Goal: Task Accomplishment & Management: Use online tool/utility

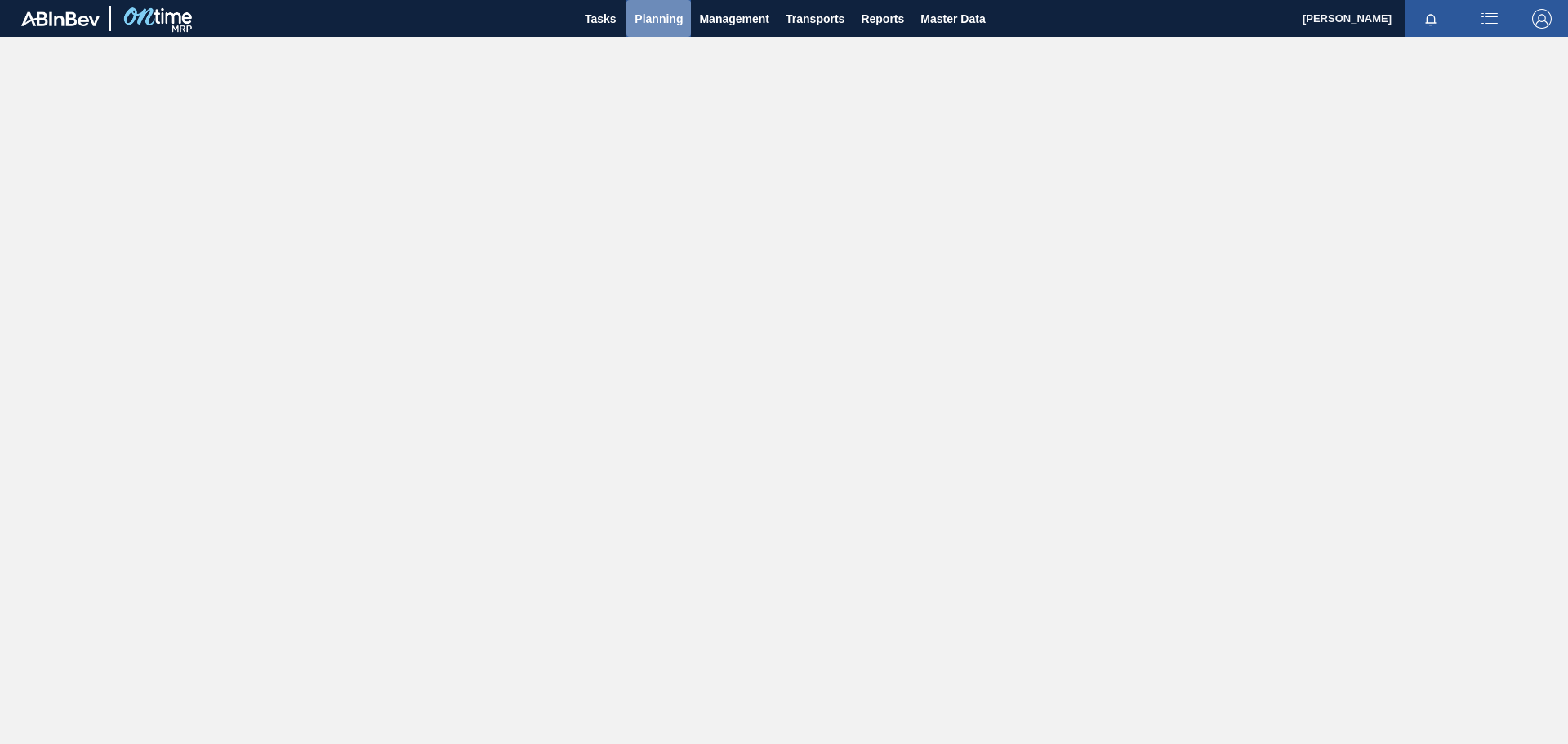
click at [656, 11] on span "Planning" at bounding box center [659, 19] width 48 height 19
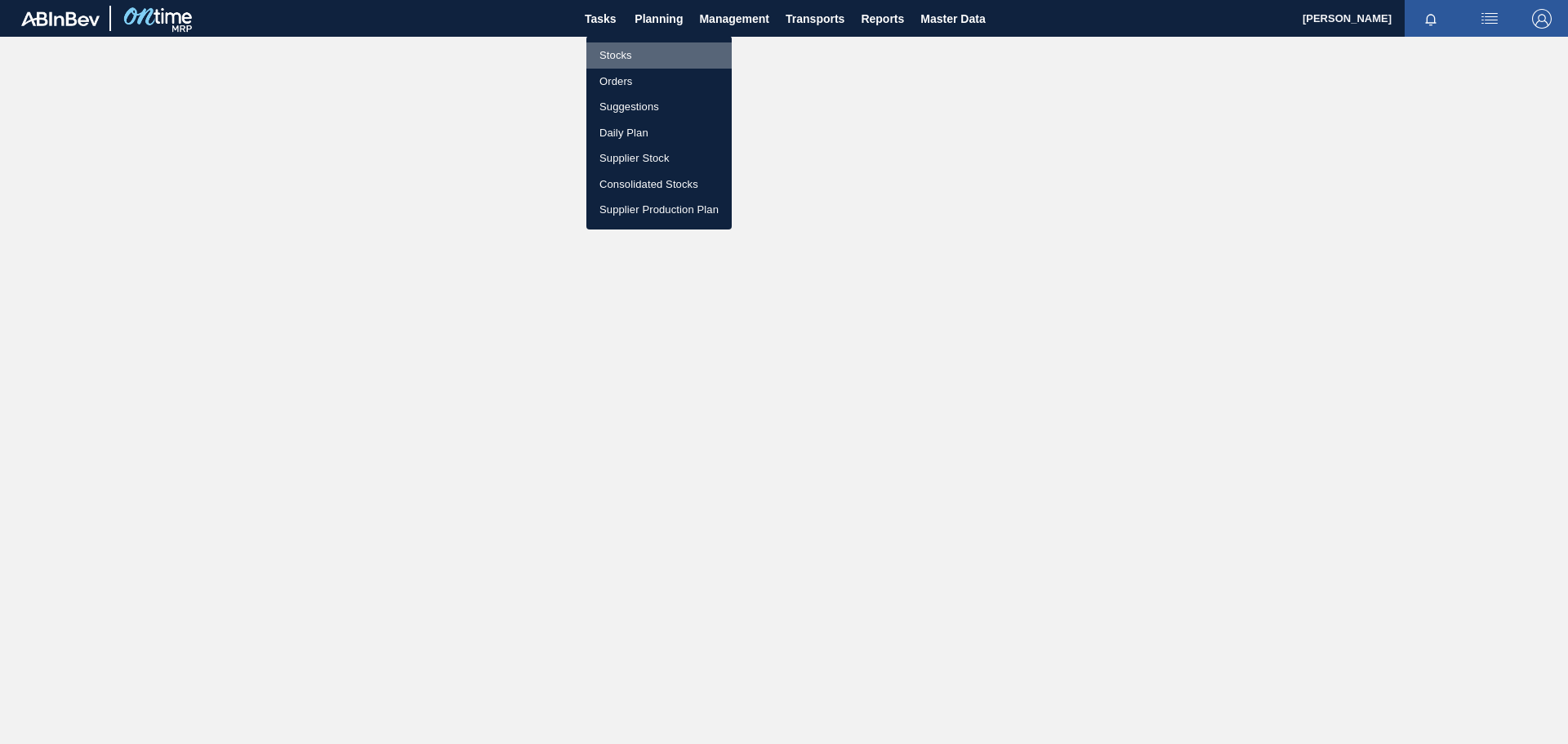
click at [621, 46] on li "Stocks" at bounding box center [659, 56] width 145 height 26
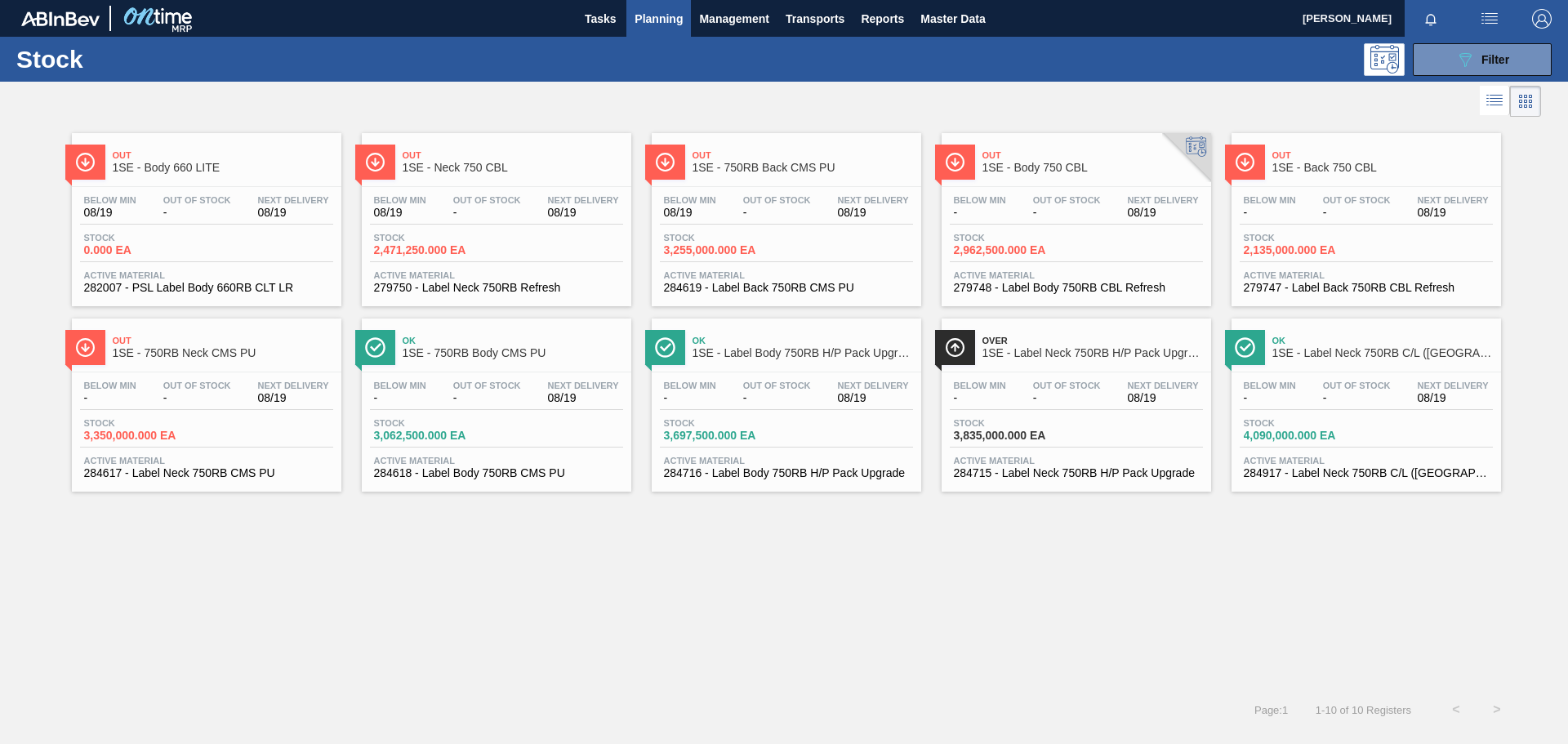
click at [1101, 145] on div "Out 1SE - Body 750 CBL" at bounding box center [1093, 162] width 220 height 37
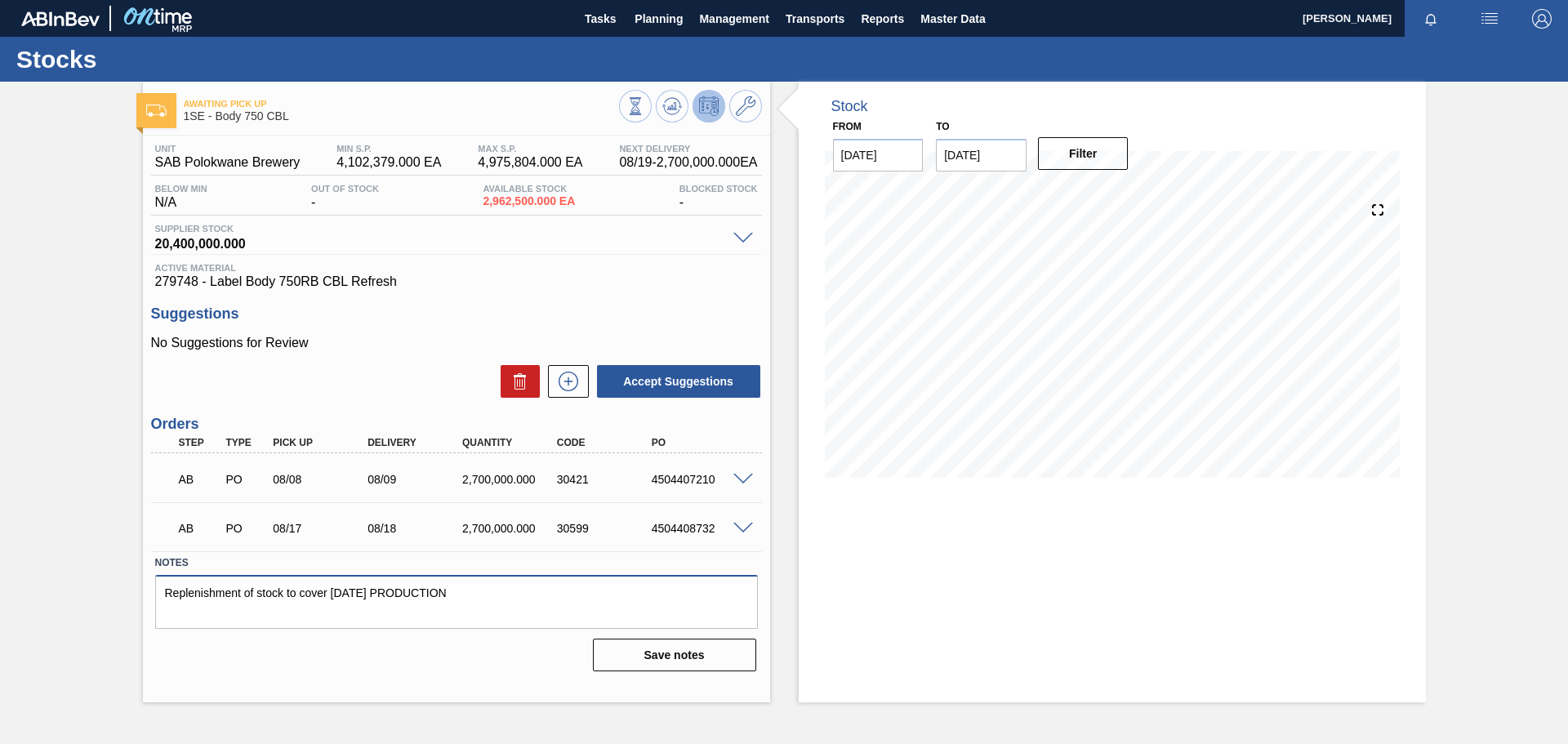
drag, startPoint x: 495, startPoint y: 594, endPoint x: 130, endPoint y: 574, distance: 365.5
click at [130, 574] on div "Awaiting Pick Up 1SE - Body 750 CBL Unit SAB Polokwane Brewery MIN S.P. 4,102,3…" at bounding box center [784, 392] width 1568 height 621
click at [663, 666] on button "Save notes" at bounding box center [674, 654] width 163 height 32
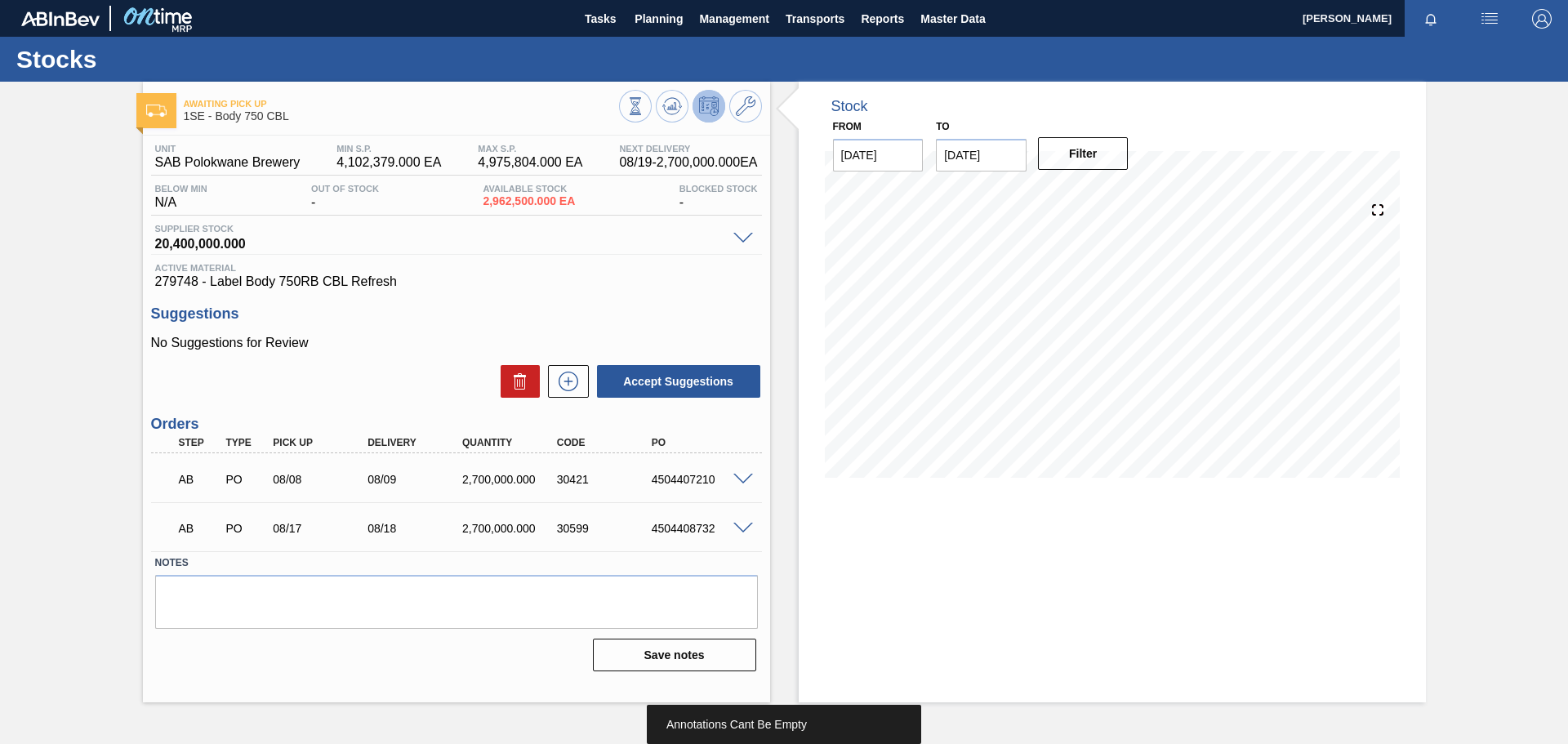
click at [744, 477] on span at bounding box center [743, 479] width 19 height 12
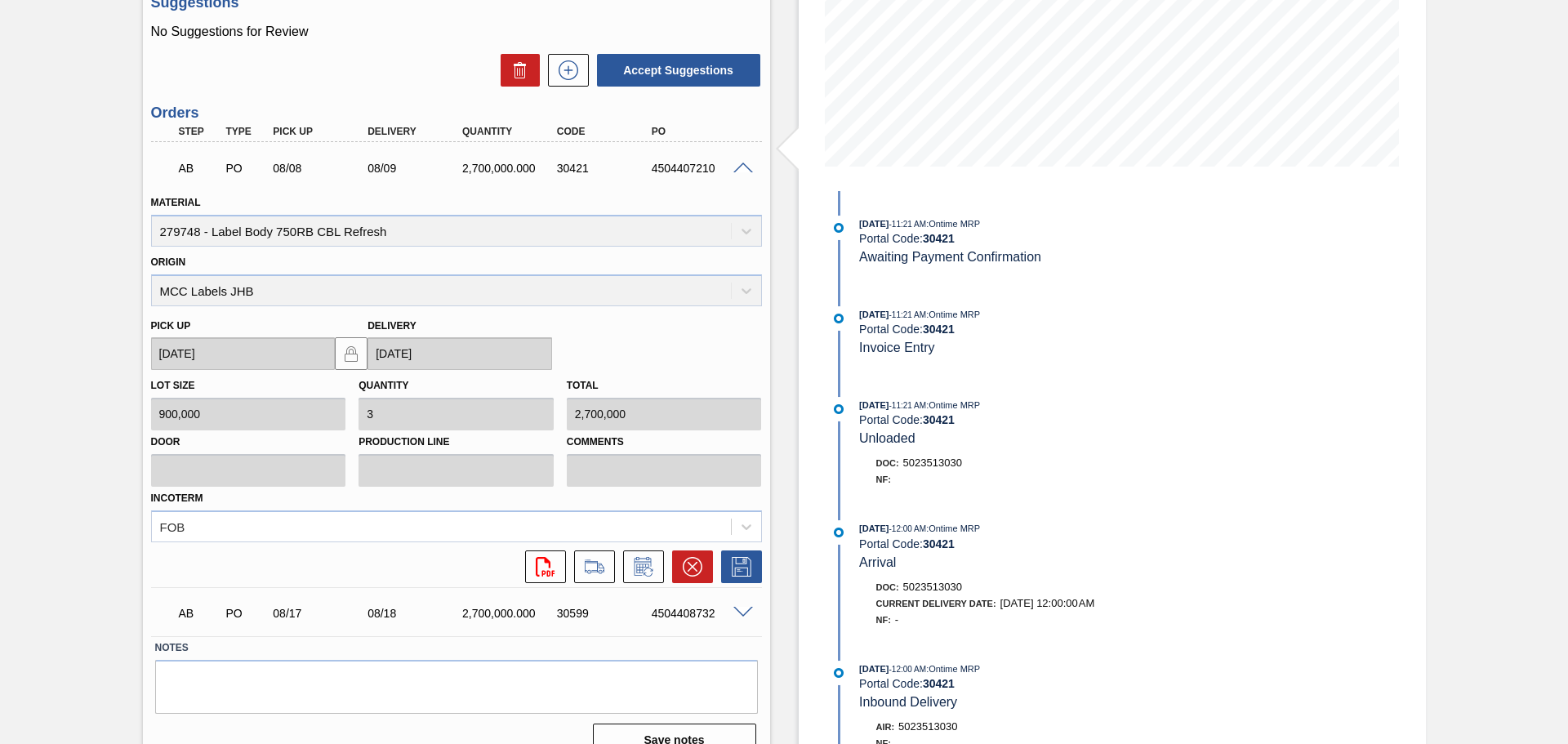
scroll to position [337, 0]
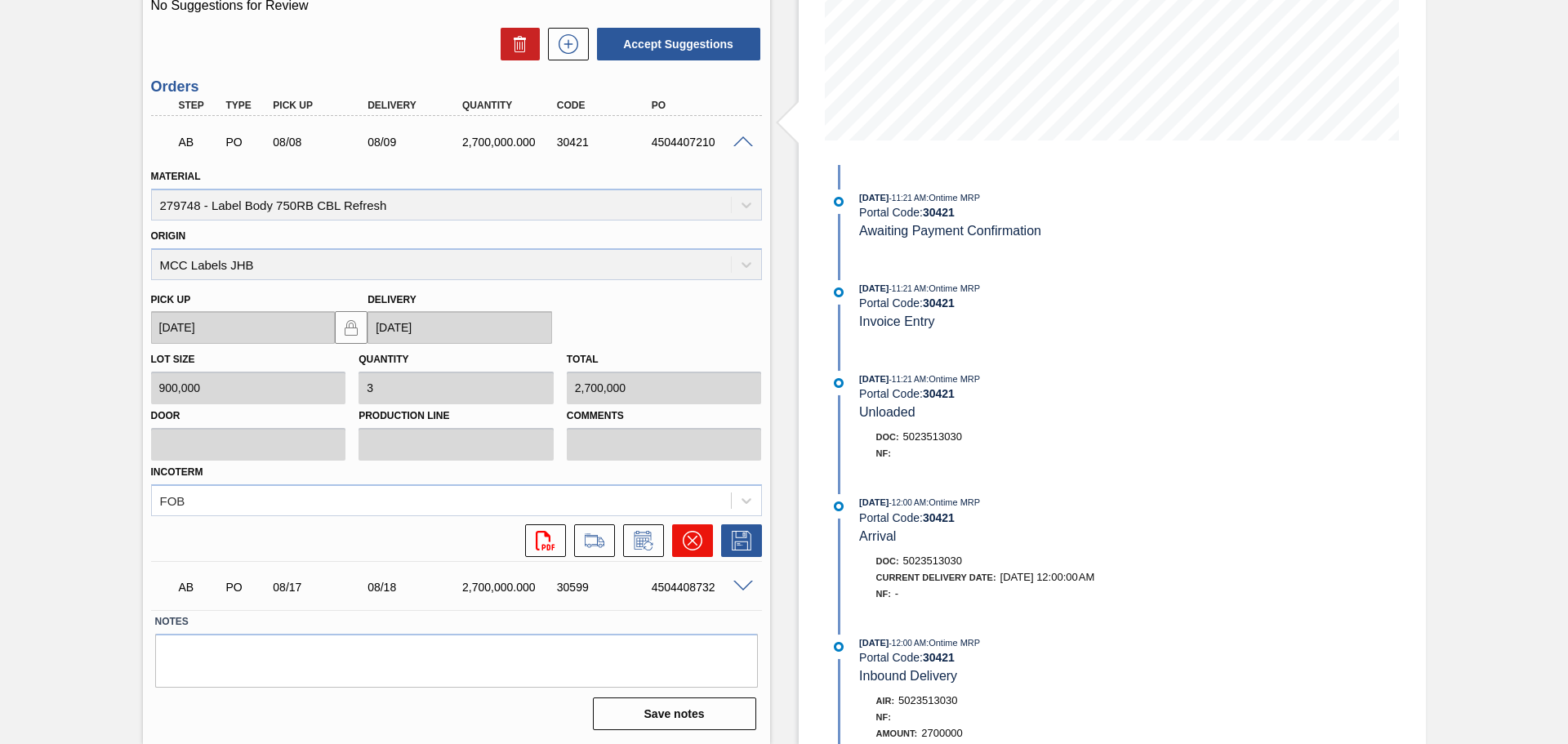
click at [679, 545] on button at bounding box center [693, 540] width 41 height 32
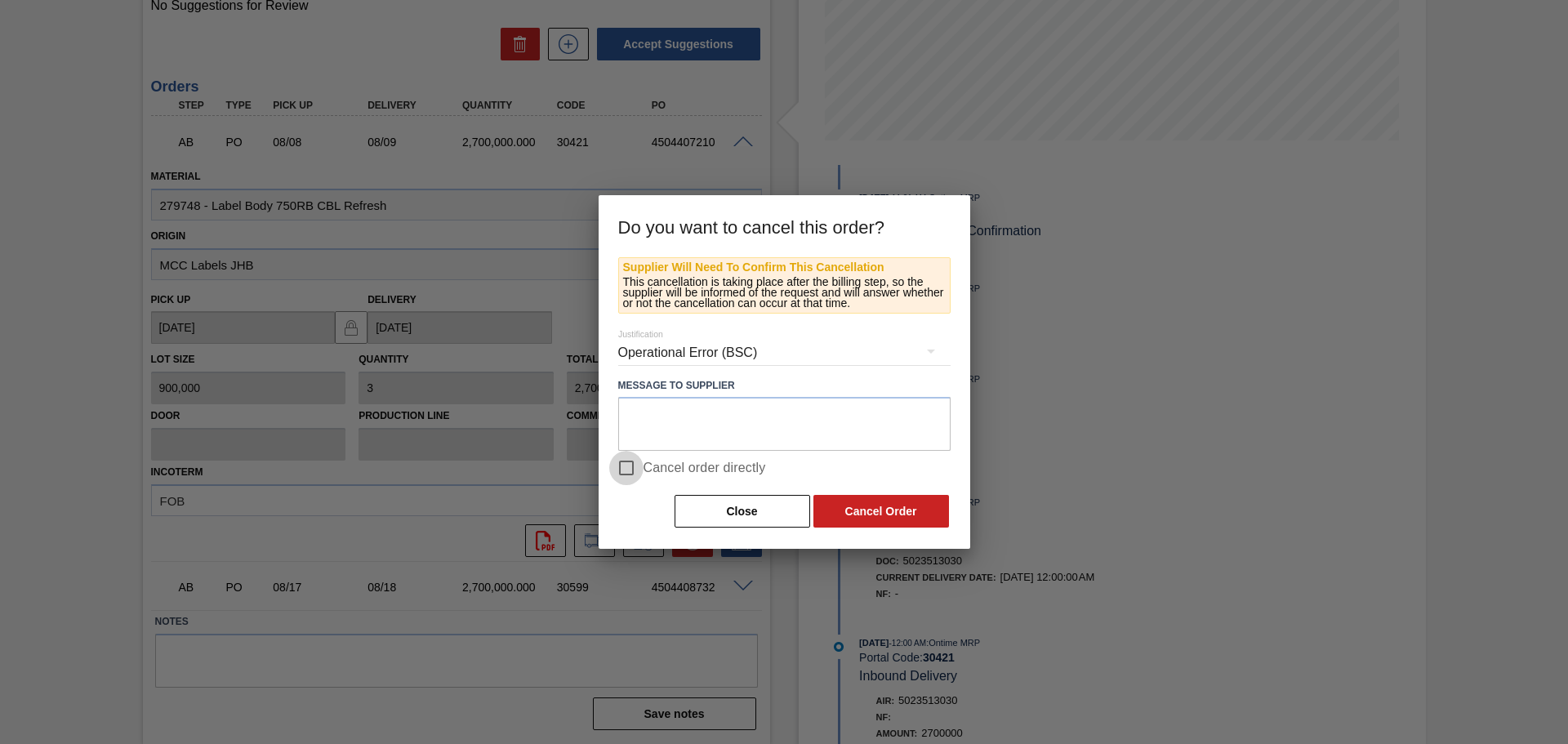
click at [630, 468] on input "Cancel order directly" at bounding box center [626, 468] width 34 height 34
checkbox input "true"
click at [847, 514] on button "Cancel Order" at bounding box center [881, 511] width 135 height 32
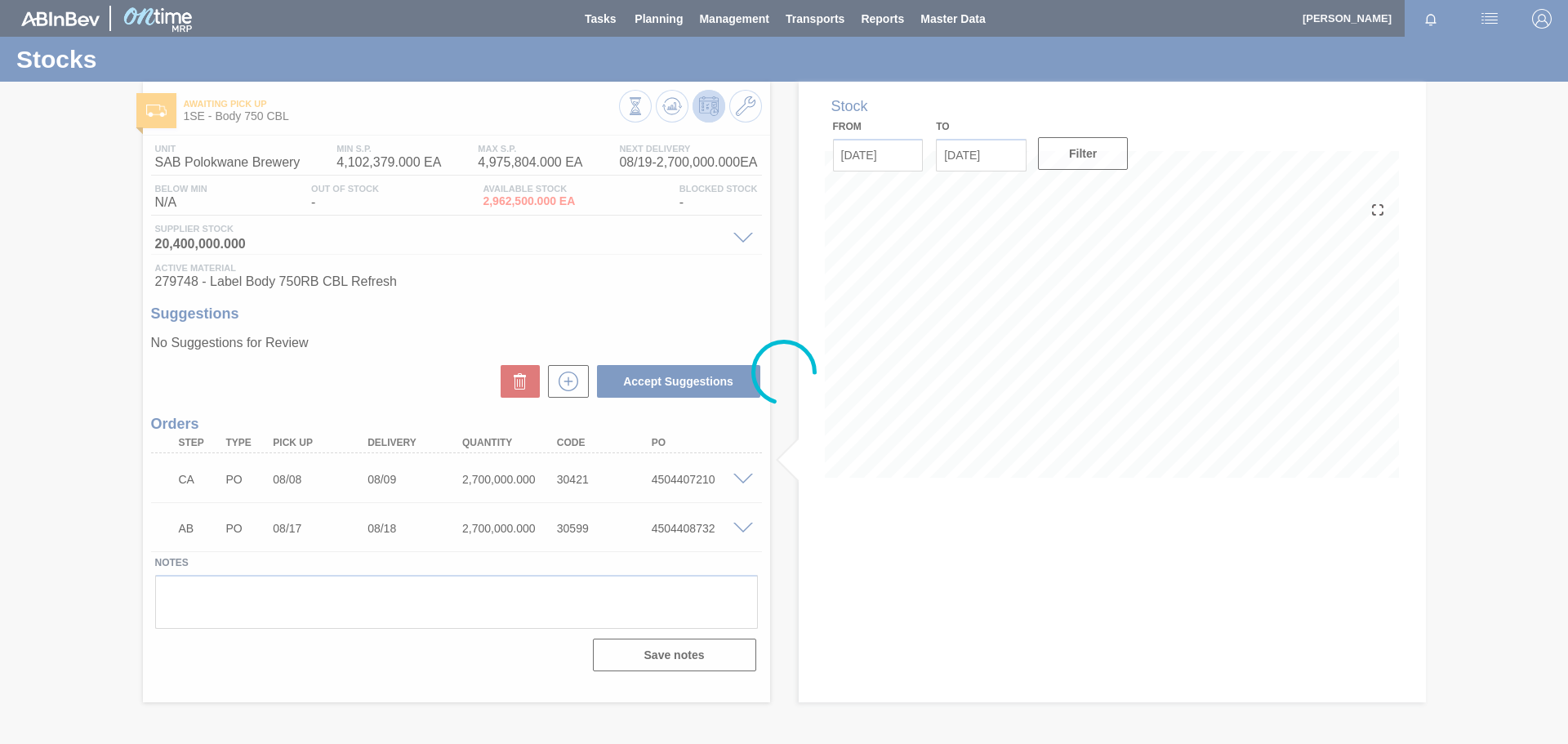
scroll to position [0, 0]
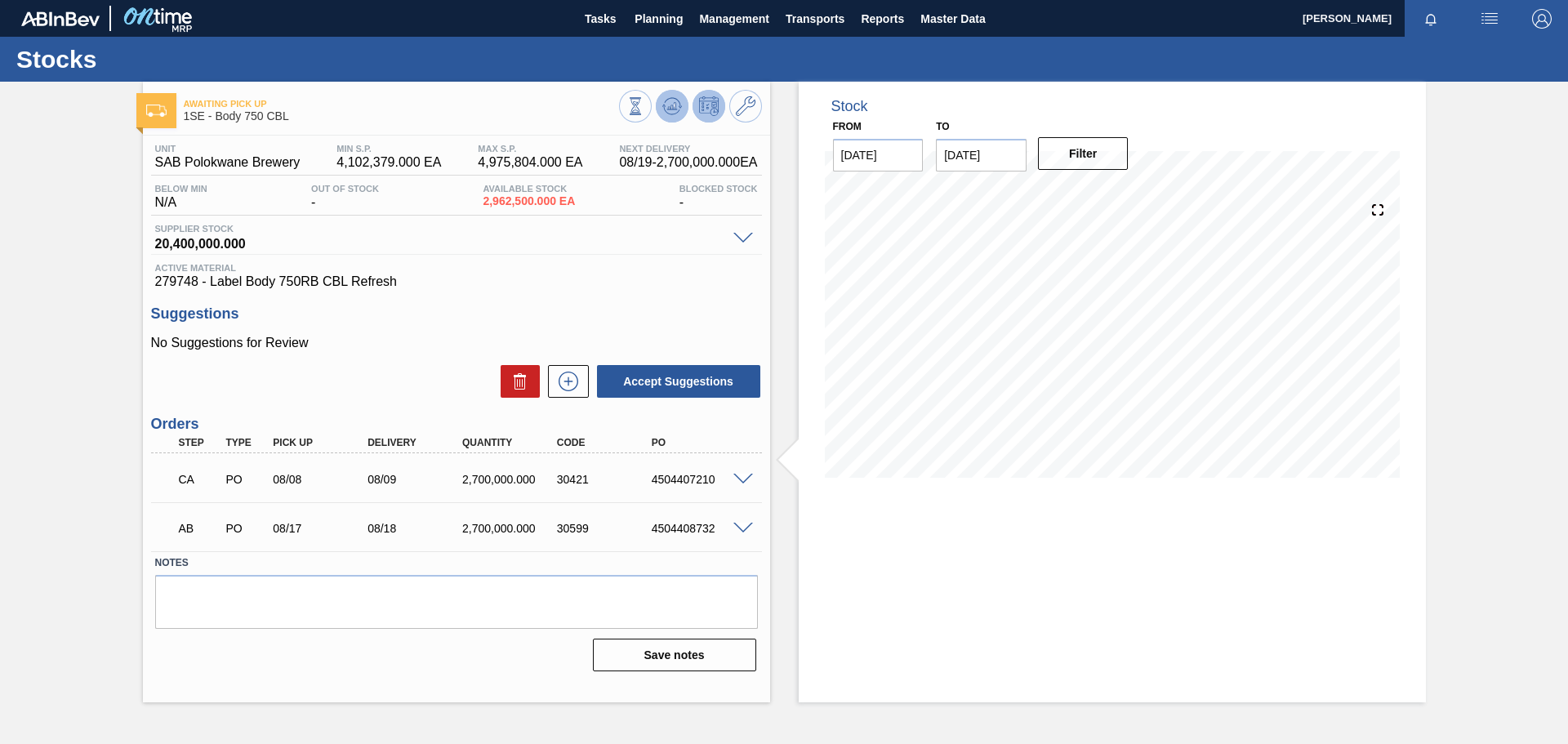
click at [671, 94] on button at bounding box center [671, 106] width 32 height 32
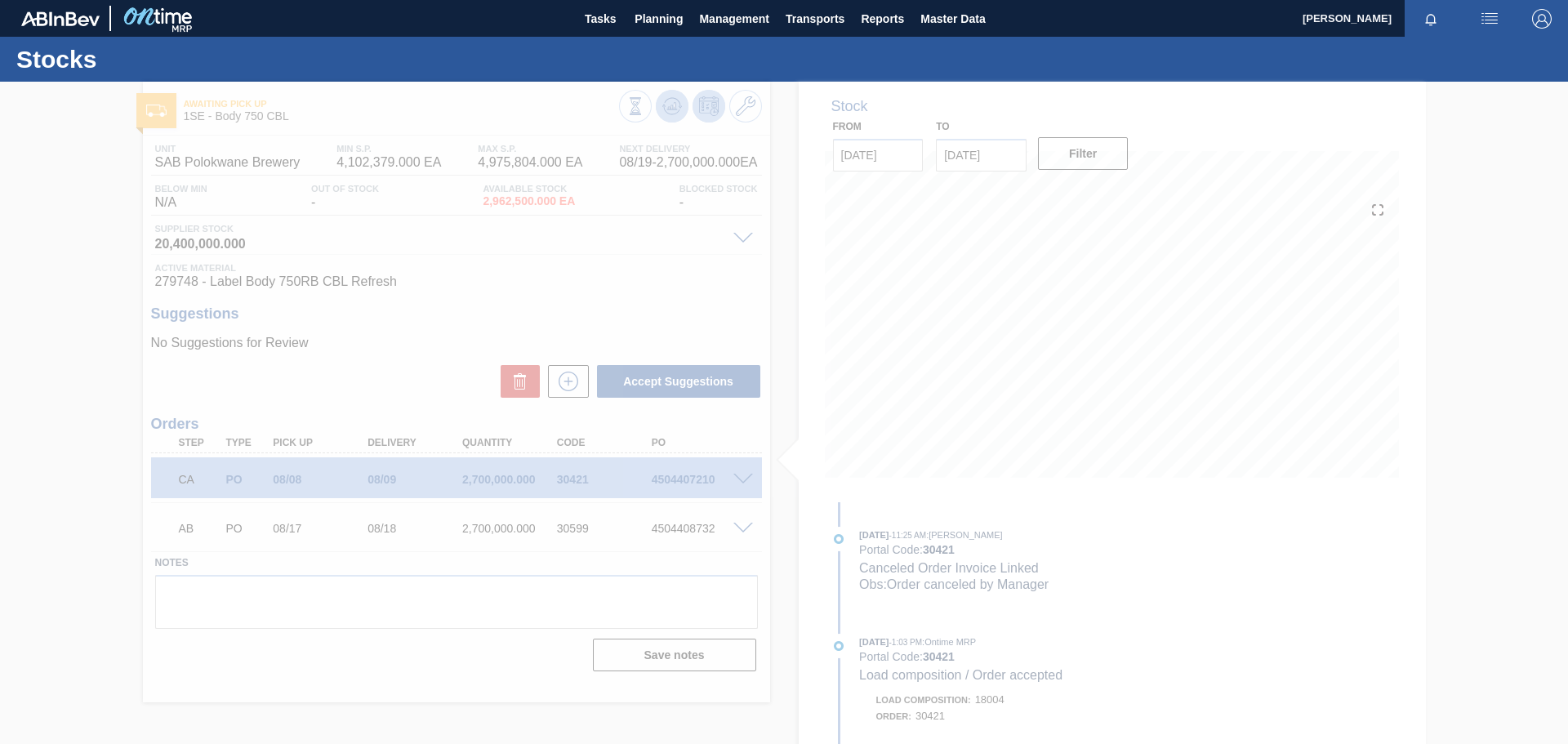
type textarea "Replenishment of stock to cover WE 17.08.2024 PRODUCTION"
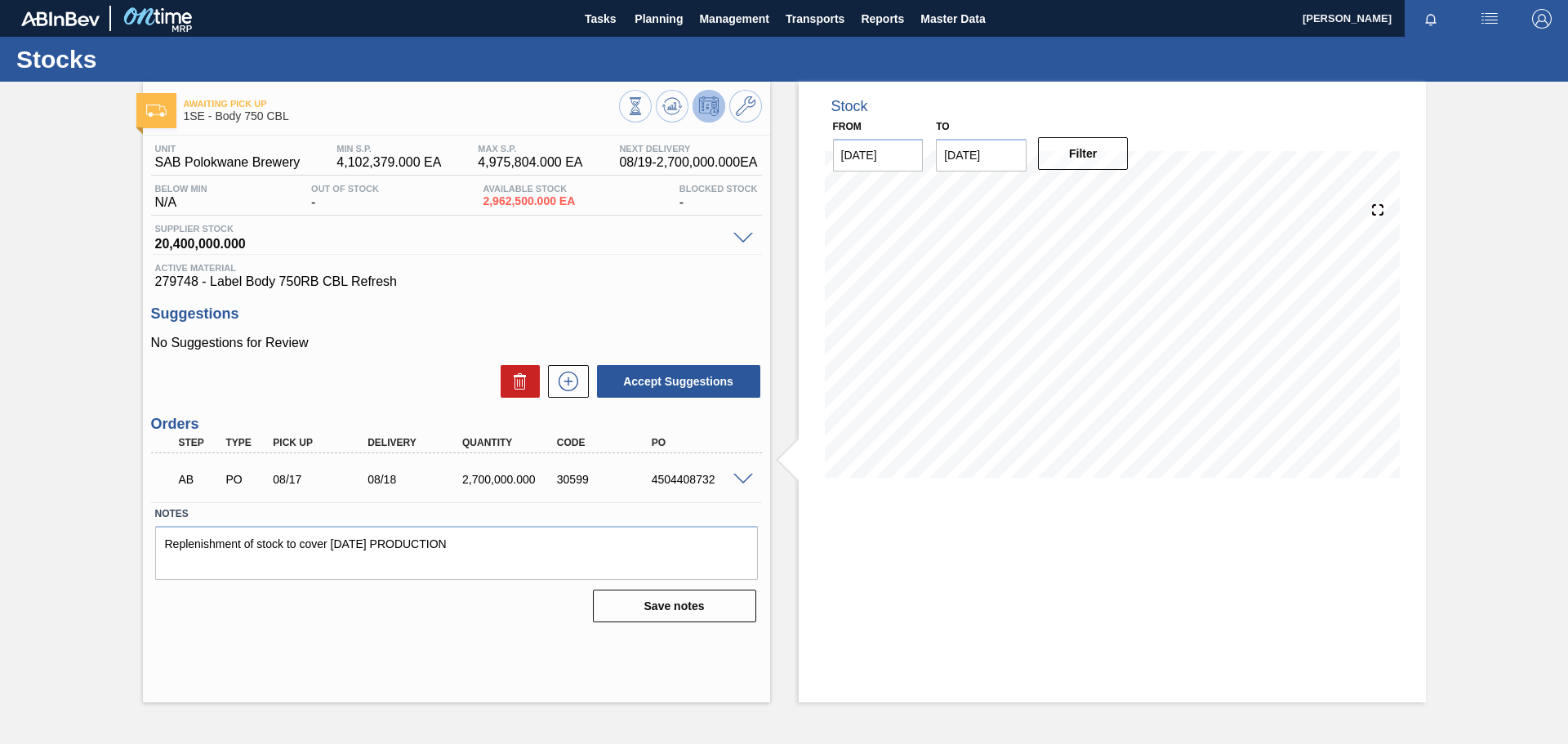
click at [740, 480] on span at bounding box center [743, 479] width 19 height 12
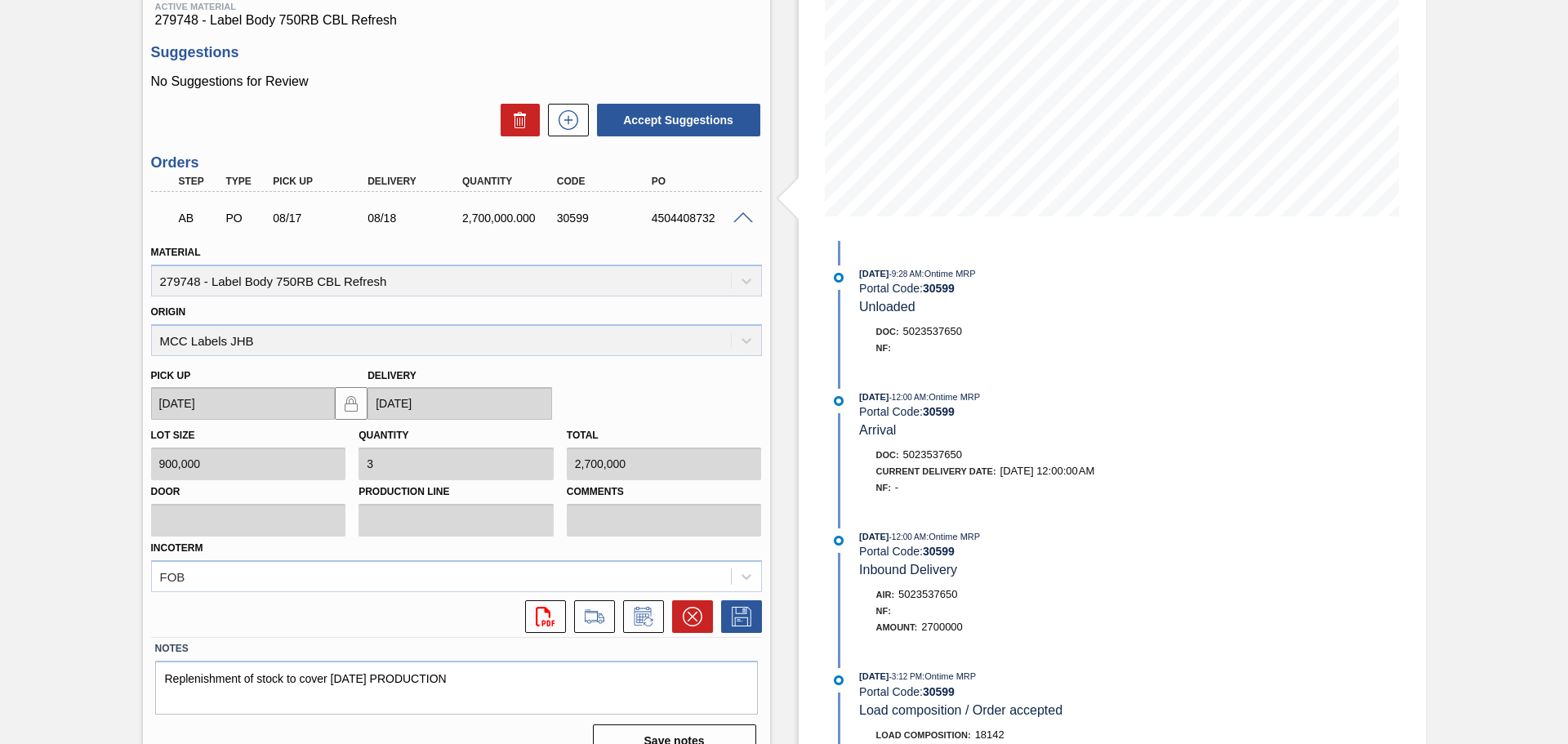
scroll to position [288, 0]
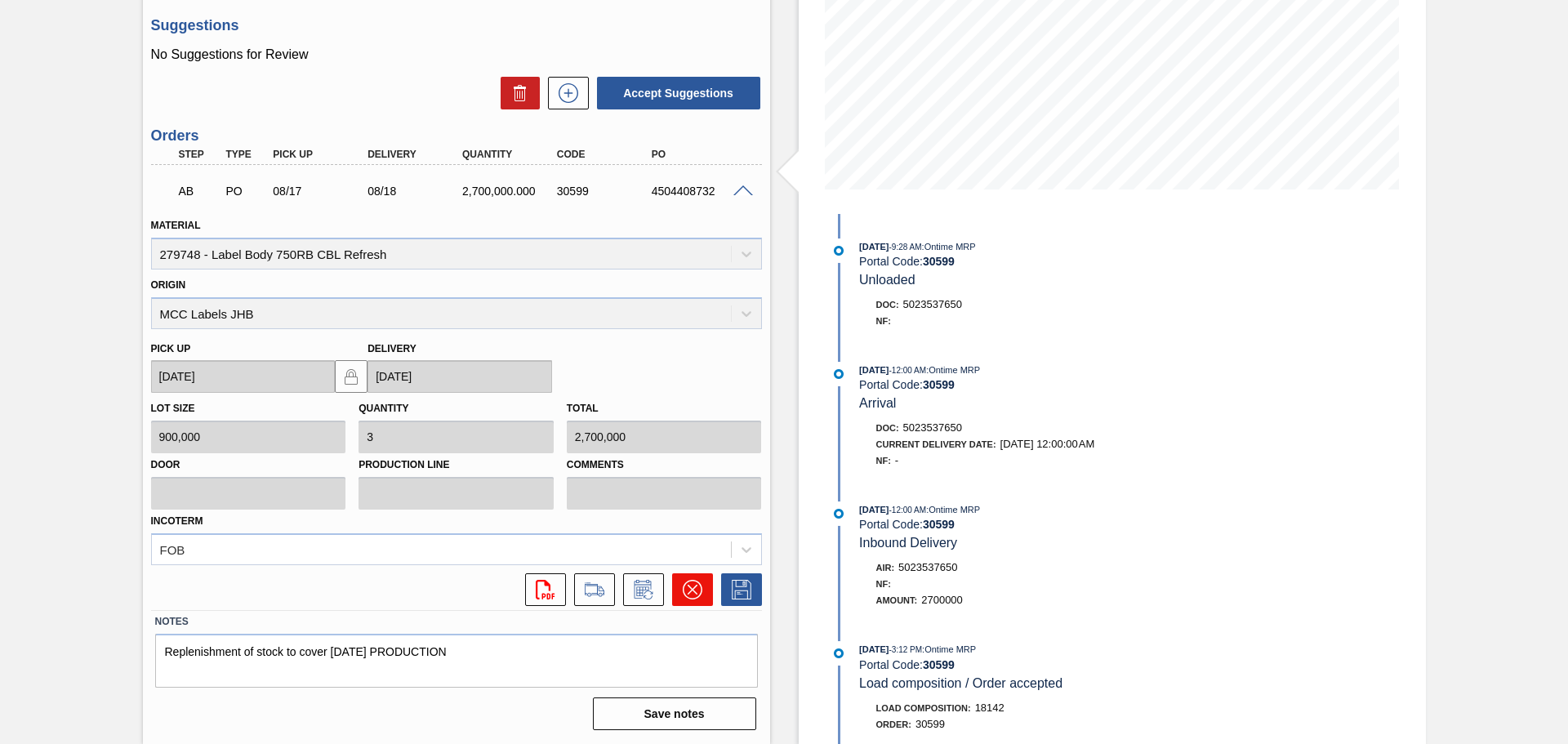
click at [691, 580] on icon at bounding box center [691, 589] width 19 height 19
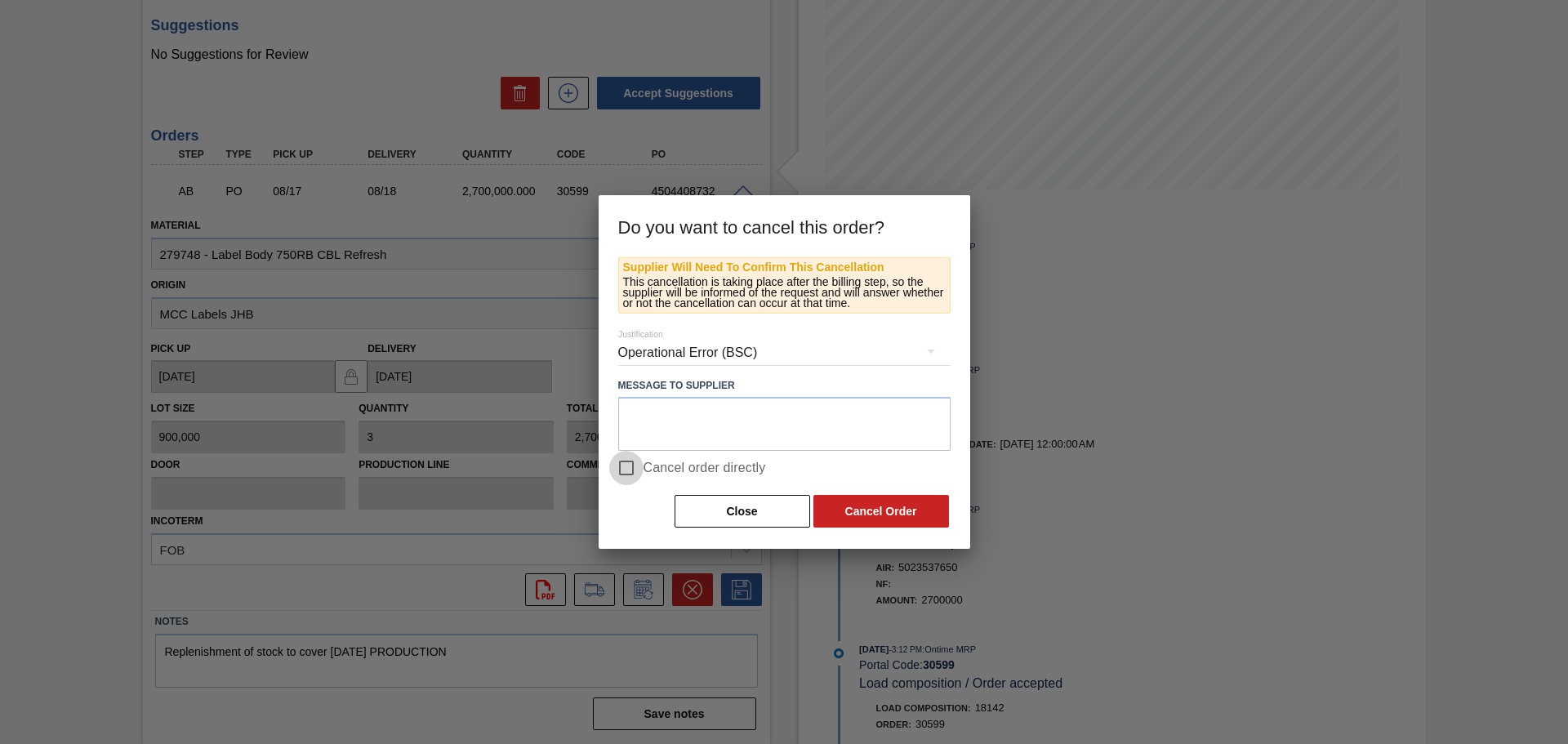
click at [632, 468] on input "Cancel order directly" at bounding box center [626, 468] width 34 height 34
checkbox input "true"
click at [867, 508] on button "Cancel Order" at bounding box center [881, 511] width 135 height 32
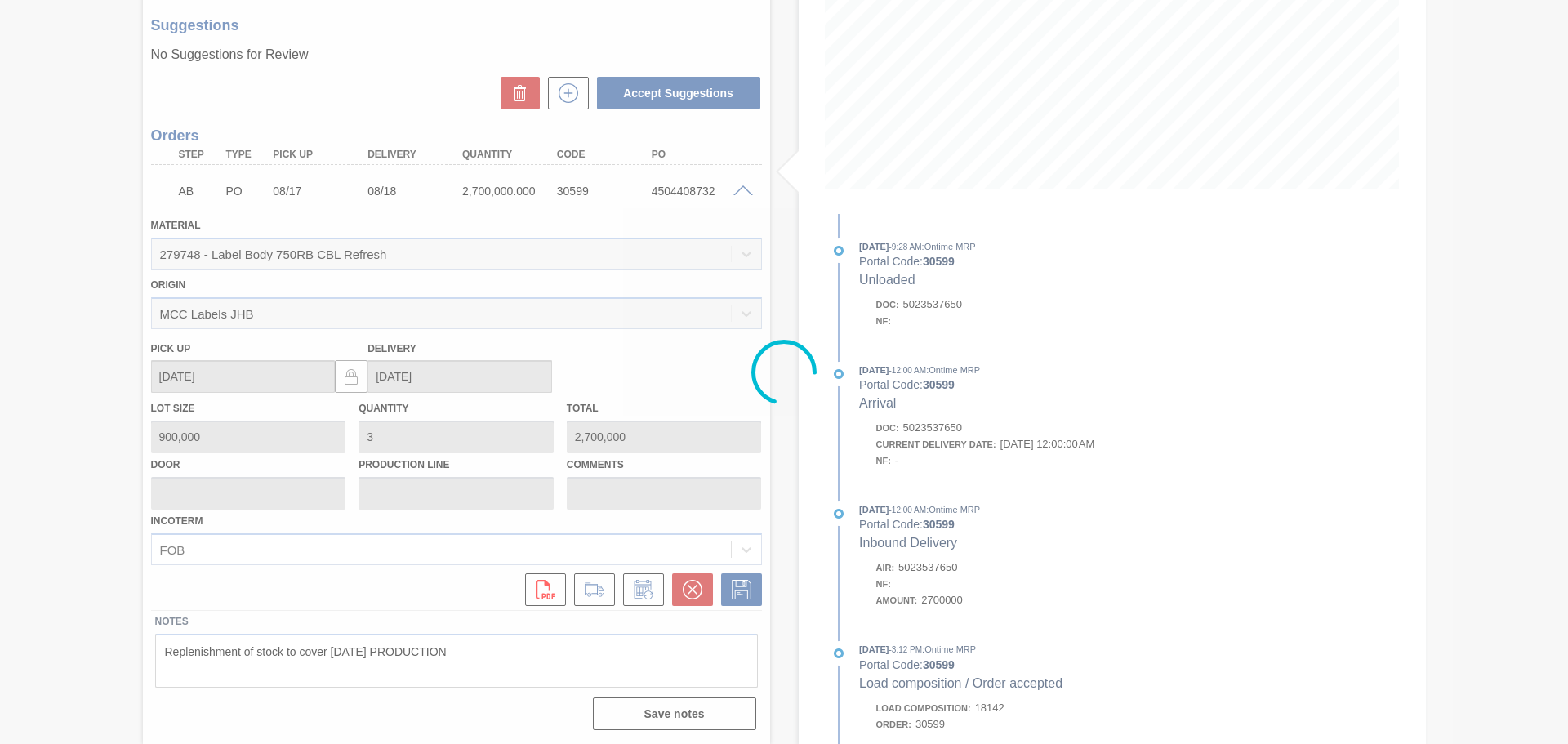
scroll to position [0, 0]
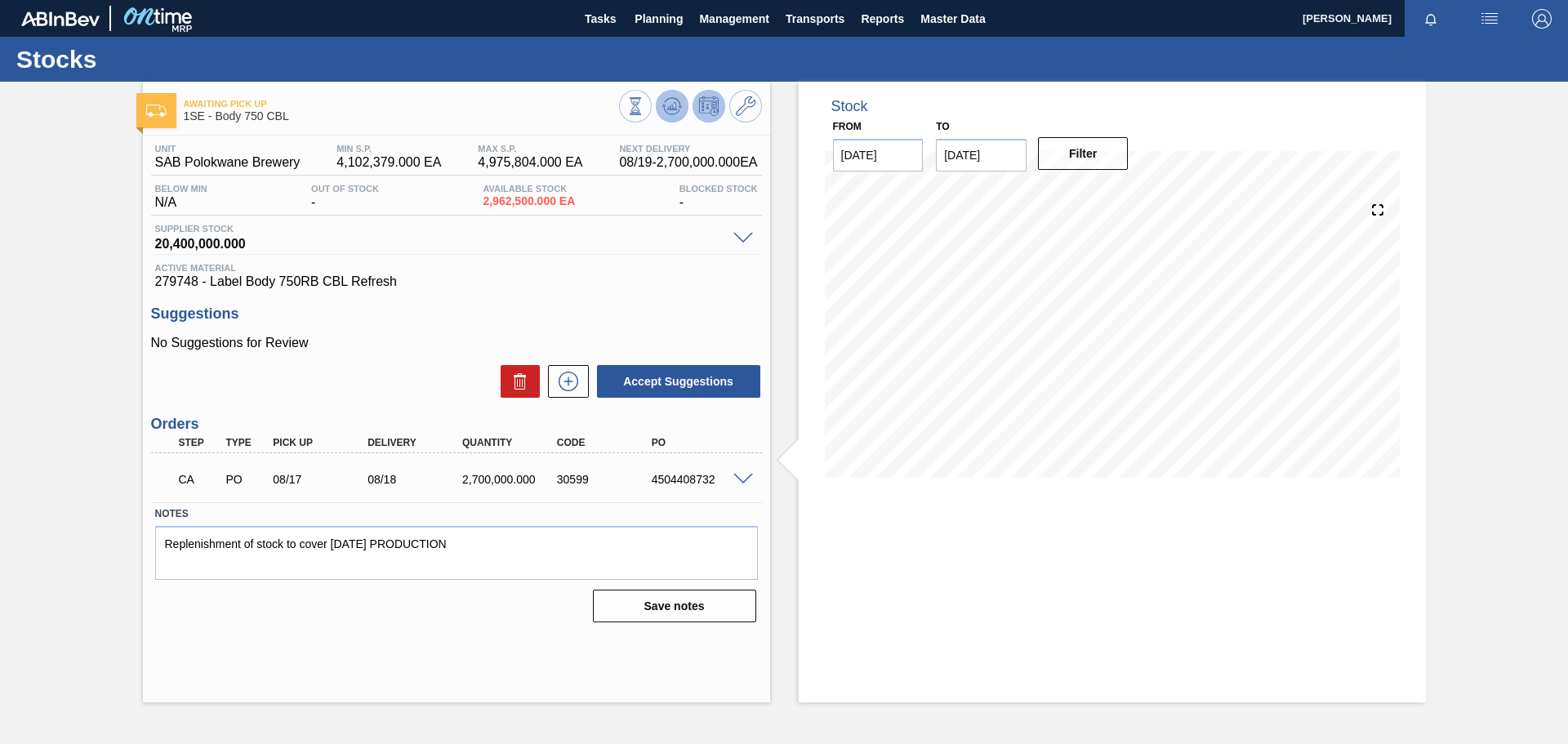
click at [645, 107] on icon at bounding box center [634, 106] width 18 height 18
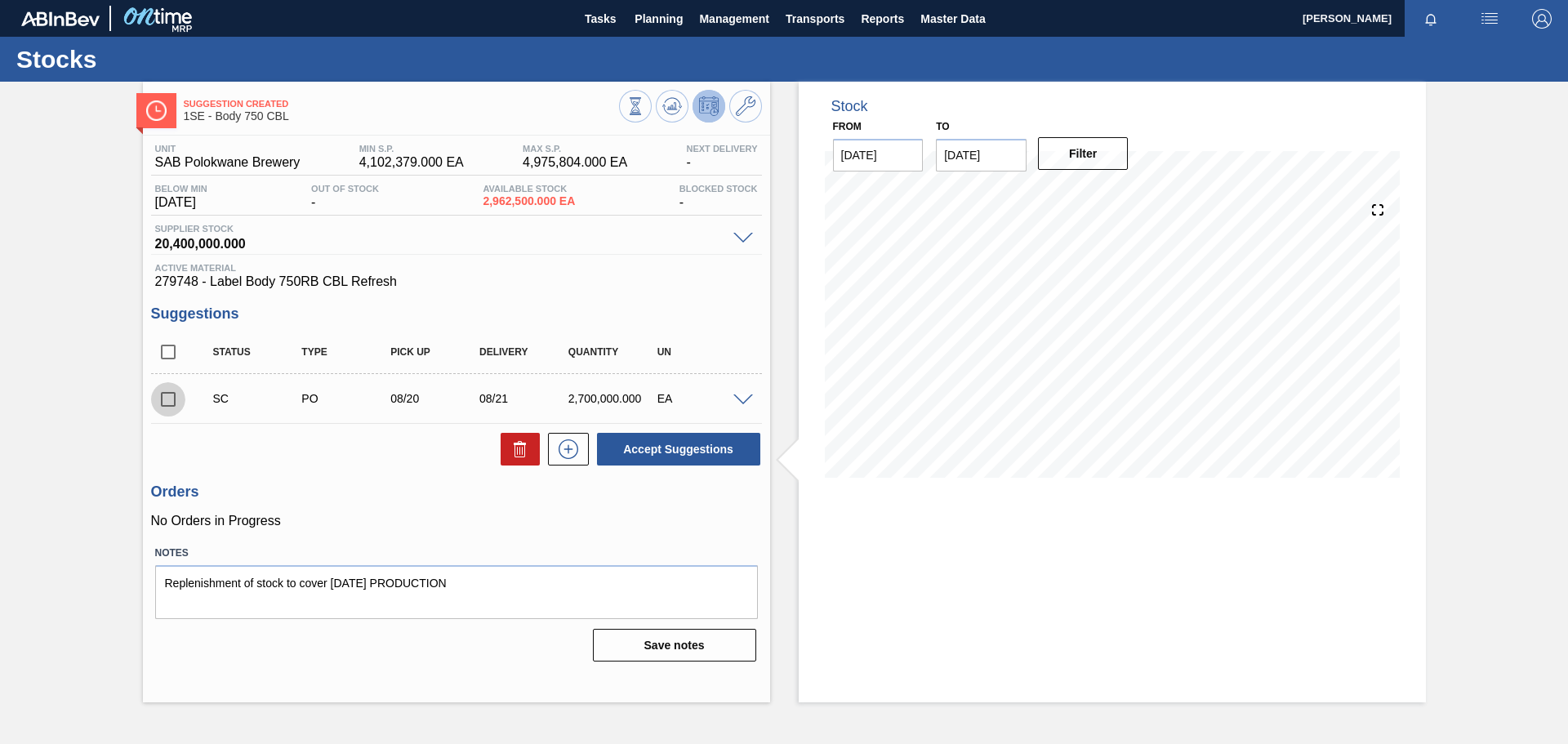
click at [171, 394] on input "checkbox" at bounding box center [168, 399] width 34 height 34
checkbox input "true"
drag, startPoint x: 538, startPoint y: 586, endPoint x: 107, endPoint y: 533, distance: 434.2
click at [107, 533] on div "Suggestion Created 1SE - Body 750 CBL Unit SAB Polokwane Brewery MIN S.P. 4,102…" at bounding box center [784, 392] width 1568 height 621
click at [633, 642] on button "Save notes" at bounding box center [674, 645] width 163 height 32
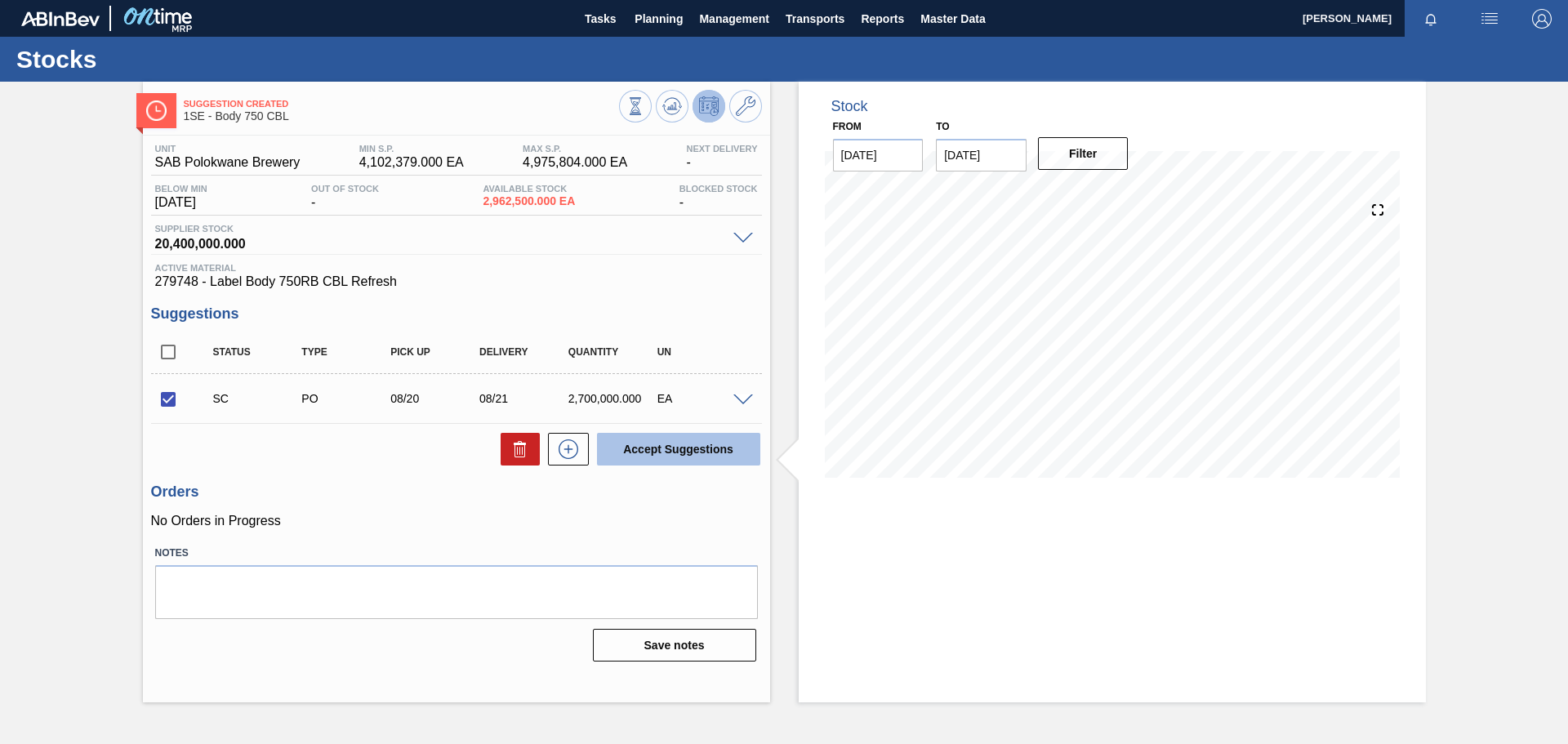
click at [707, 435] on button "Accept Suggestions" at bounding box center [679, 448] width 163 height 32
checkbox input "false"
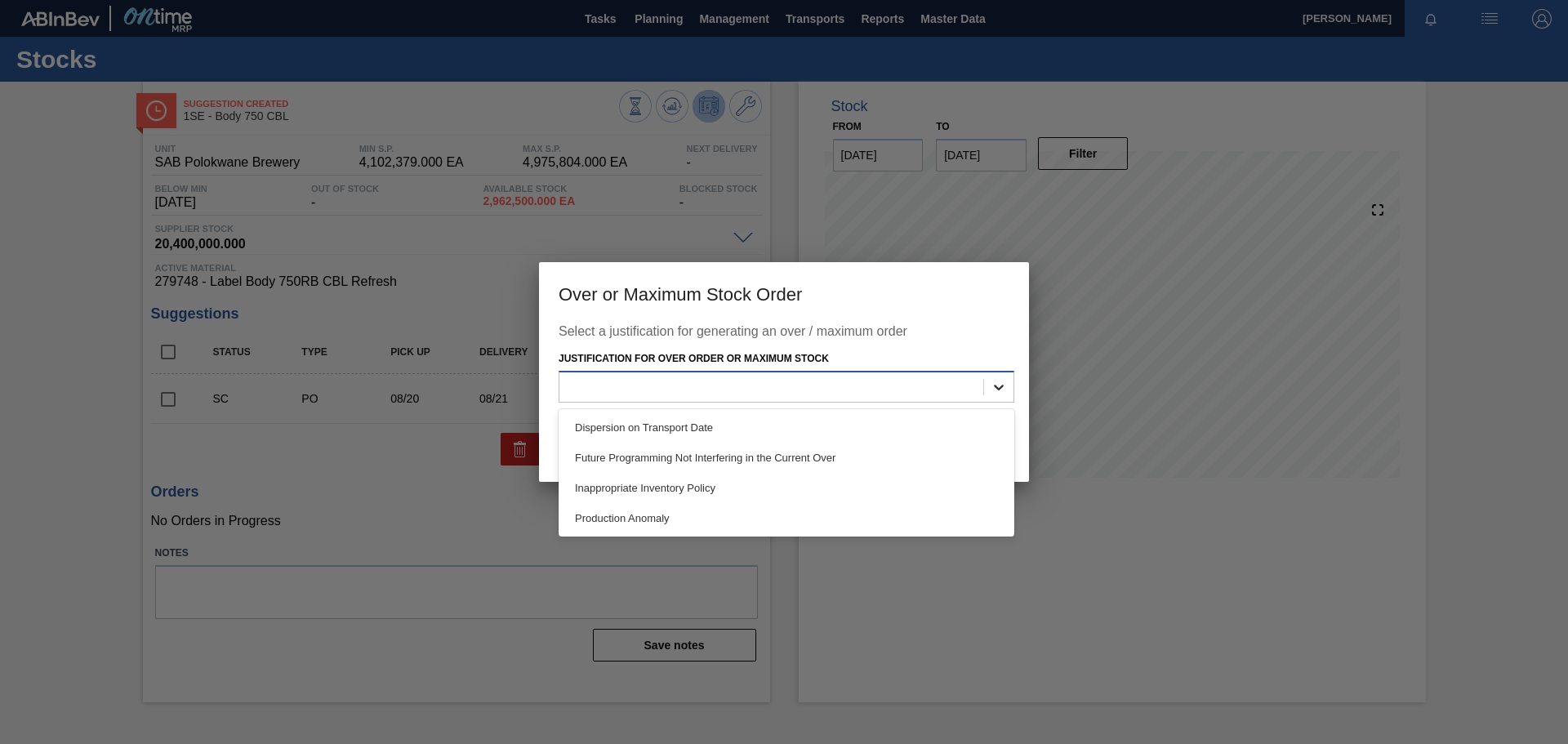
click at [1004, 384] on icon at bounding box center [998, 387] width 17 height 17
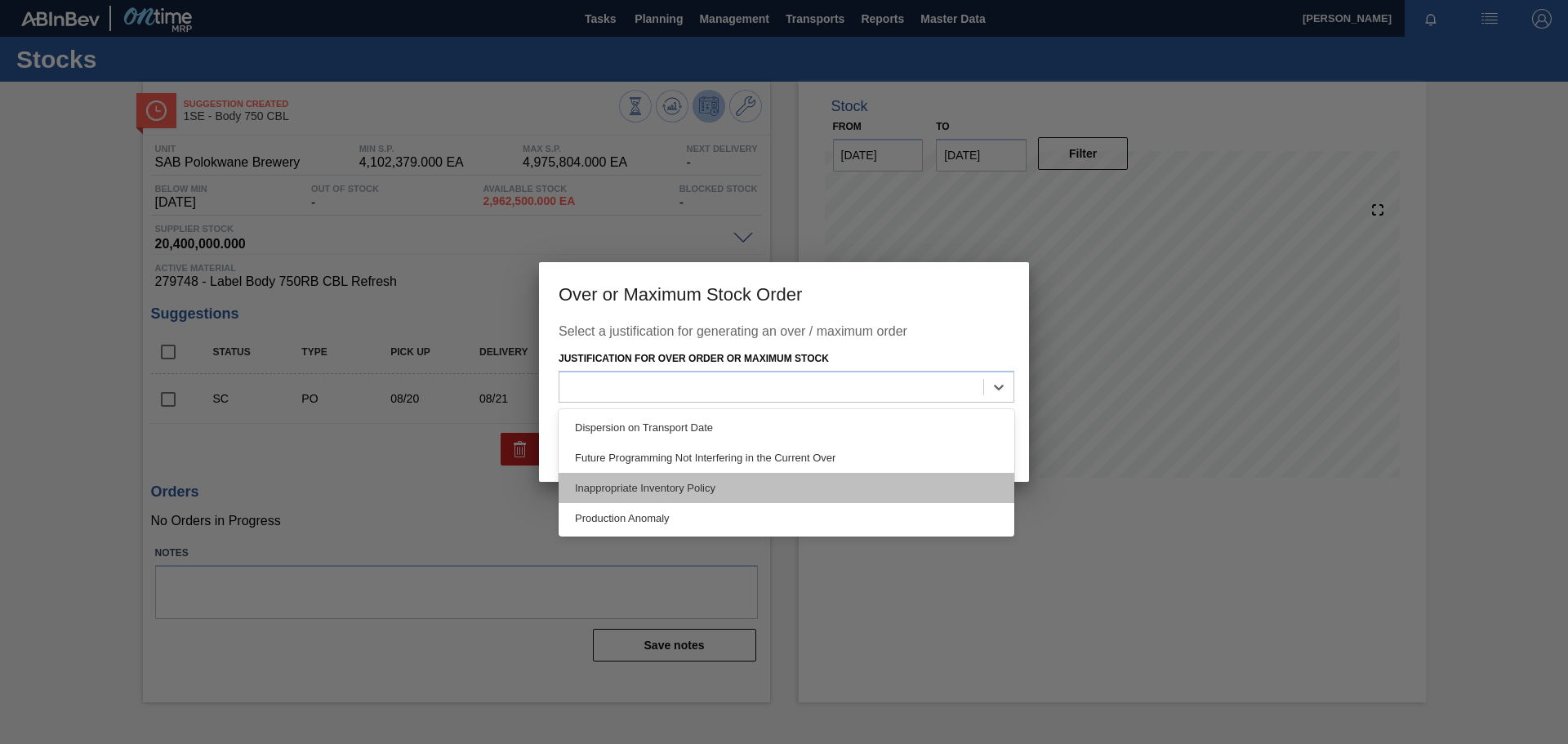
click at [792, 487] on div "Inappropriate Inventory Policy" at bounding box center [786, 487] width 456 height 31
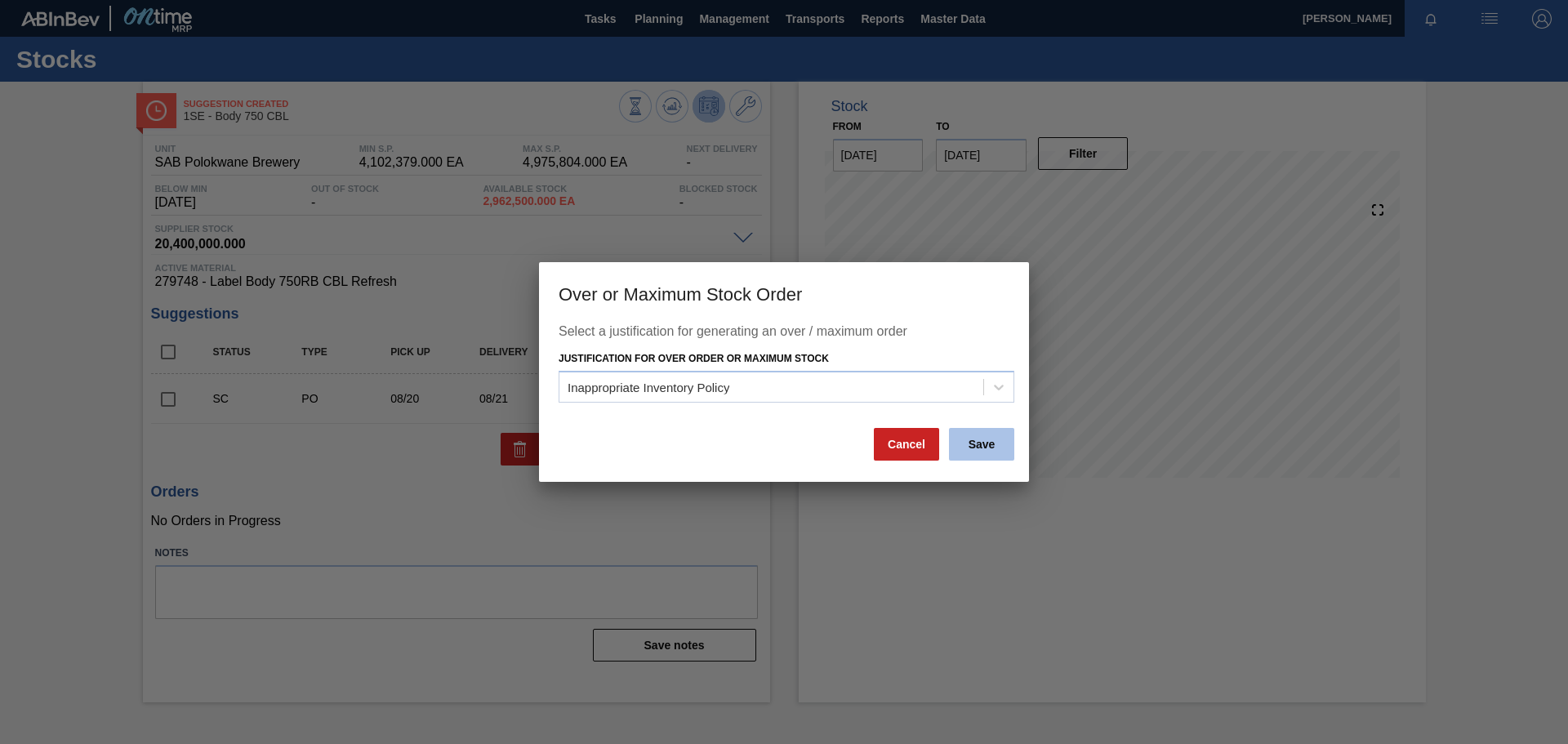
click at [980, 440] on button "Save" at bounding box center [982, 444] width 66 height 32
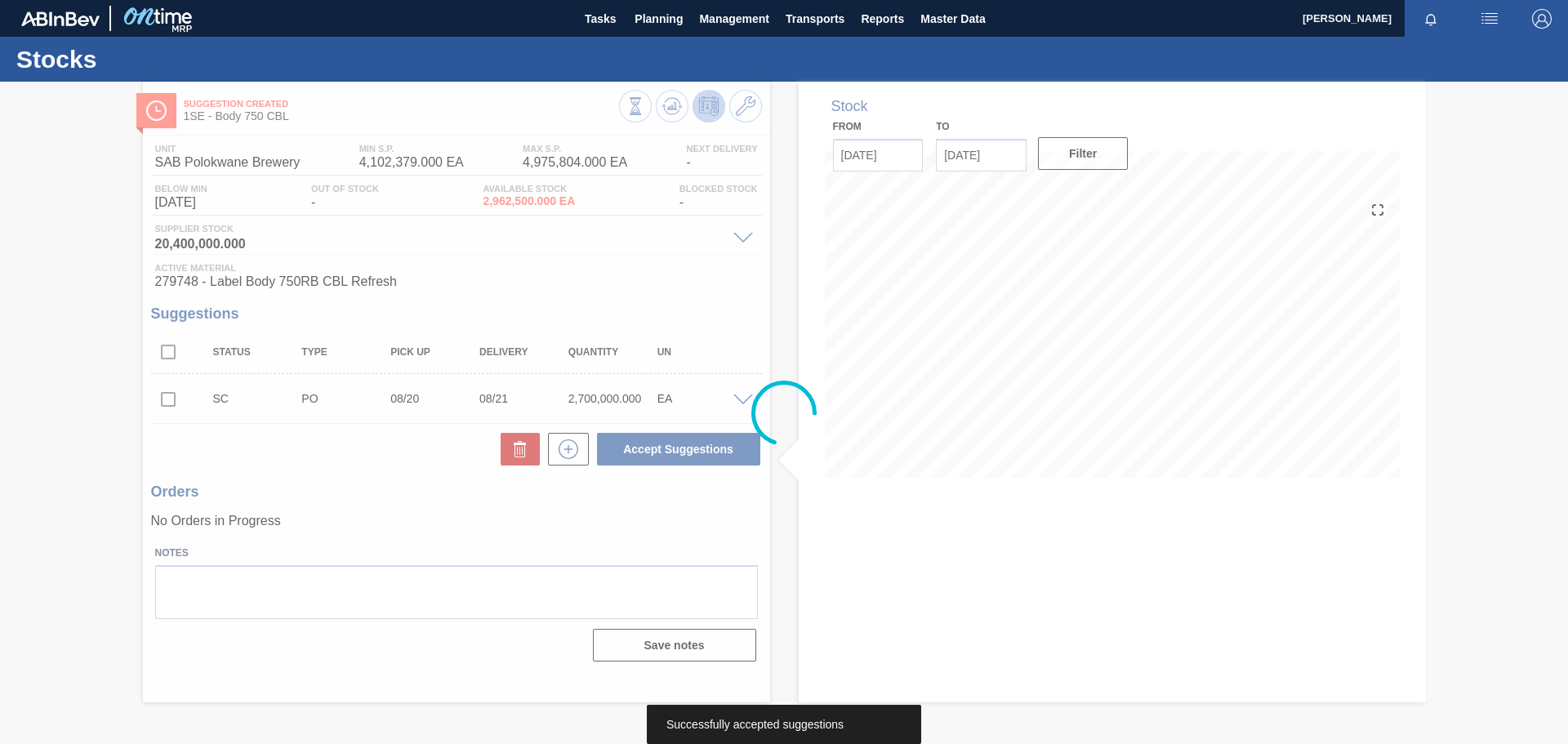
type textarea "Replenishment of stock to cover WE 17.08.2024 PRODUCTION"
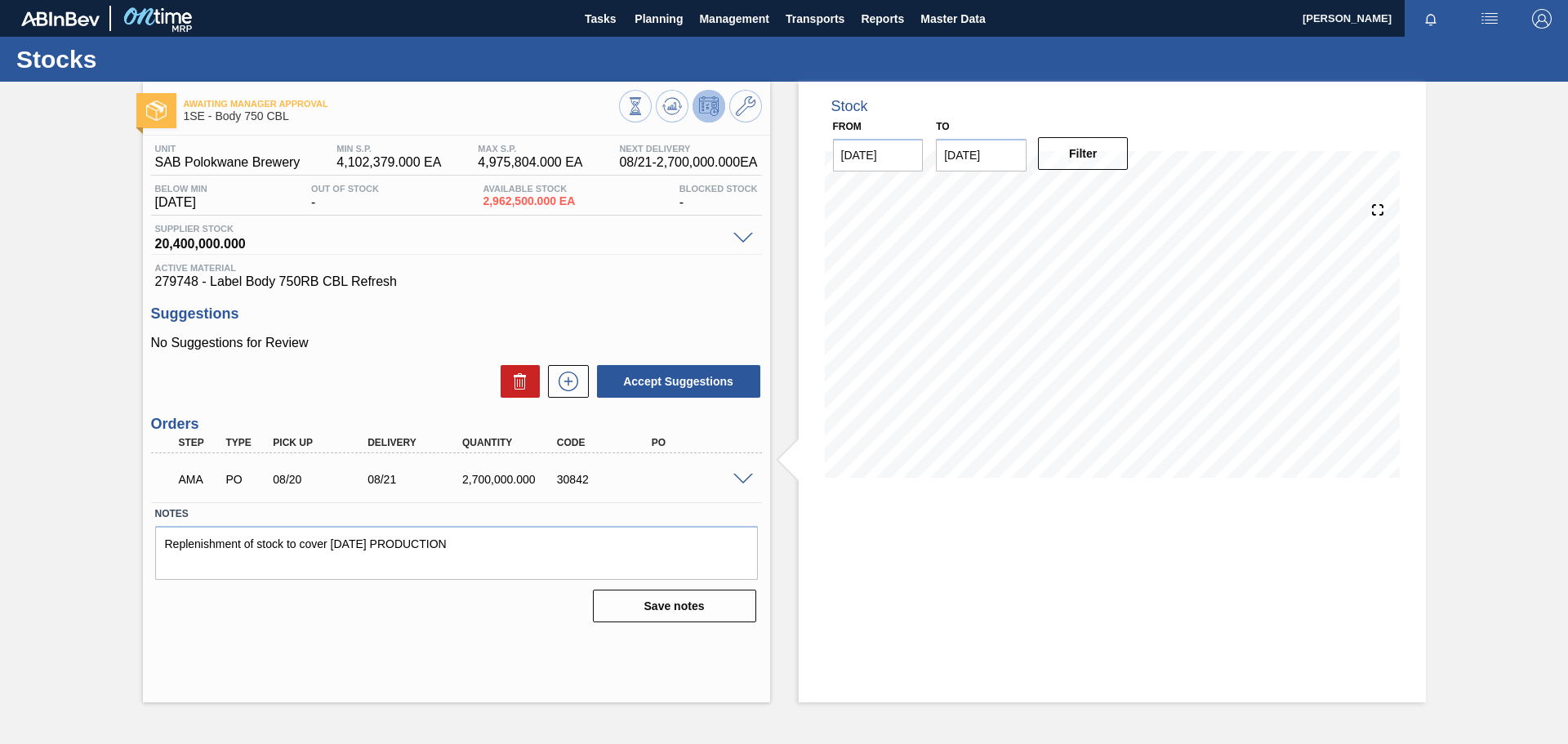
click at [743, 479] on span at bounding box center [743, 479] width 19 height 12
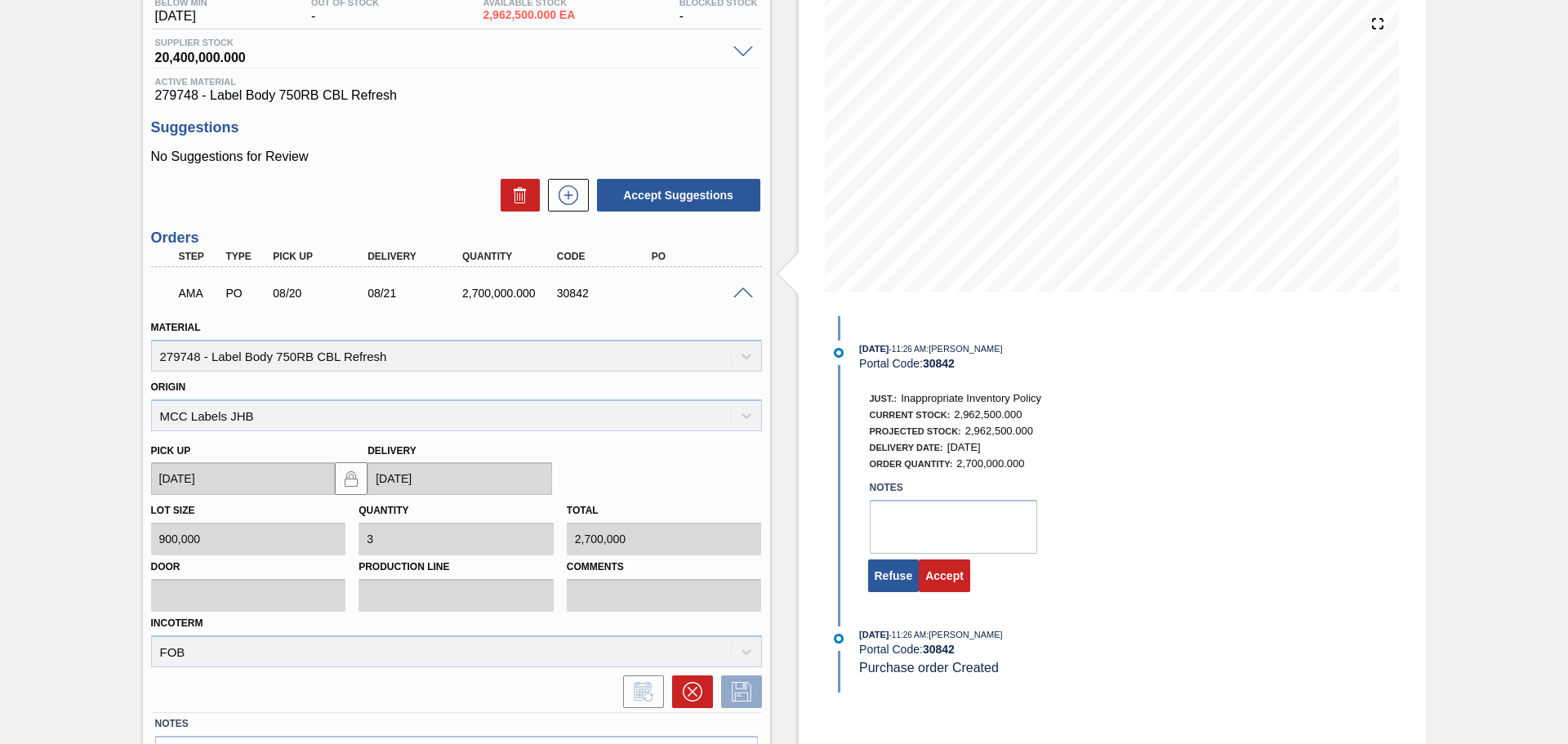
scroll to position [272, 0]
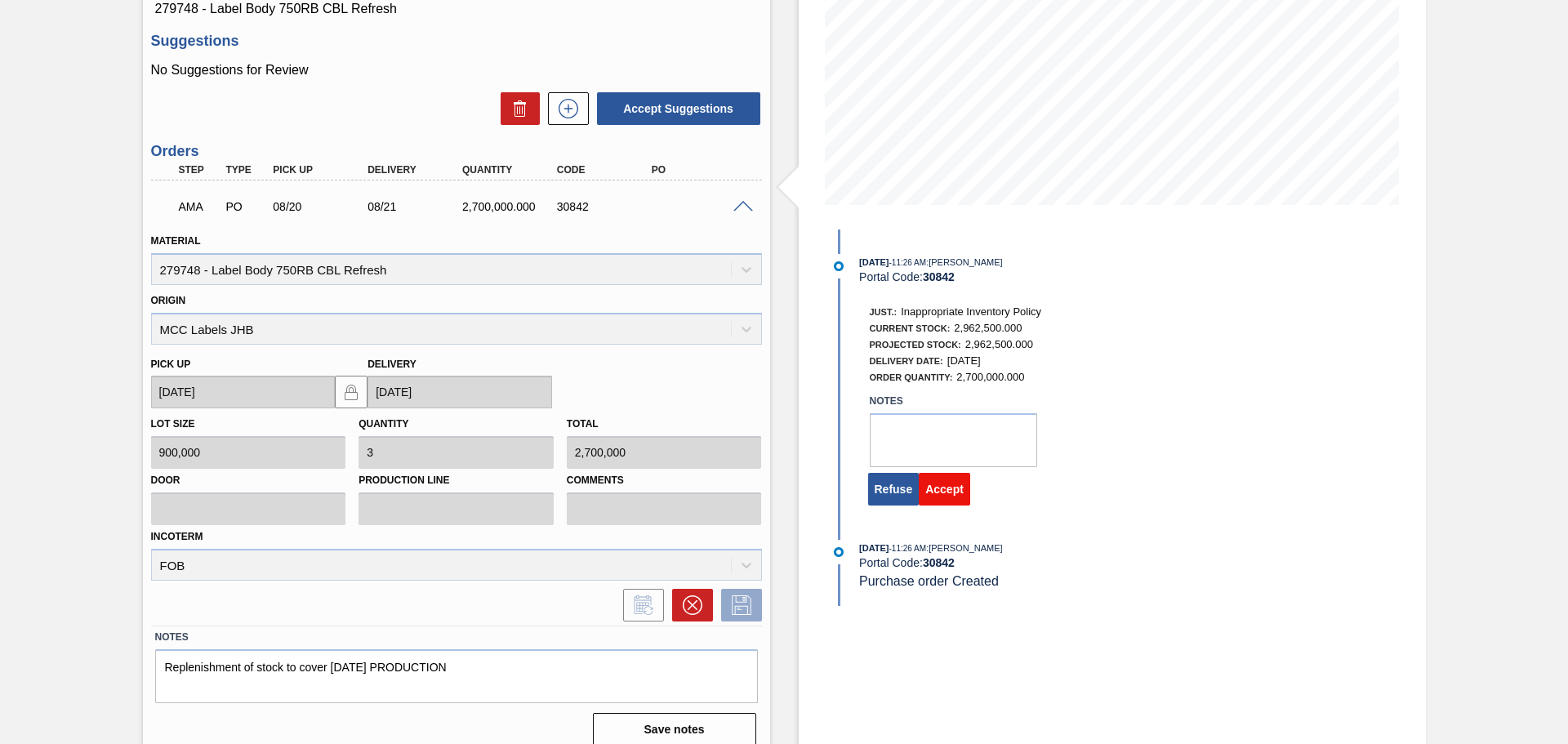
click at [953, 480] on button "Accept" at bounding box center [945, 488] width 52 height 32
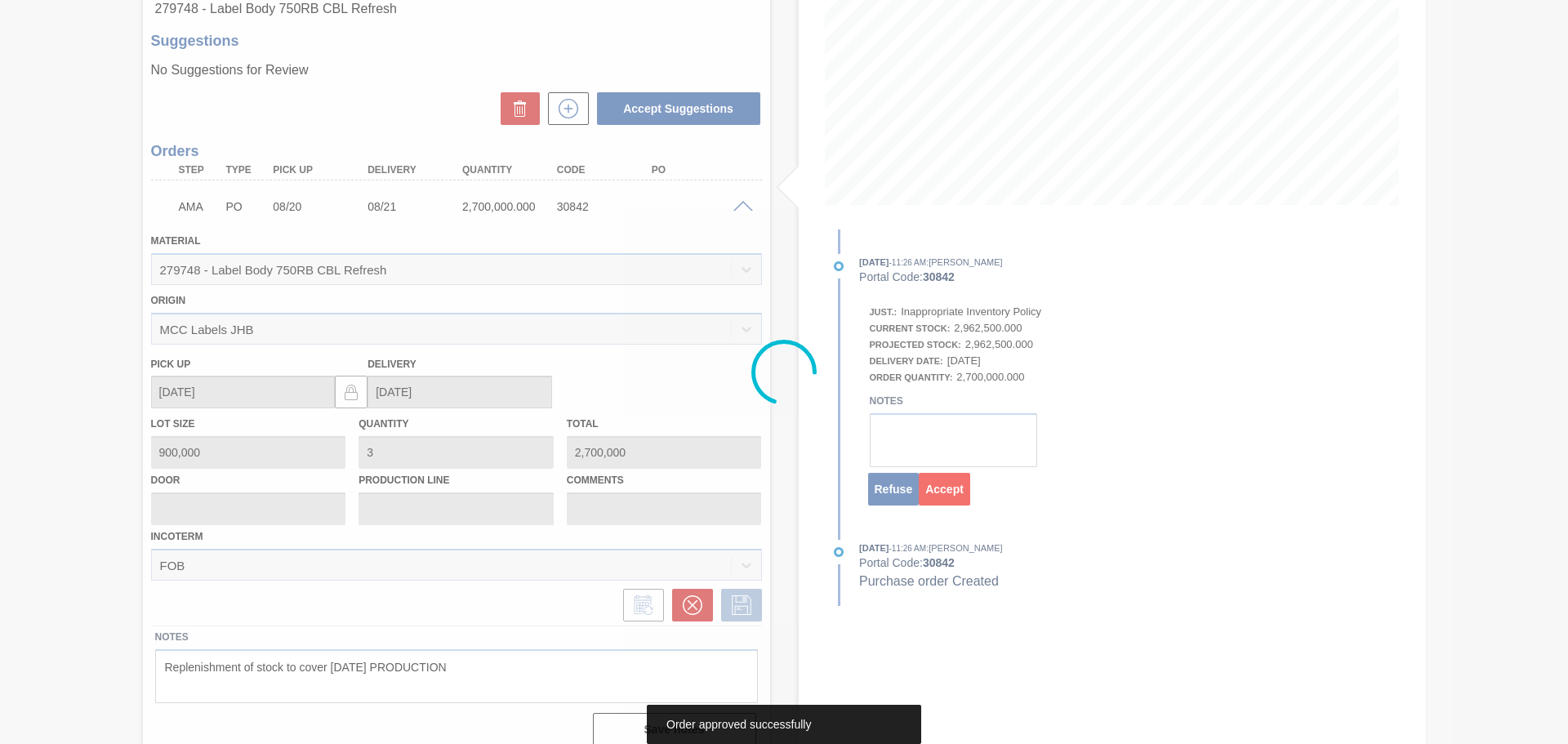
scroll to position [0, 0]
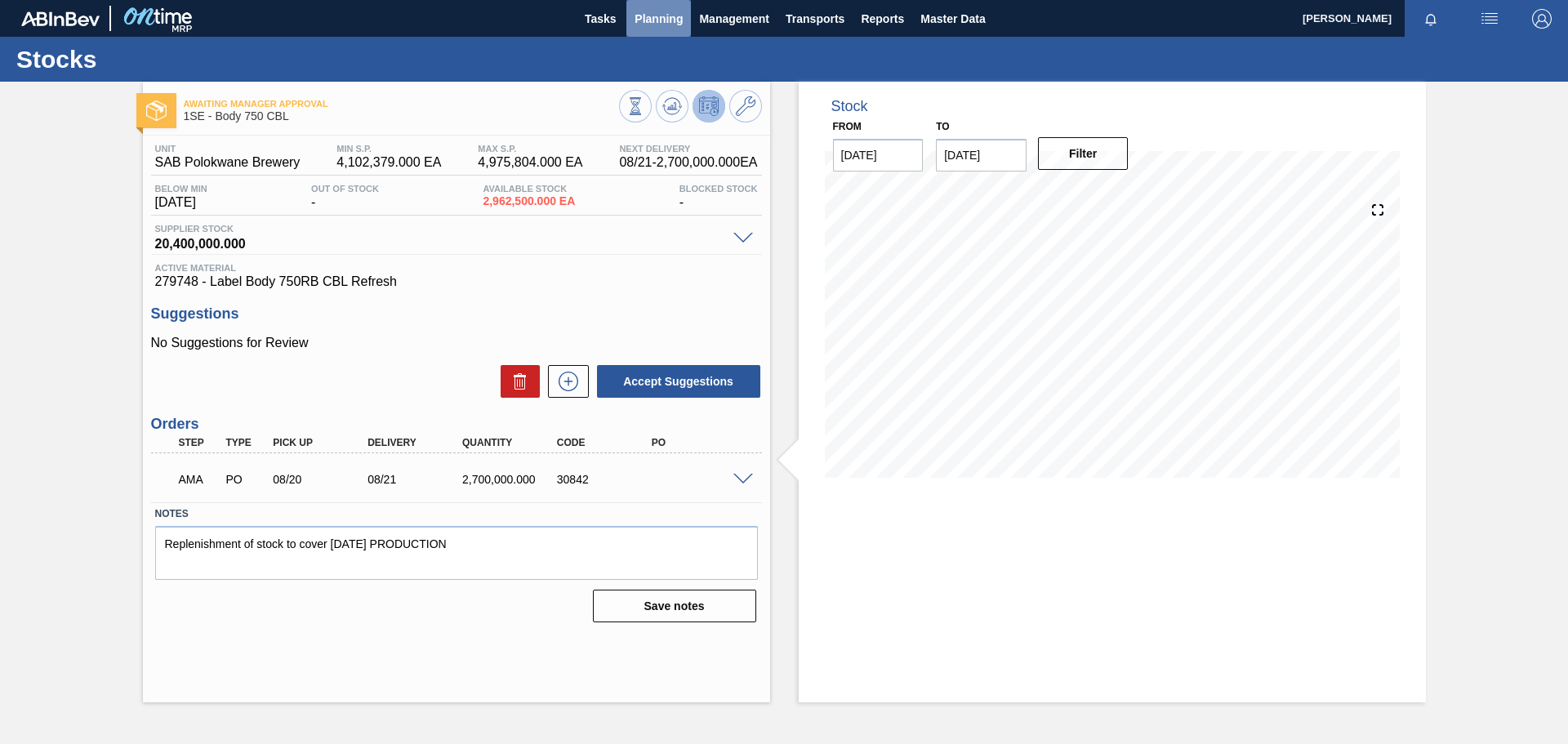
click at [646, 13] on span "Planning" at bounding box center [659, 19] width 48 height 19
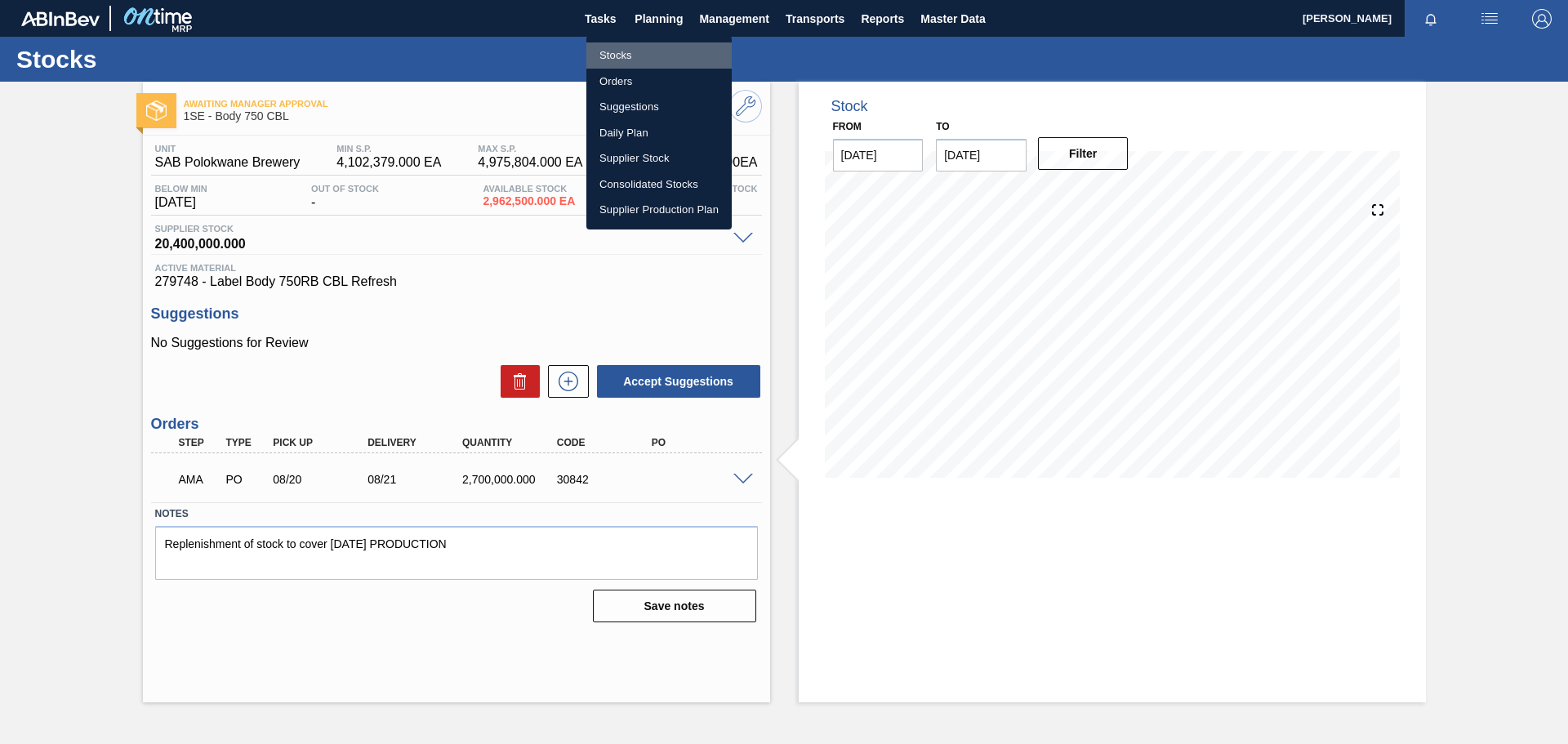
click at [622, 61] on li "Stocks" at bounding box center [659, 56] width 145 height 26
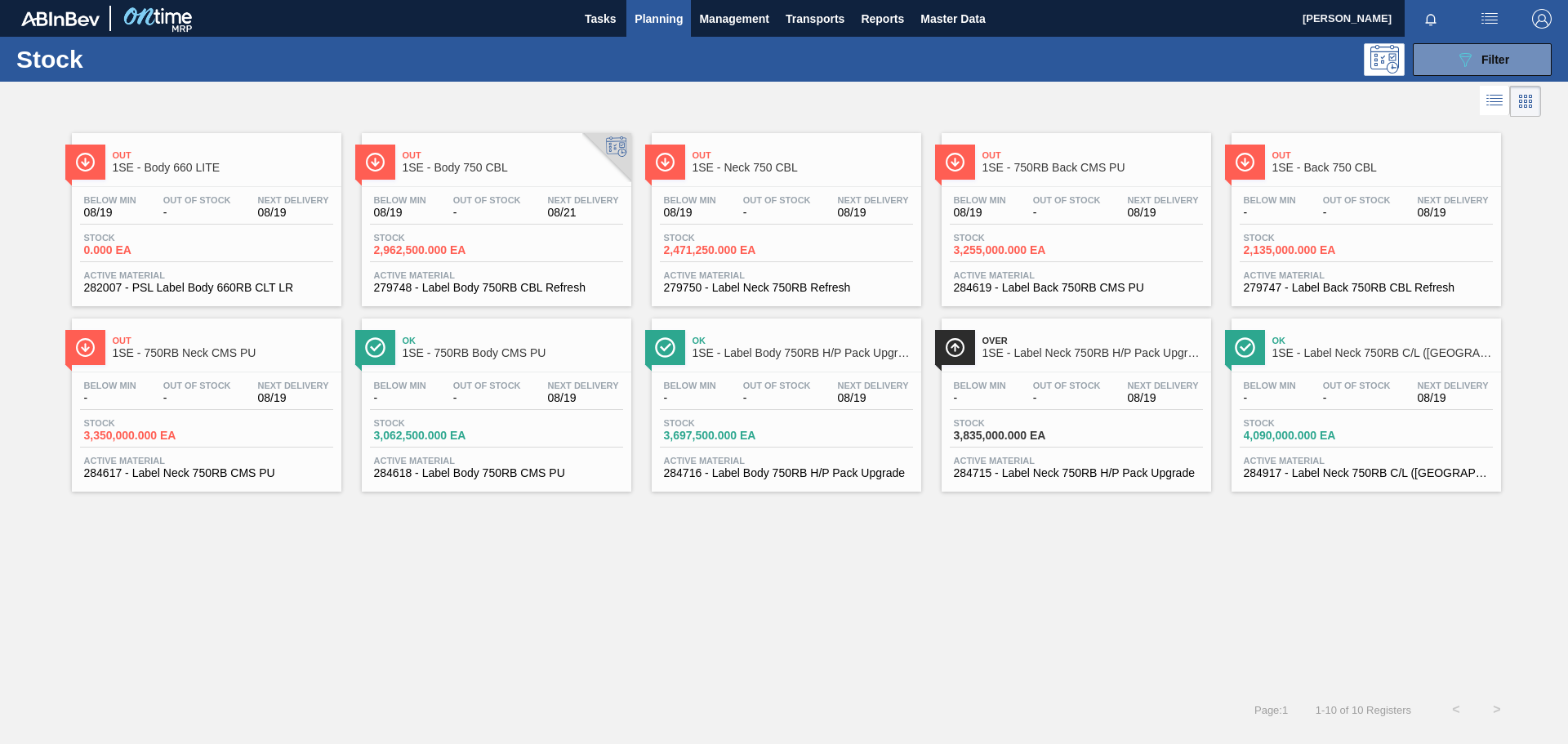
click at [784, 152] on span "Out" at bounding box center [803, 155] width 220 height 10
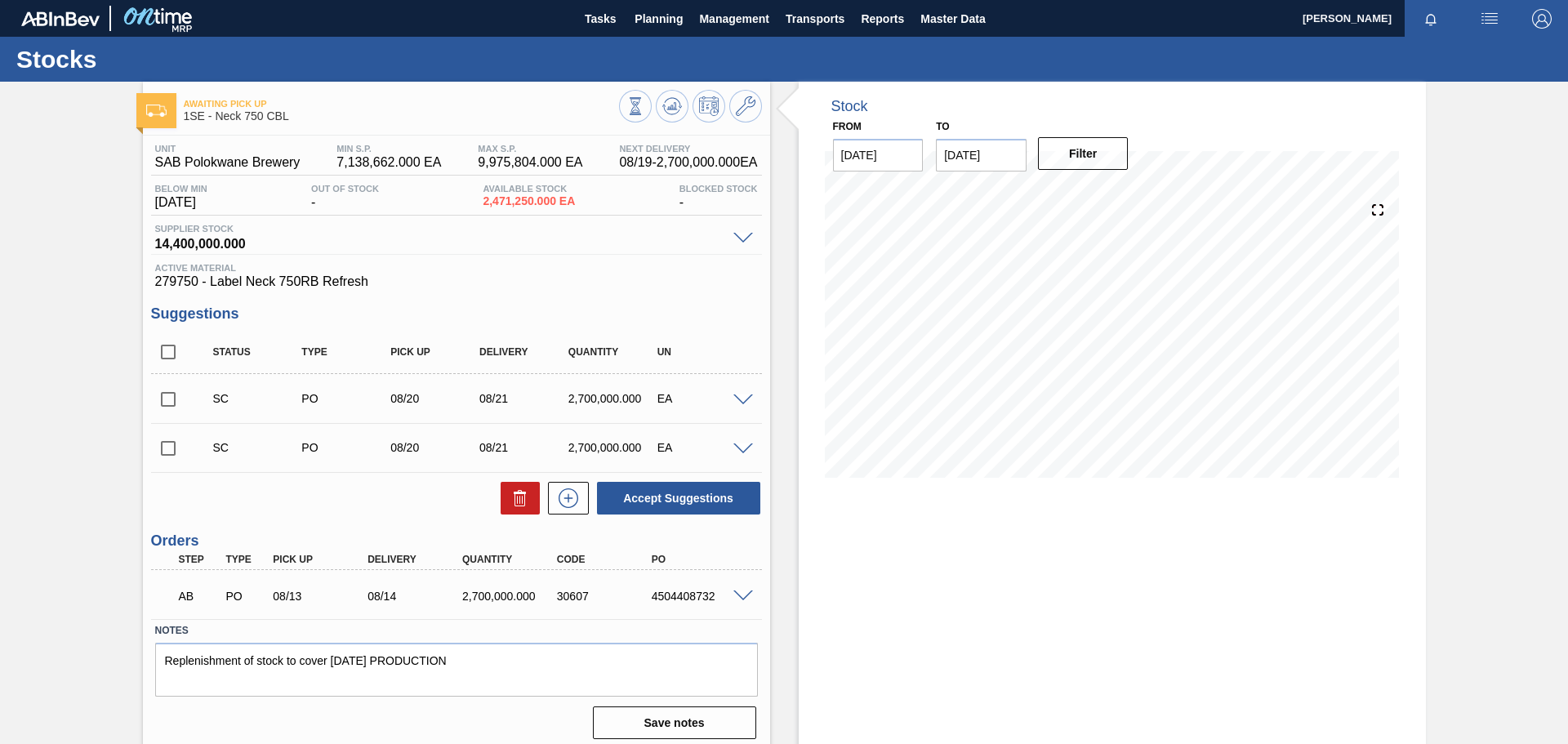
click at [738, 594] on span at bounding box center [743, 596] width 19 height 12
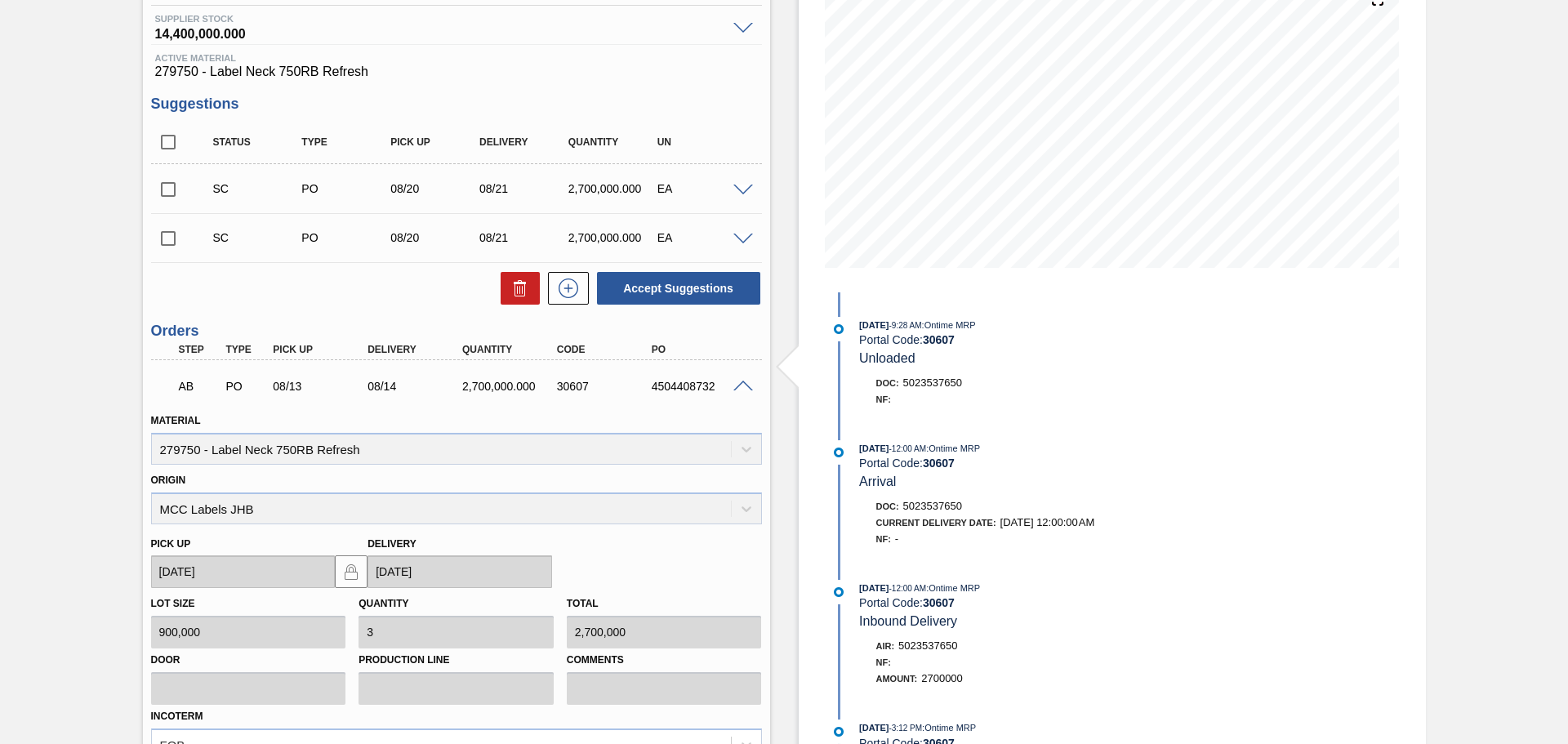
scroll to position [320, 0]
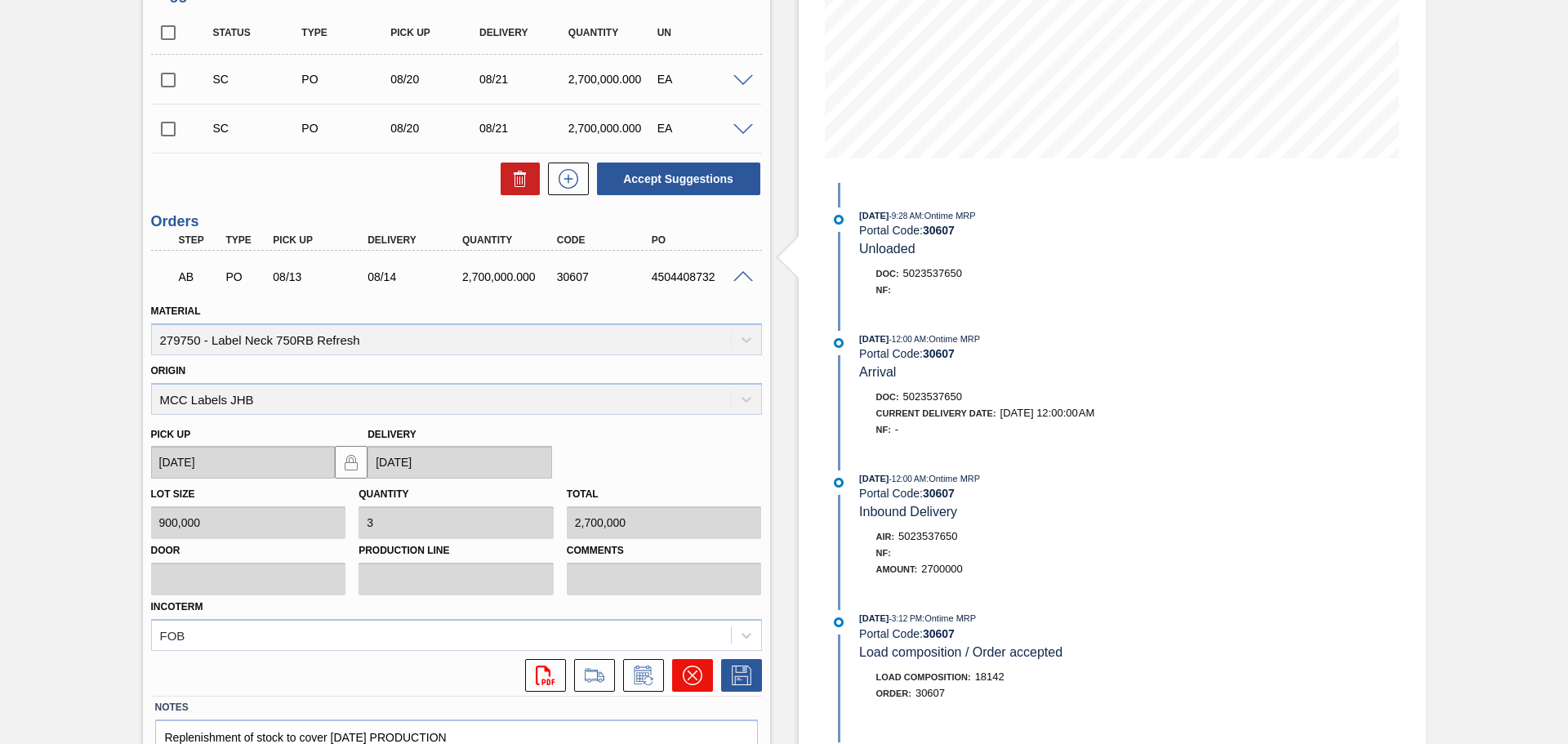
click at [693, 669] on icon at bounding box center [692, 675] width 19 height 19
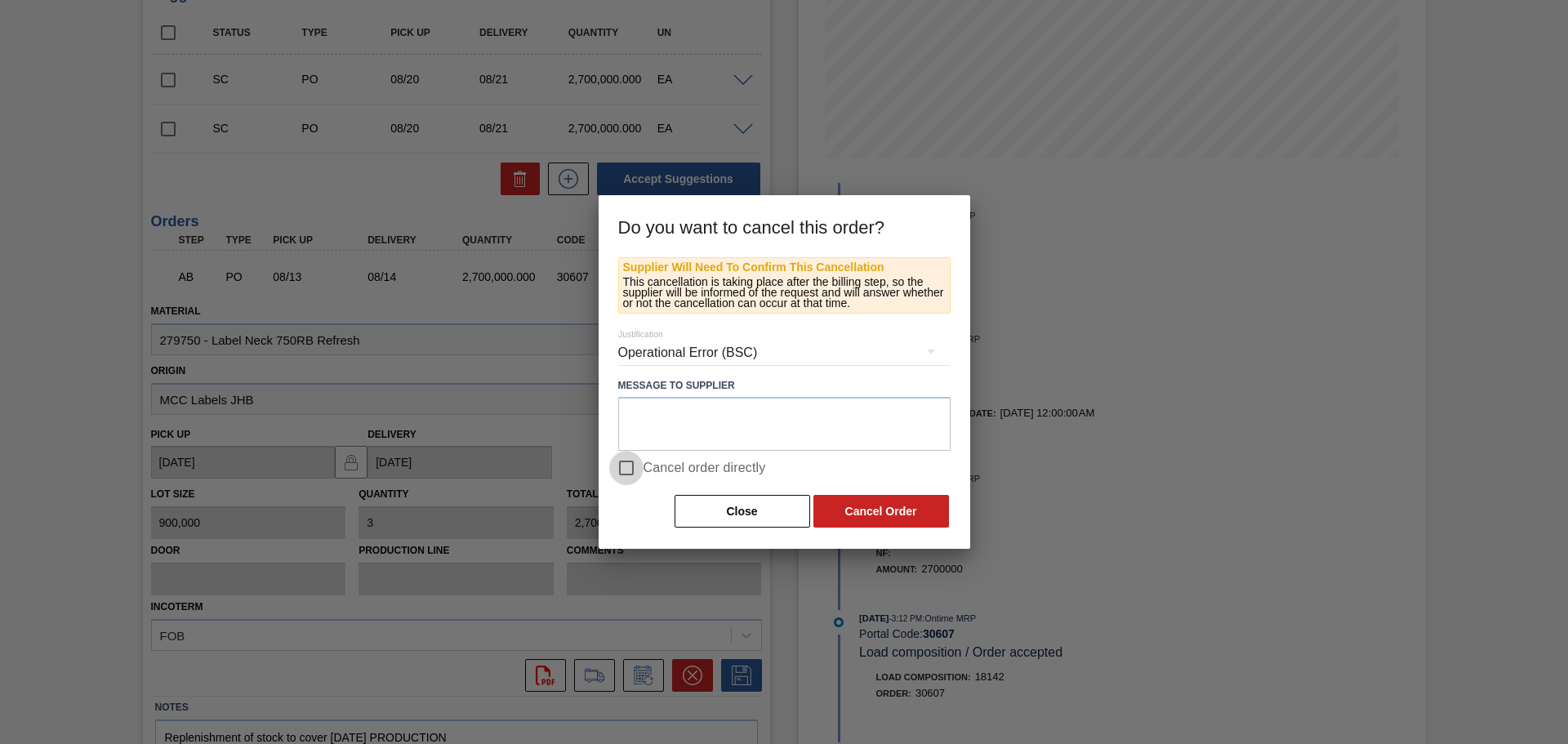
click at [622, 470] on input "Cancel order directly" at bounding box center [626, 468] width 34 height 34
checkbox input "true"
click at [893, 509] on button "Cancel Order" at bounding box center [881, 511] width 135 height 32
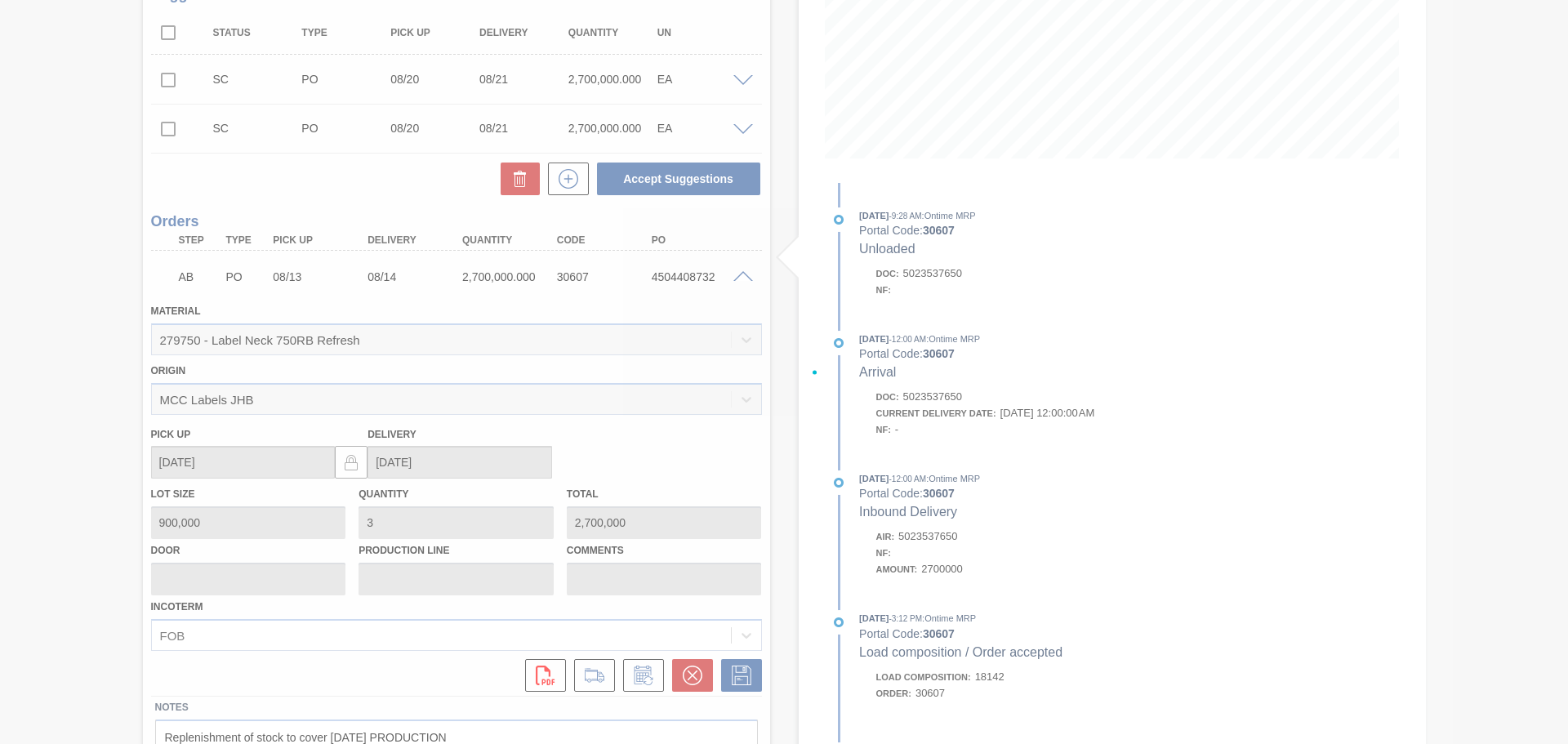
scroll to position [9, 0]
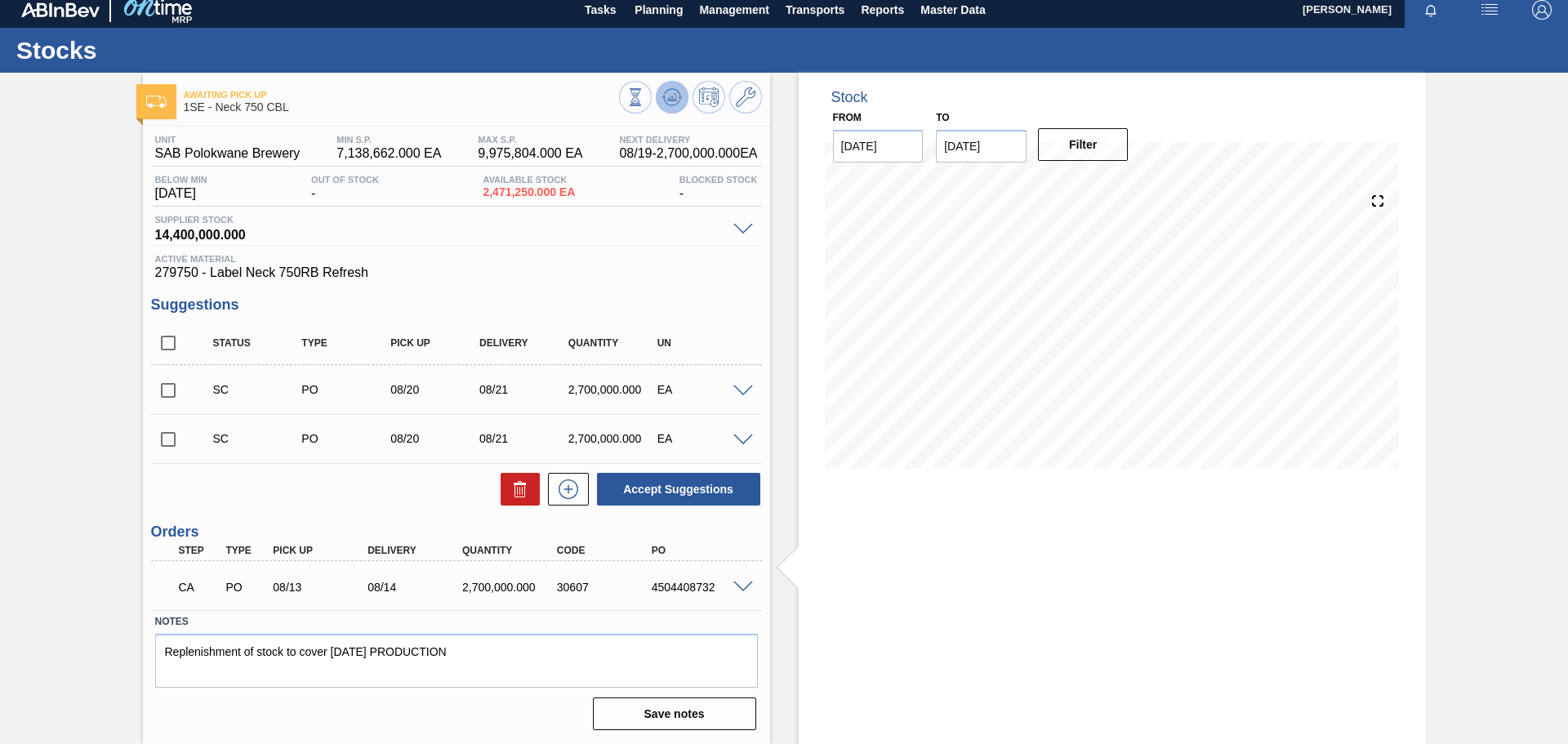
click at [641, 90] on icon at bounding box center [635, 89] width 11 height 2
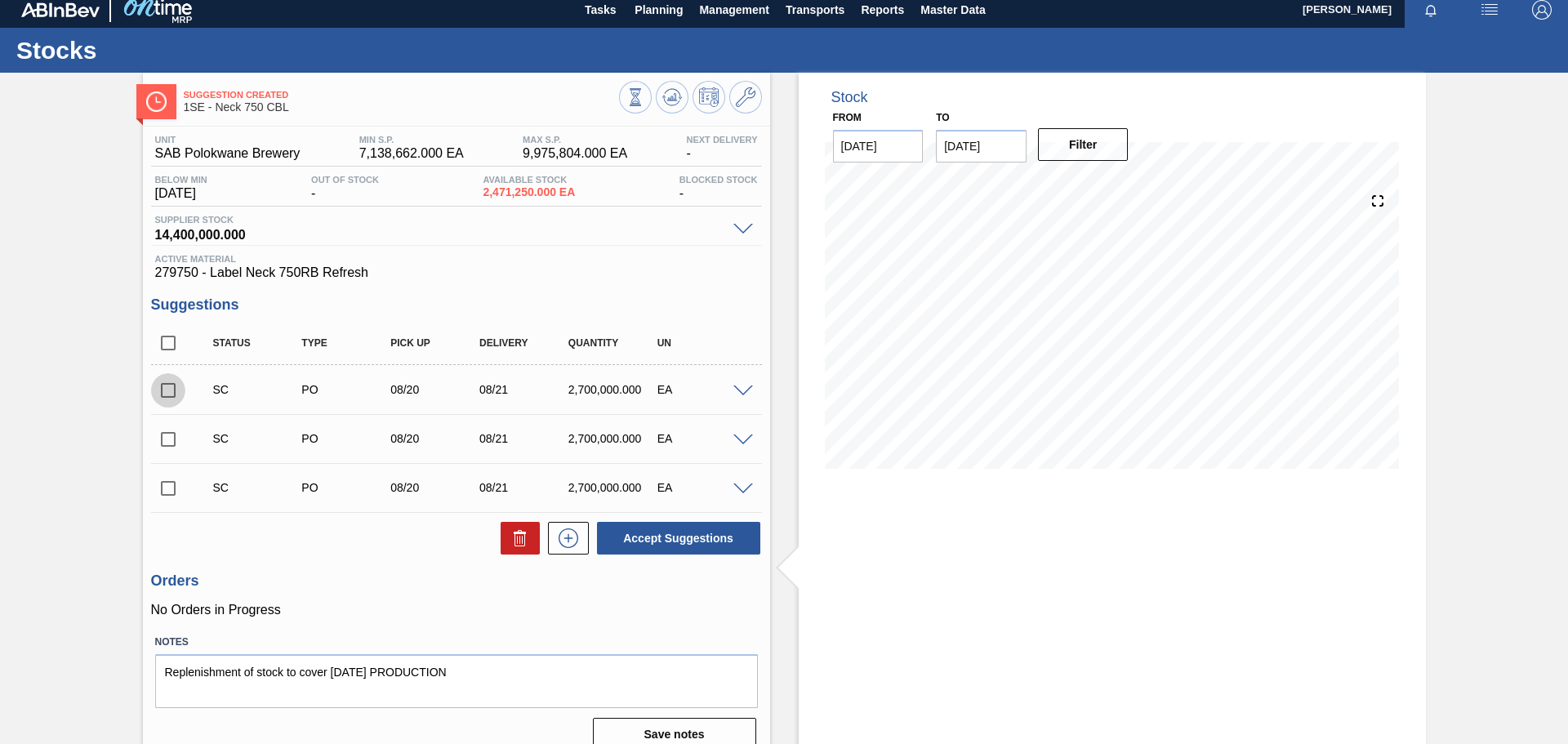
click at [174, 387] on input "checkbox" at bounding box center [168, 390] width 34 height 34
click at [686, 539] on button "Accept Suggestions" at bounding box center [679, 537] width 163 height 32
checkbox input "false"
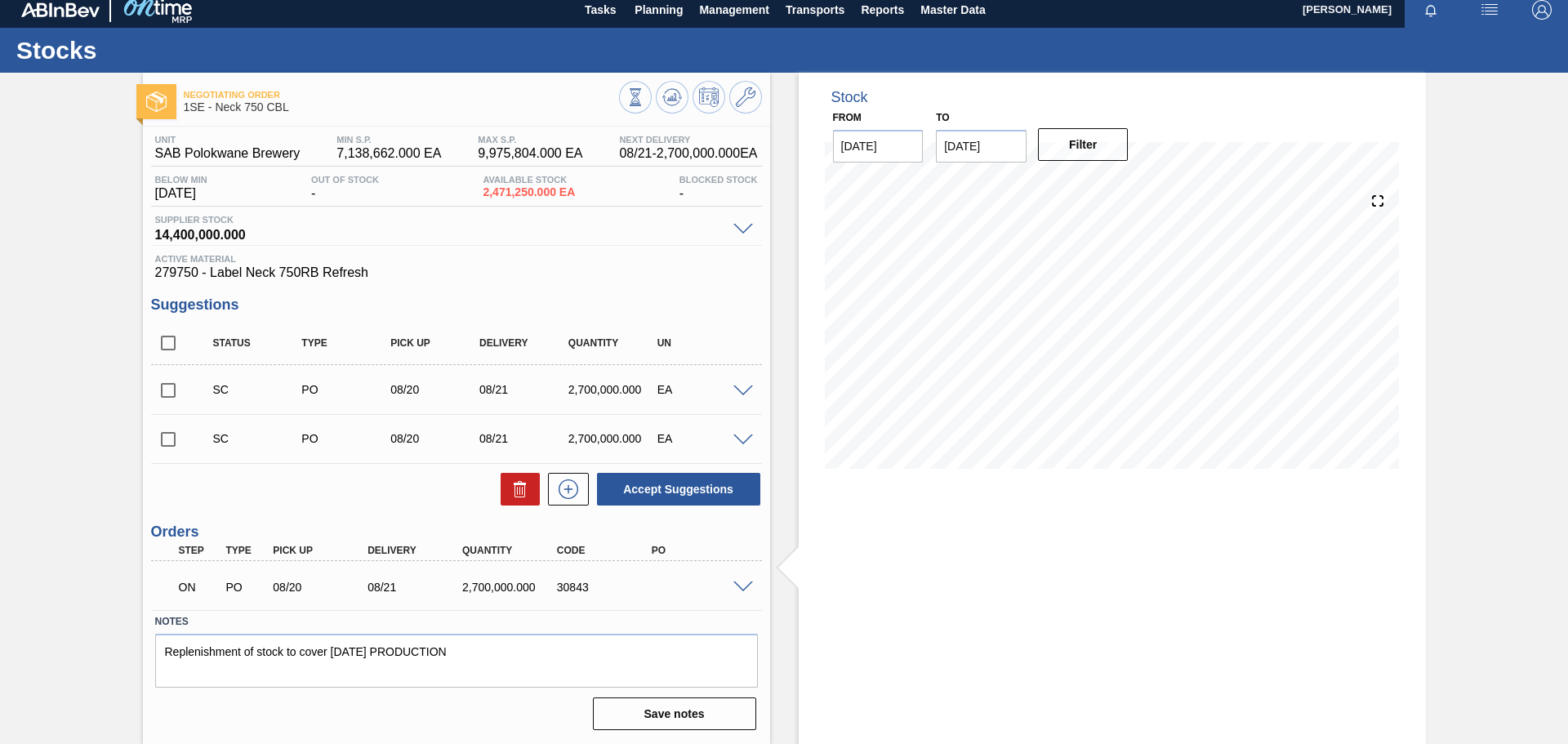
click at [737, 586] on span at bounding box center [743, 587] width 19 height 12
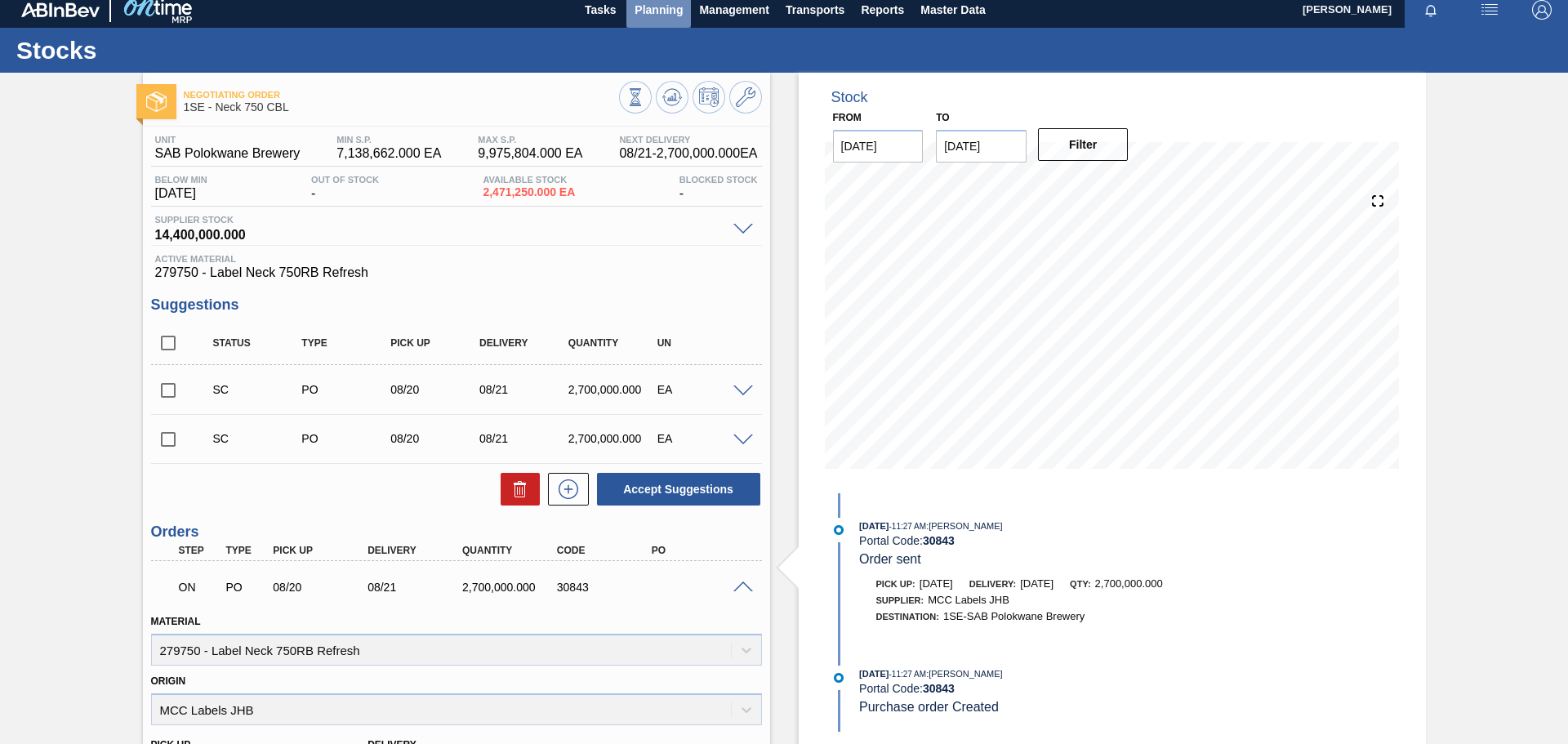
click at [682, 9] on button "Planning" at bounding box center [659, 9] width 65 height 37
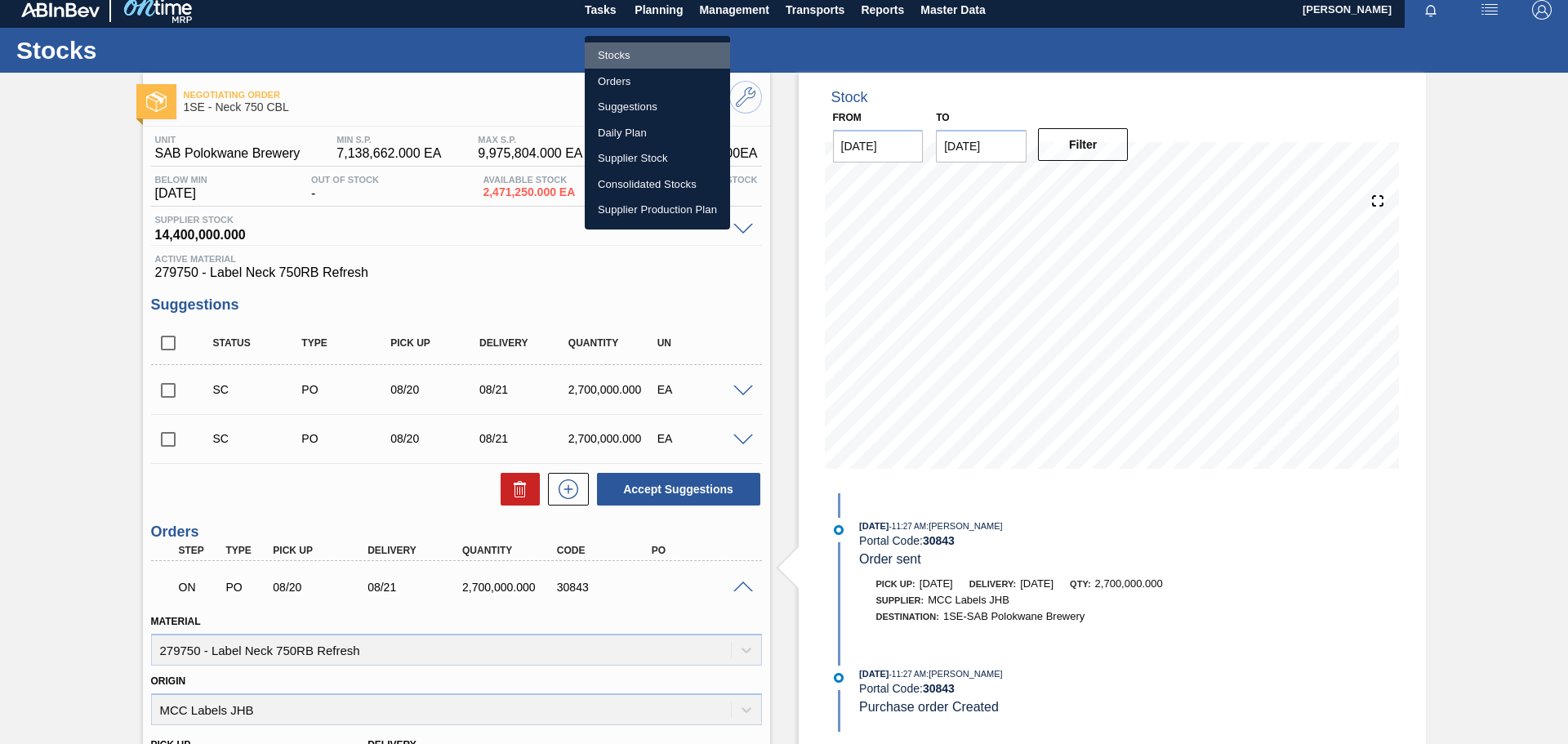
click at [626, 54] on li "Stocks" at bounding box center [657, 56] width 145 height 26
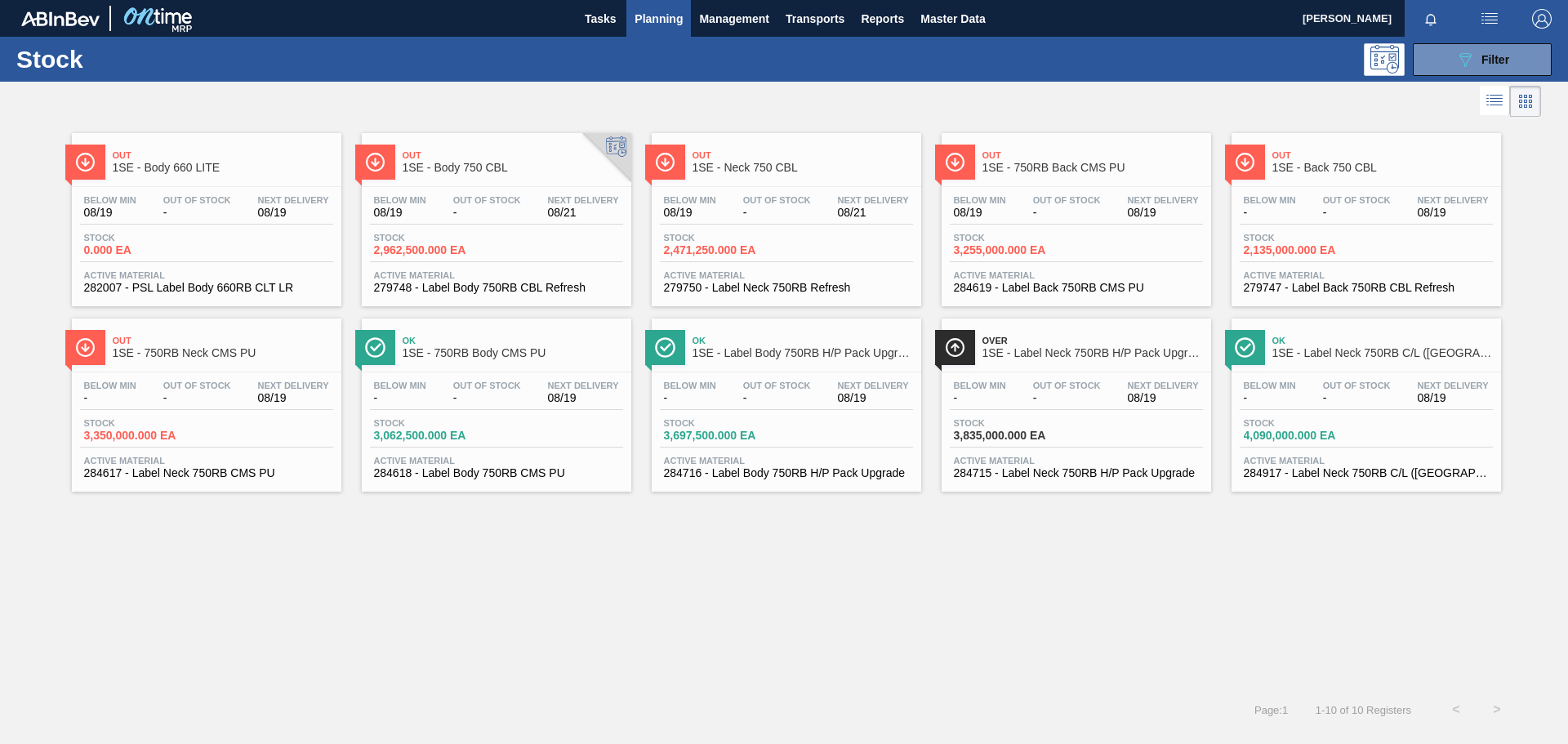
click at [1382, 162] on span "1SE - Back 750 CBL" at bounding box center [1383, 168] width 220 height 12
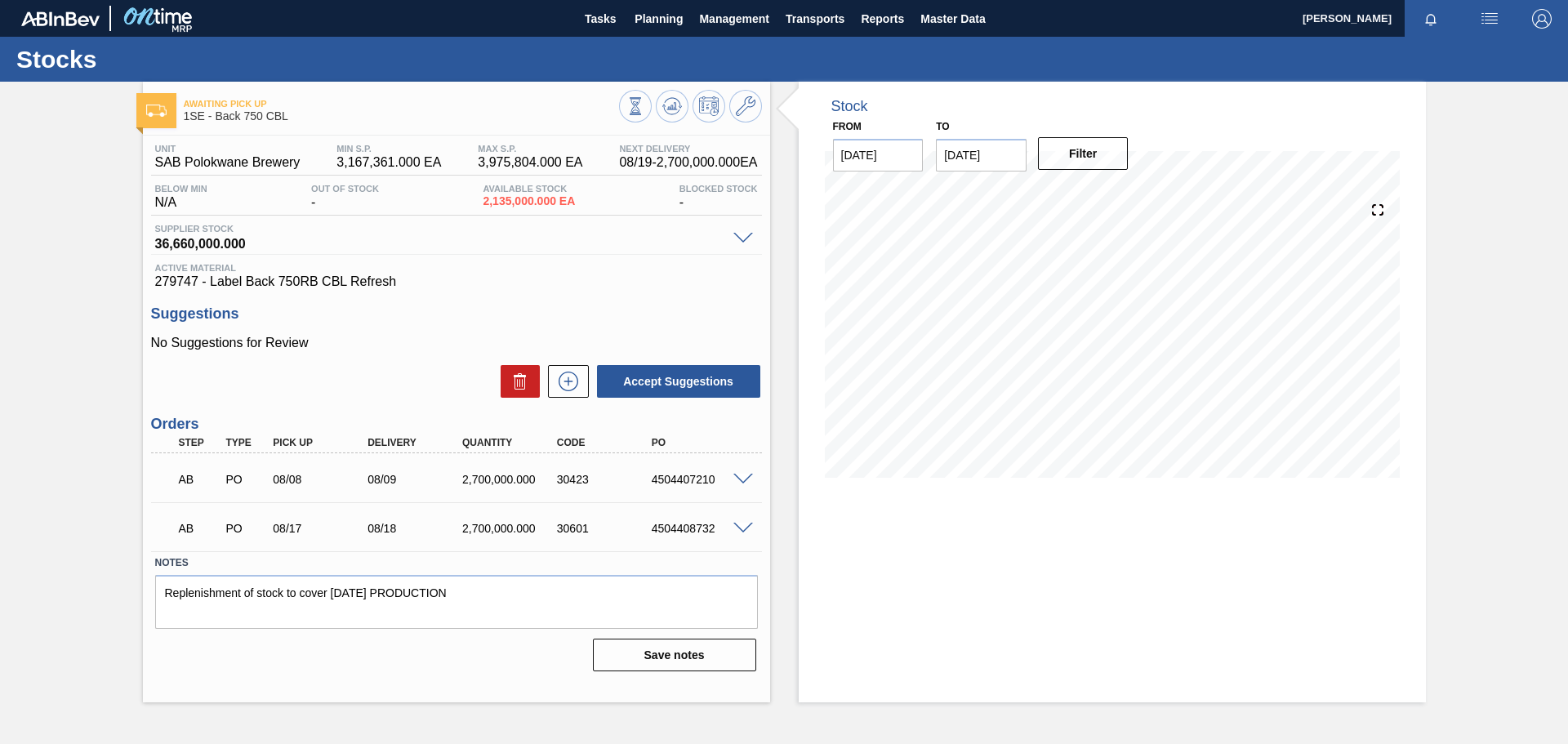
click at [746, 480] on span at bounding box center [743, 479] width 19 height 12
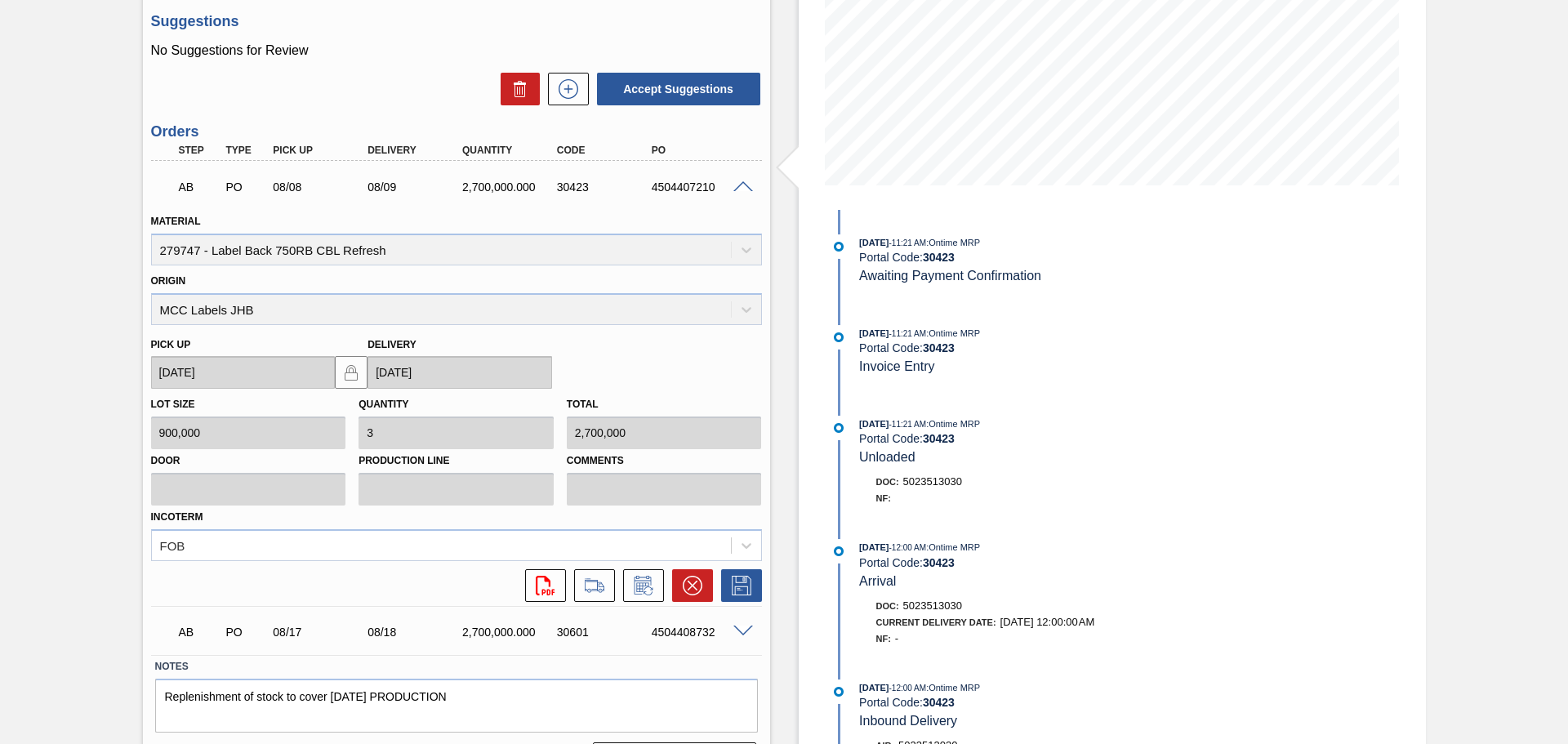
scroll to position [337, 0]
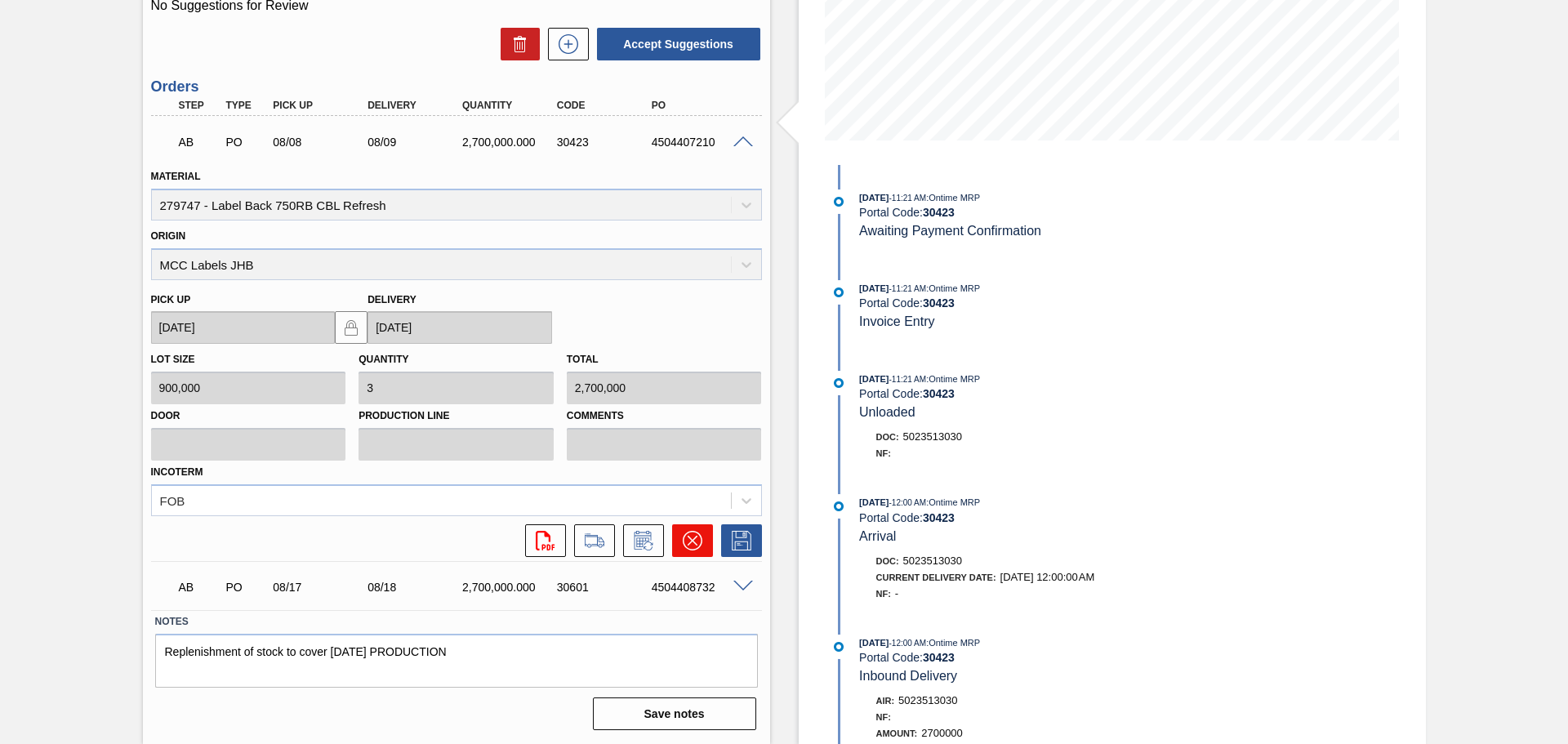
click at [691, 529] on button at bounding box center [693, 540] width 41 height 32
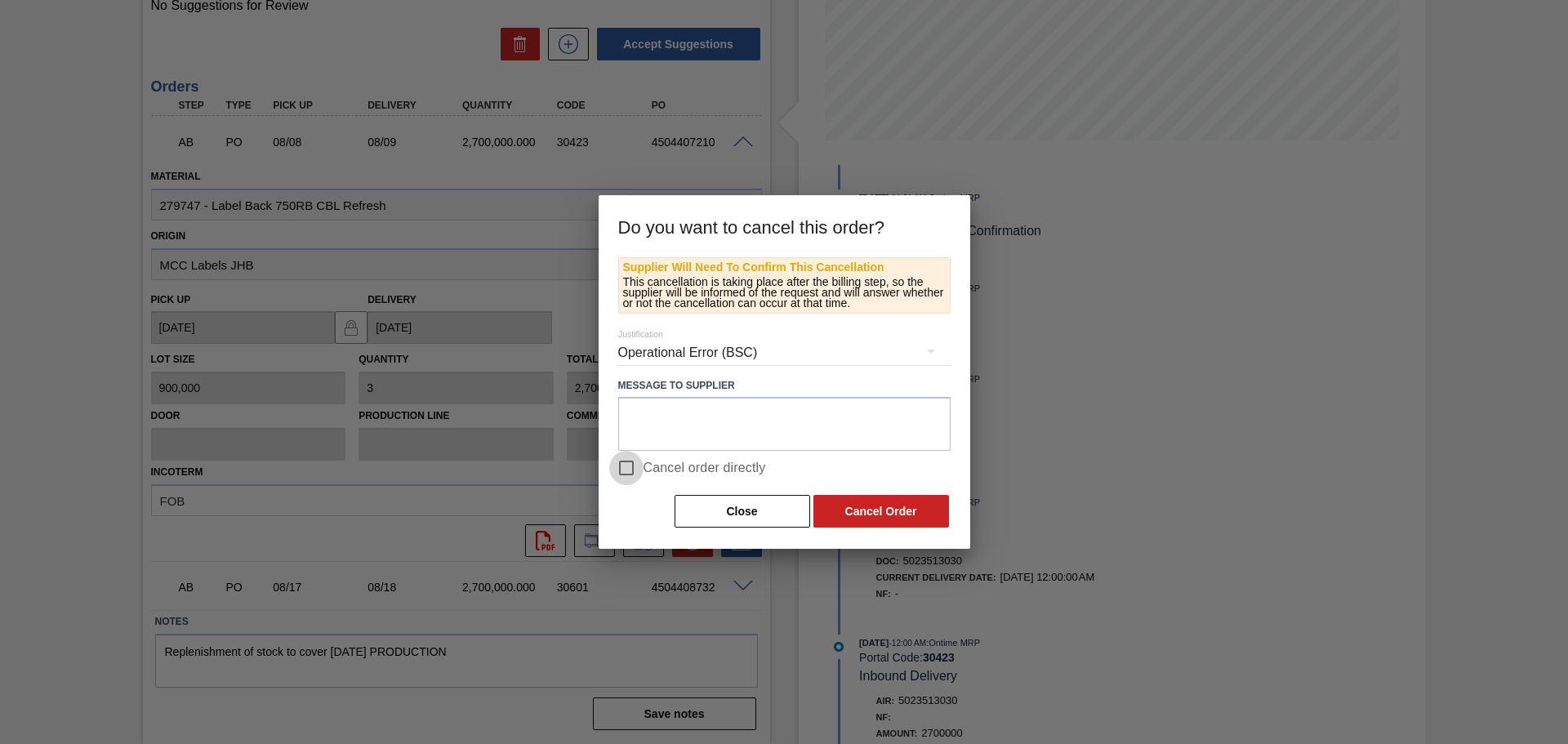
click at [622, 468] on input "Cancel order directly" at bounding box center [626, 468] width 34 height 34
checkbox input "true"
click at [909, 515] on button "Cancel Order" at bounding box center [881, 511] width 135 height 32
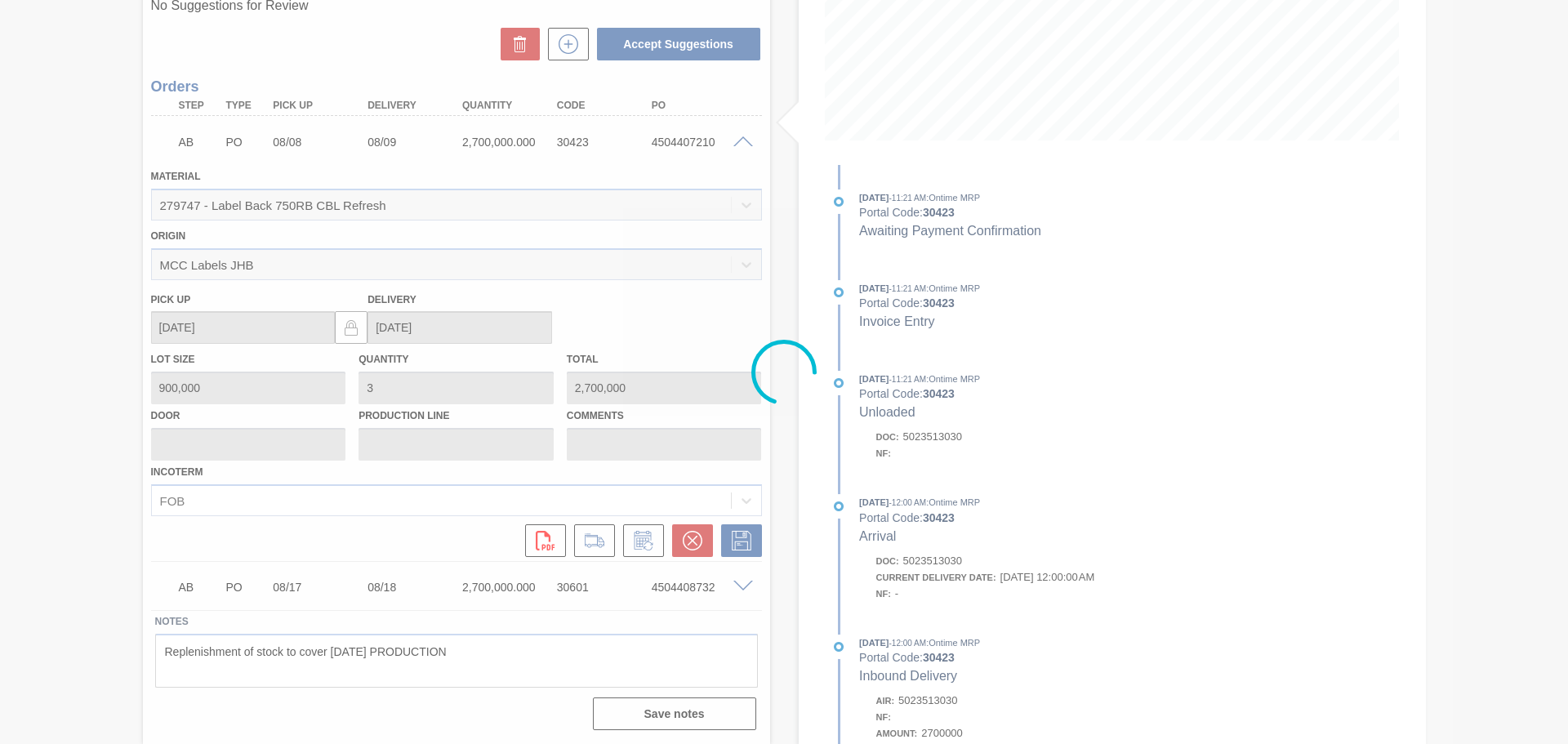
scroll to position [0, 0]
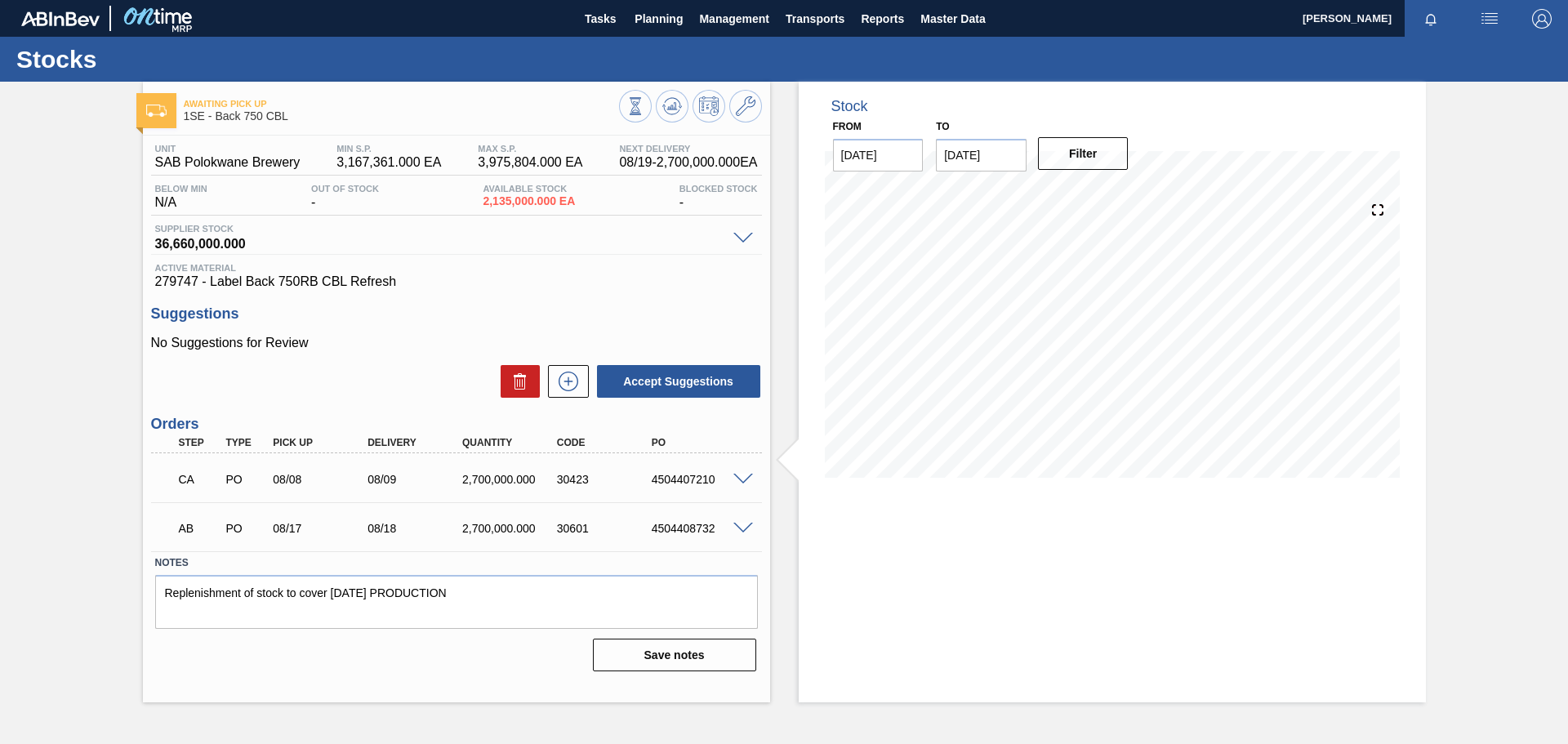
click at [670, 87] on div "Awaiting Pick Up 1SE - Back 750 CBL" at bounding box center [456, 104] width 627 height 44
click at [645, 104] on icon at bounding box center [634, 106] width 18 height 18
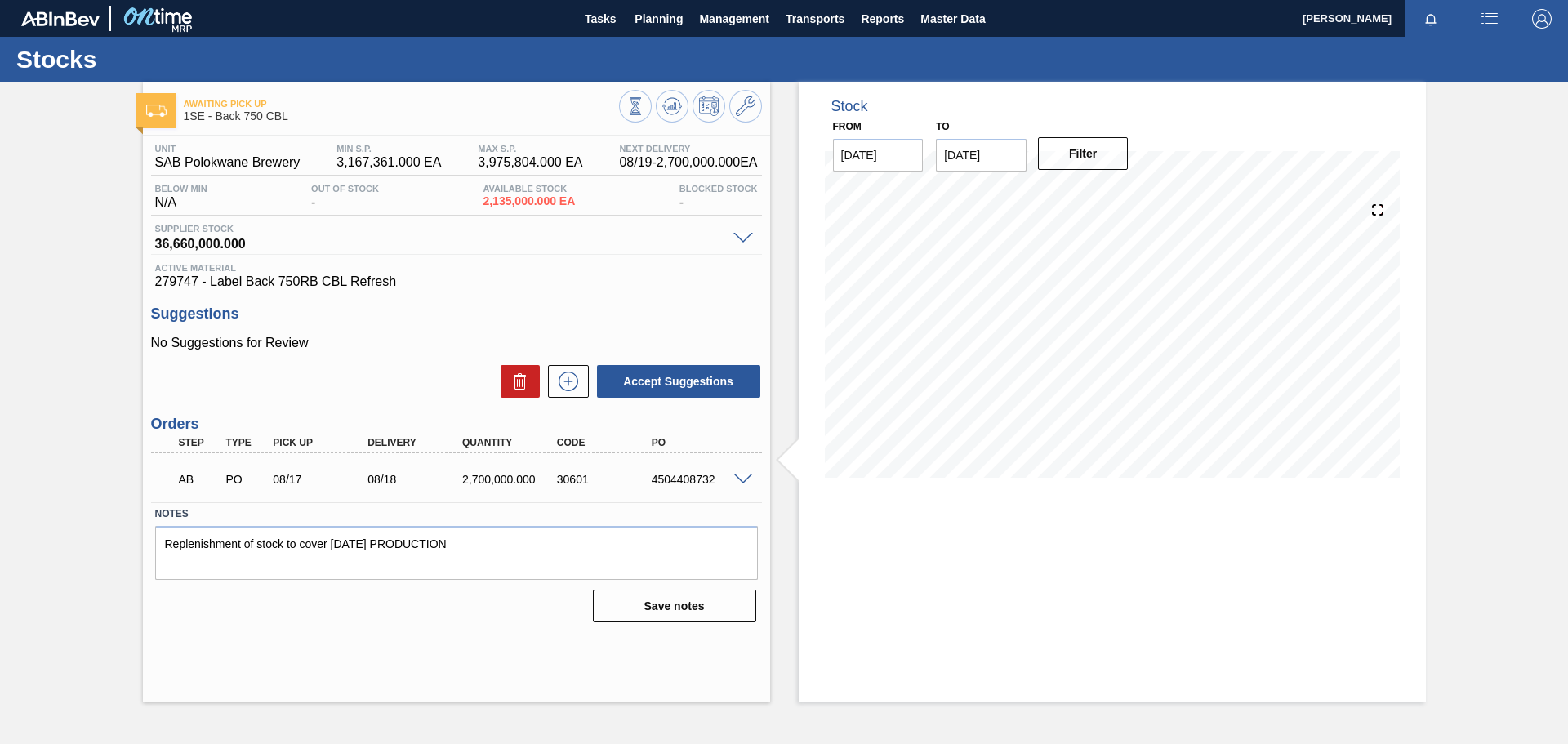
click at [749, 481] on span at bounding box center [743, 479] width 19 height 12
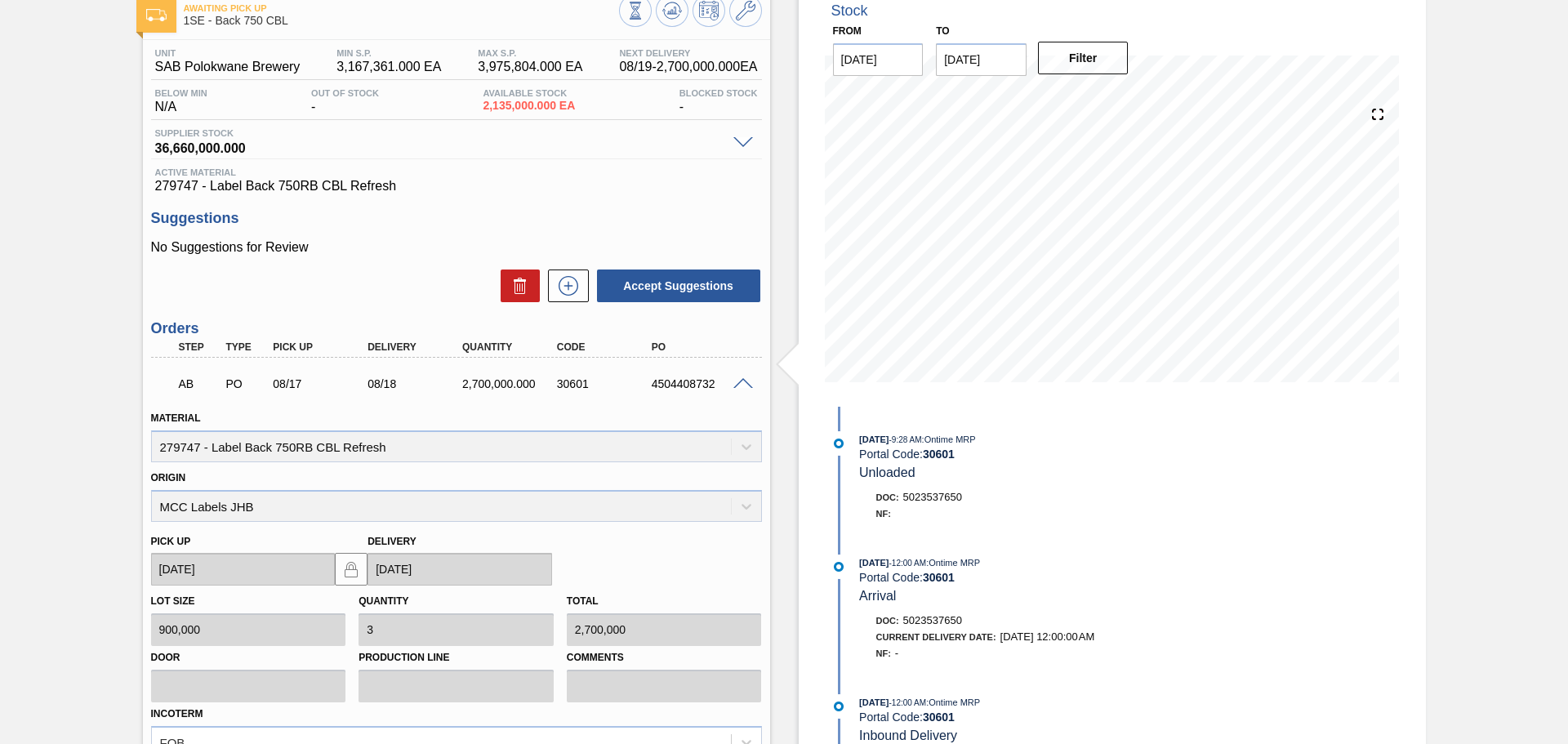
scroll to position [288, 0]
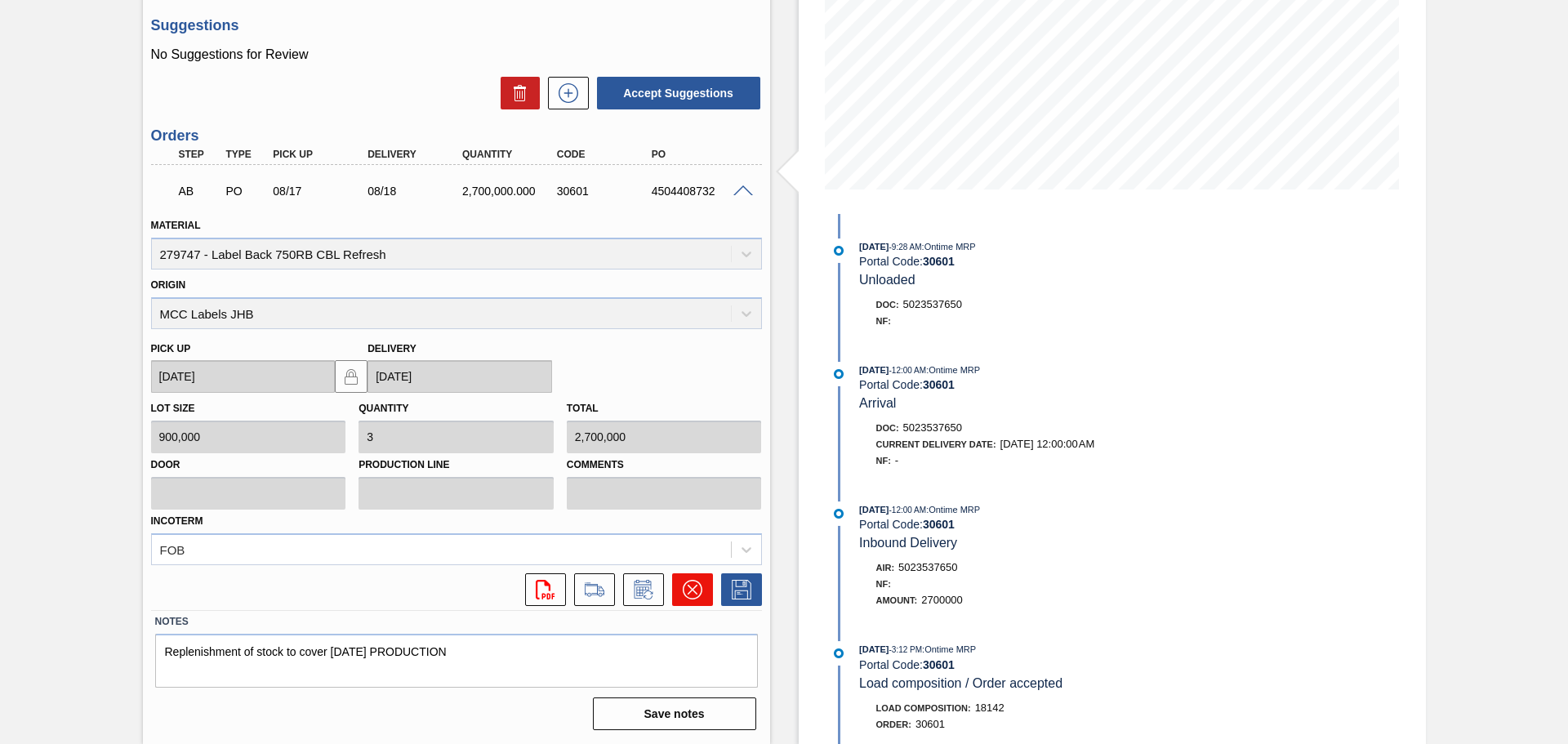
click at [676, 580] on button at bounding box center [693, 589] width 41 height 32
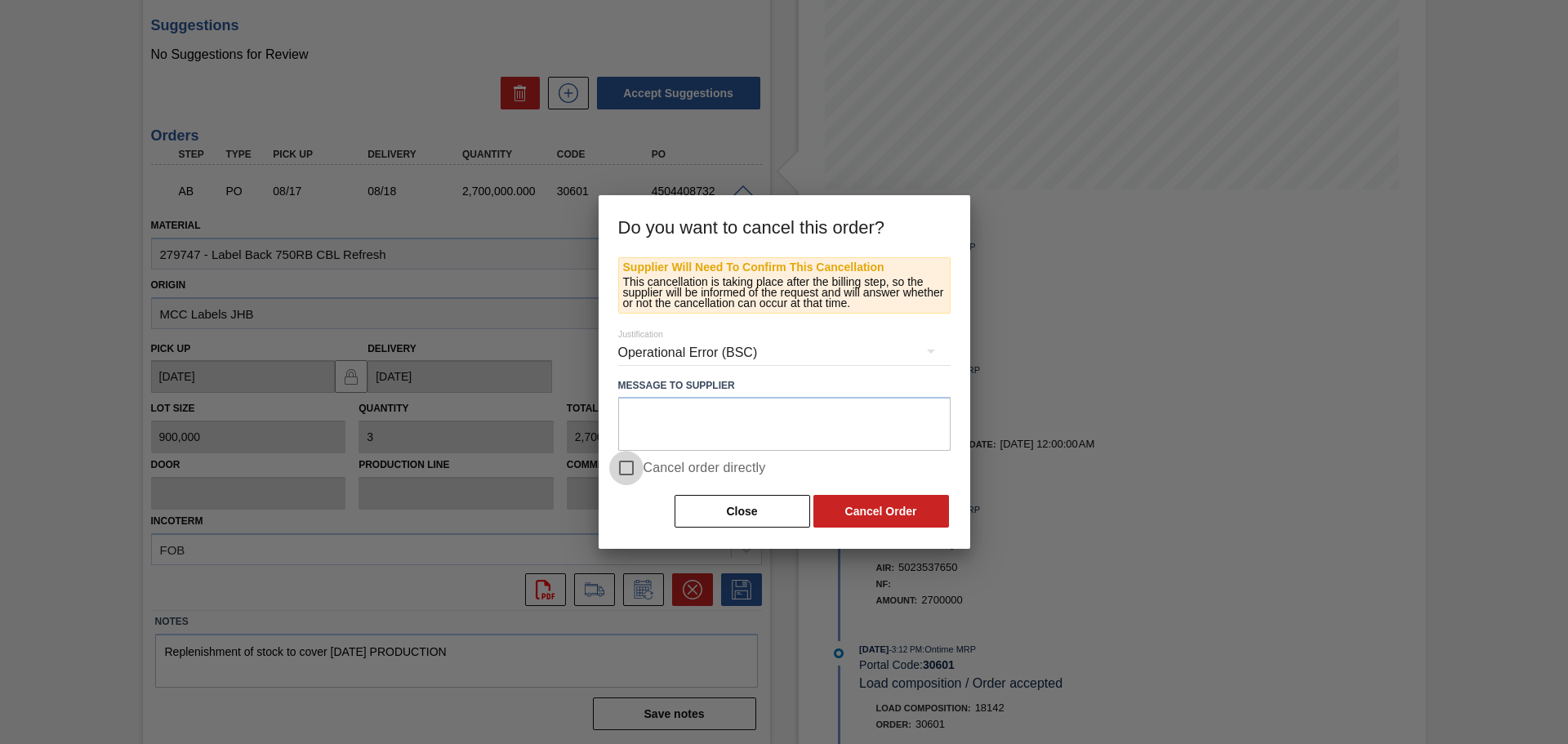
click at [635, 466] on input "Cancel order directly" at bounding box center [626, 468] width 34 height 34
checkbox input "true"
click at [900, 511] on button "Cancel Order" at bounding box center [881, 511] width 135 height 32
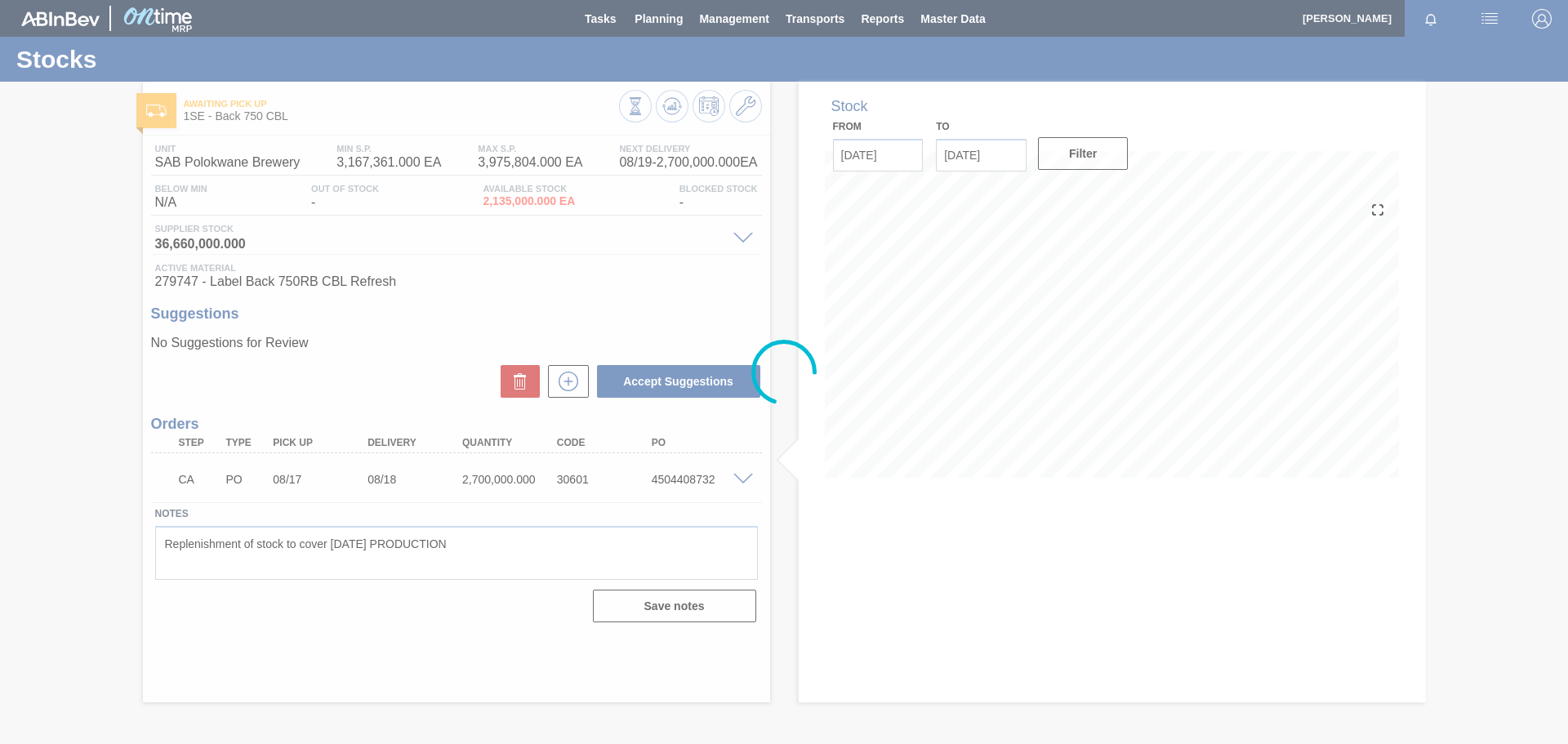
scroll to position [0, 0]
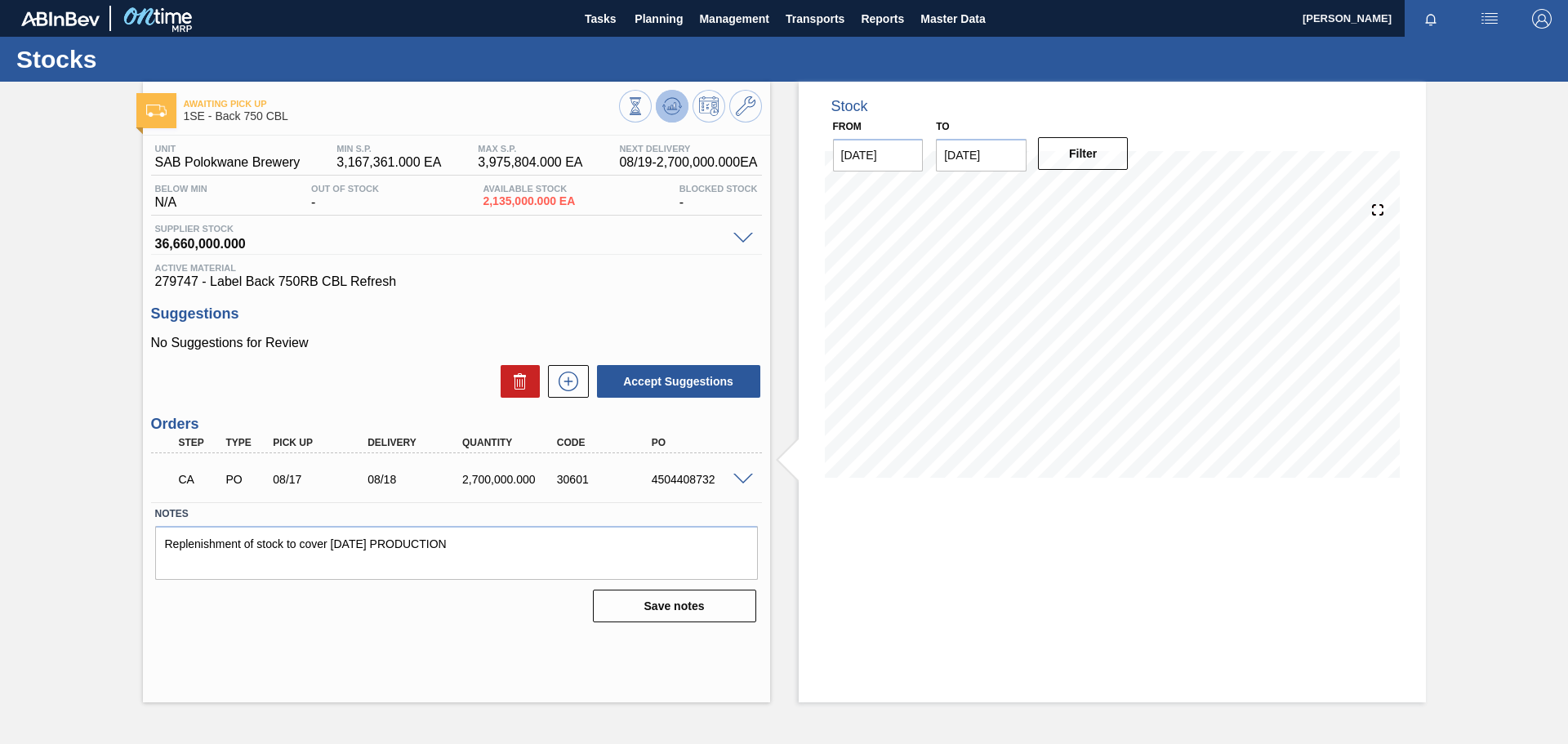
click at [673, 105] on polygon at bounding box center [673, 106] width 1 height 6
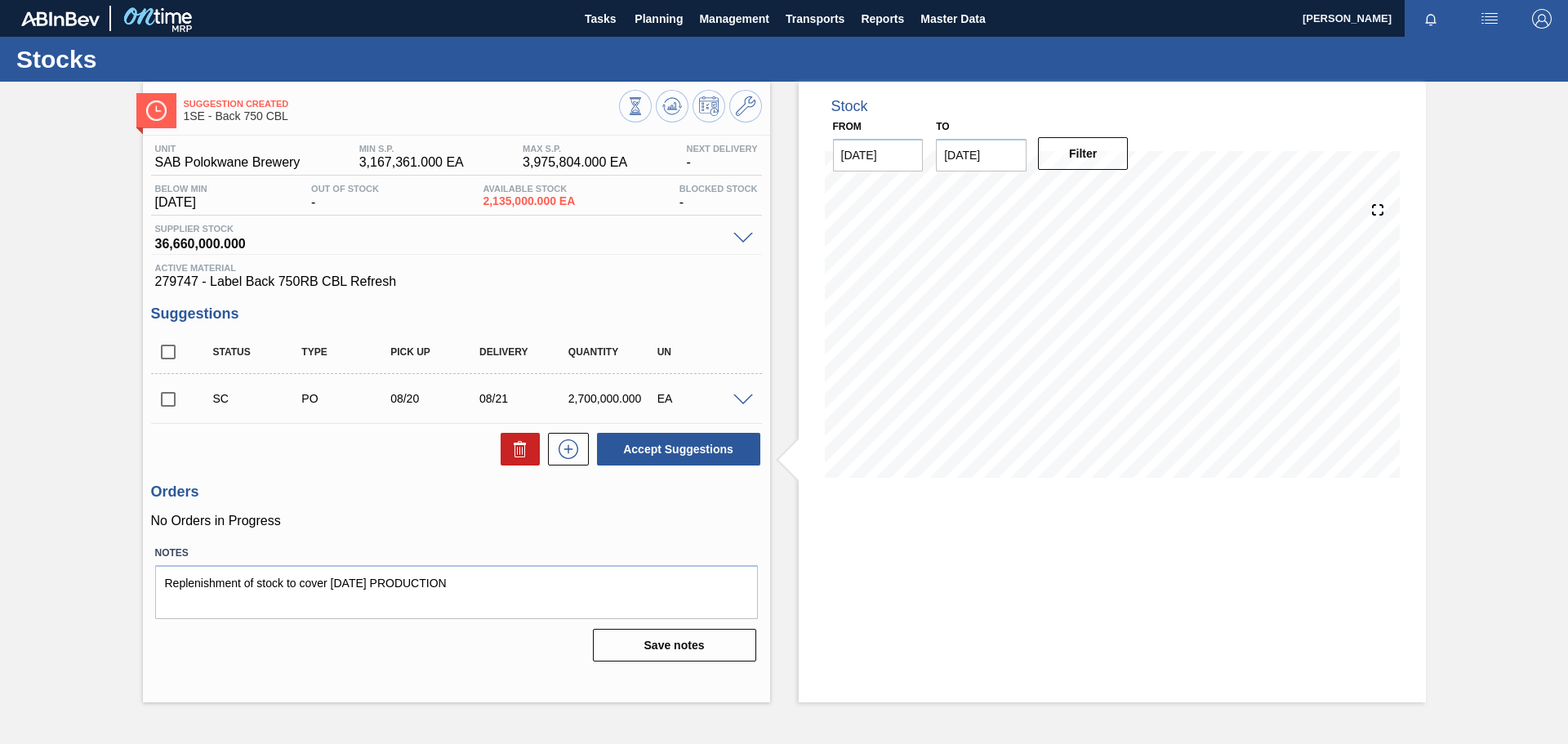
click at [162, 403] on input "checkbox" at bounding box center [168, 399] width 34 height 34
checkbox input "true"
drag, startPoint x: 497, startPoint y: 586, endPoint x: 45, endPoint y: 536, distance: 454.8
click at [45, 536] on div "Suggestion Created 1SE - Back 750 CBL Unit SAB Polokwane Brewery MIN S.P. 3,167…" at bounding box center [784, 392] width 1568 height 621
click at [646, 641] on button "Save notes" at bounding box center [674, 645] width 163 height 32
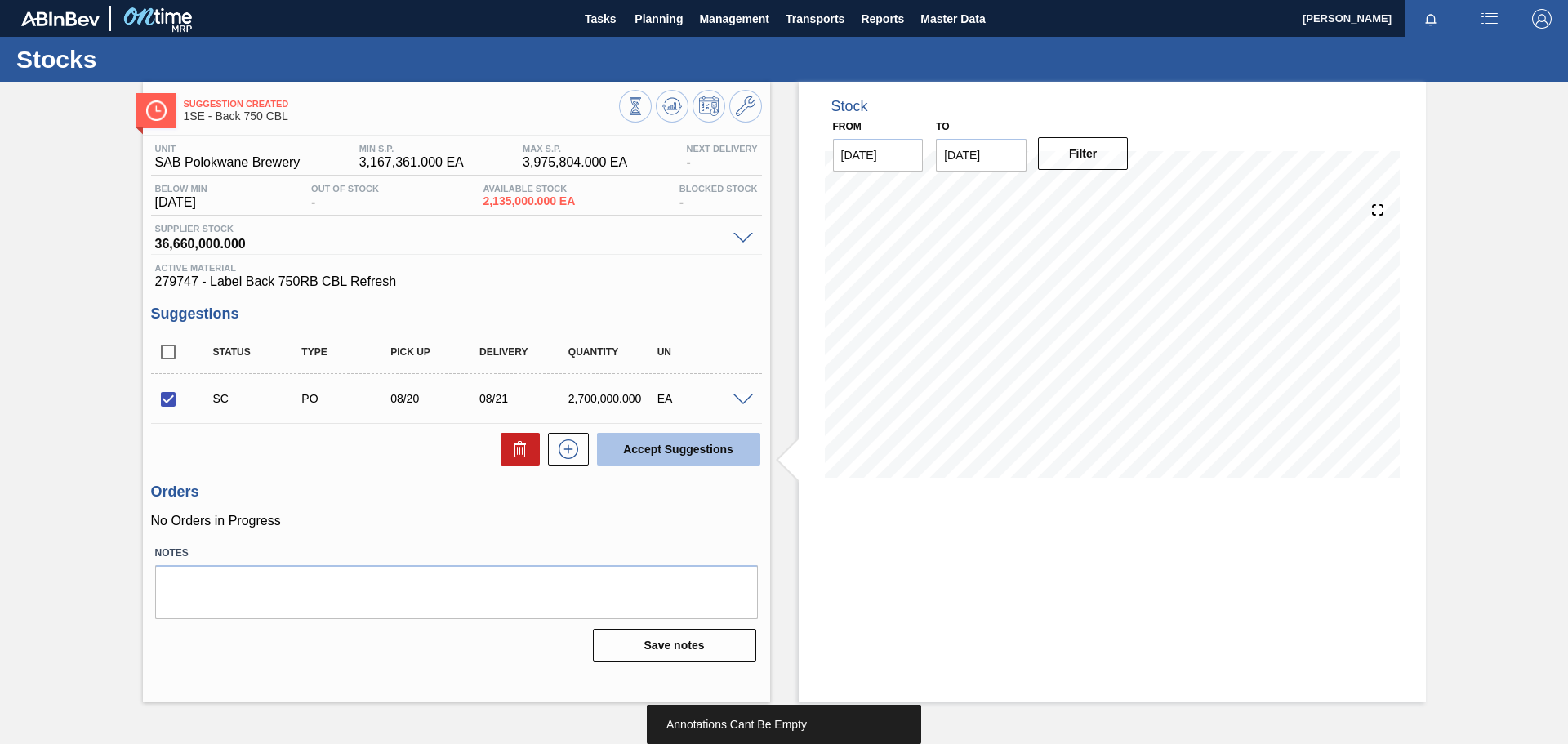
click at [674, 448] on button "Accept Suggestions" at bounding box center [679, 448] width 163 height 32
checkbox input "false"
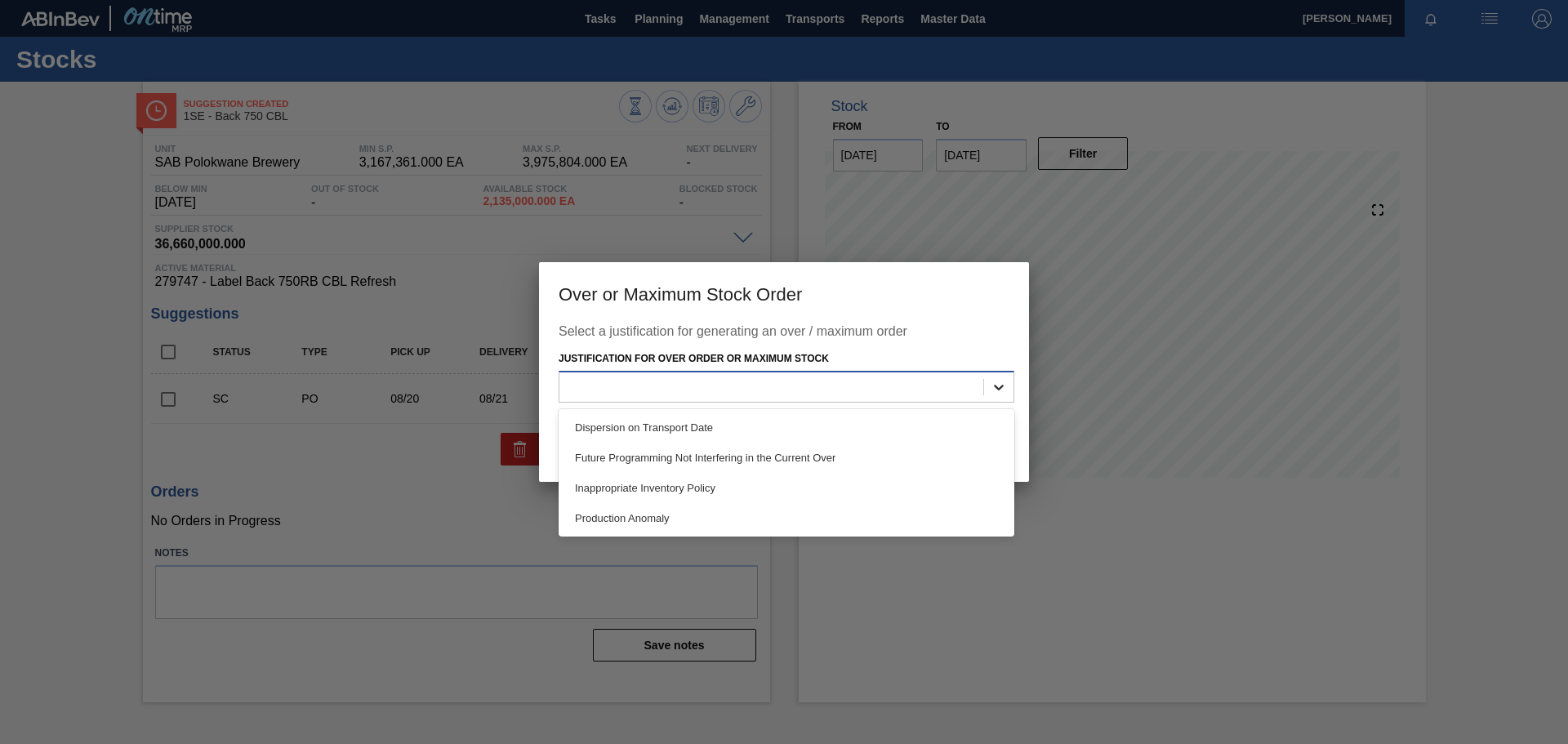
click at [1001, 376] on div at bounding box center [998, 387] width 30 height 30
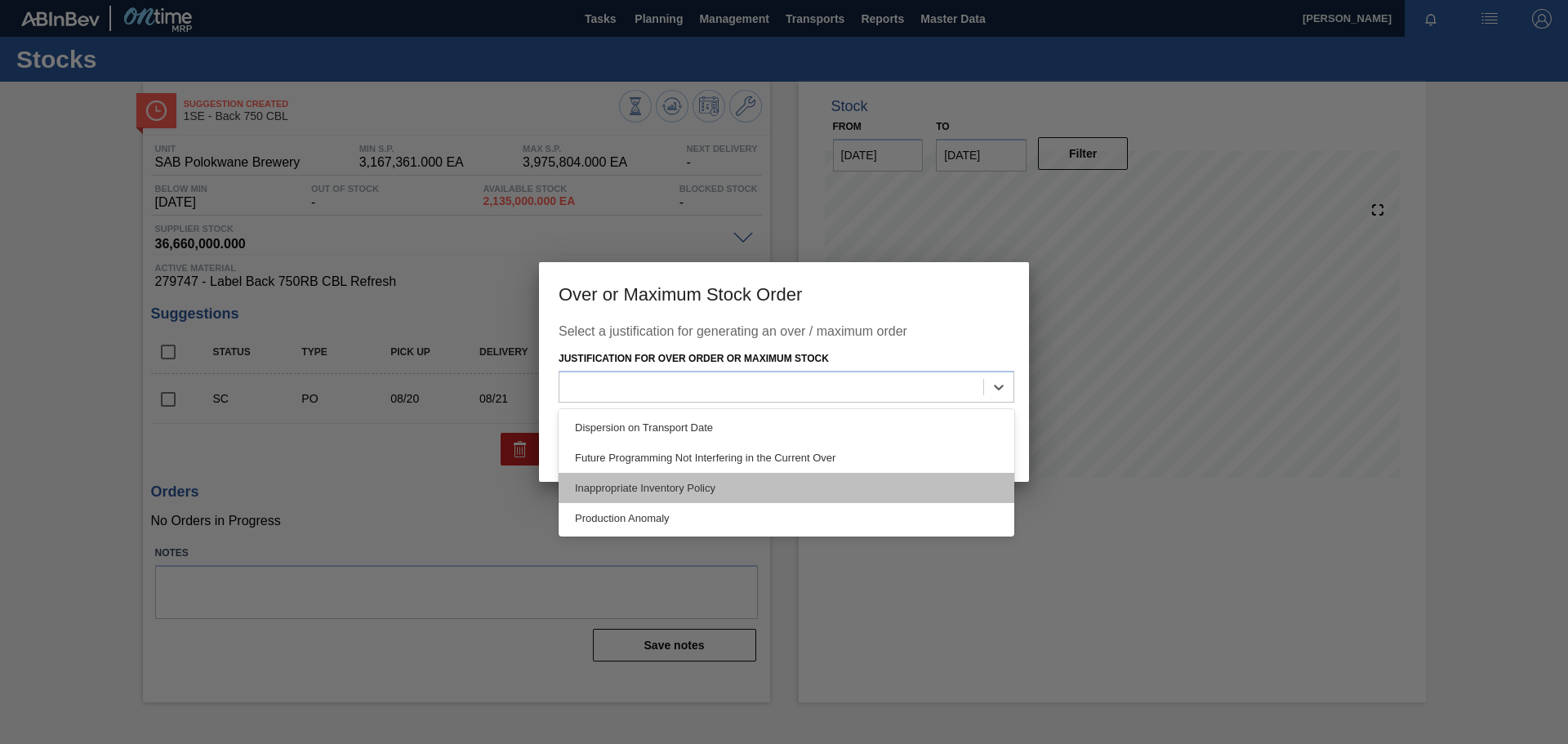
click at [857, 496] on div "Inappropriate Inventory Policy" at bounding box center [786, 487] width 456 height 31
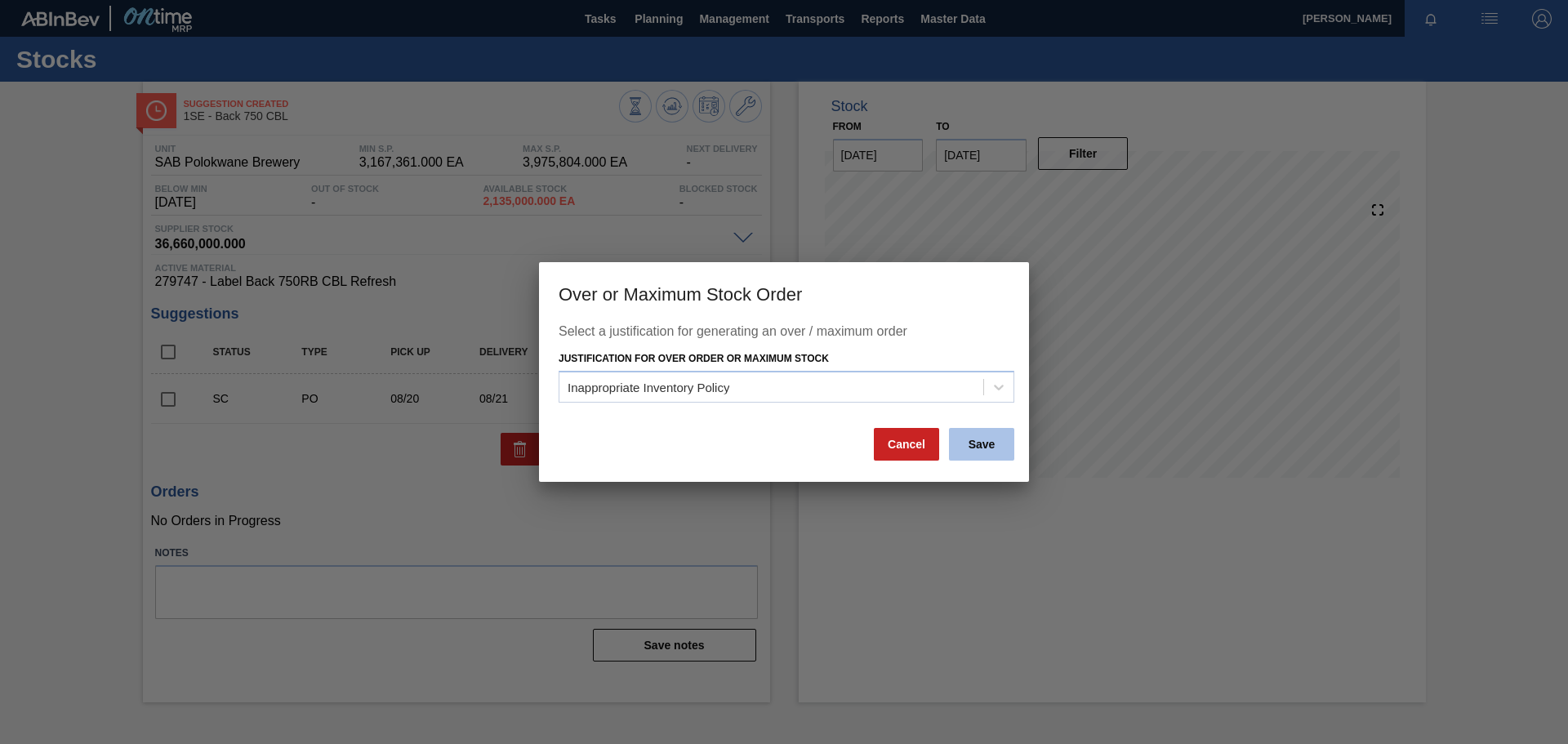
click at [977, 449] on button "Save" at bounding box center [982, 444] width 66 height 32
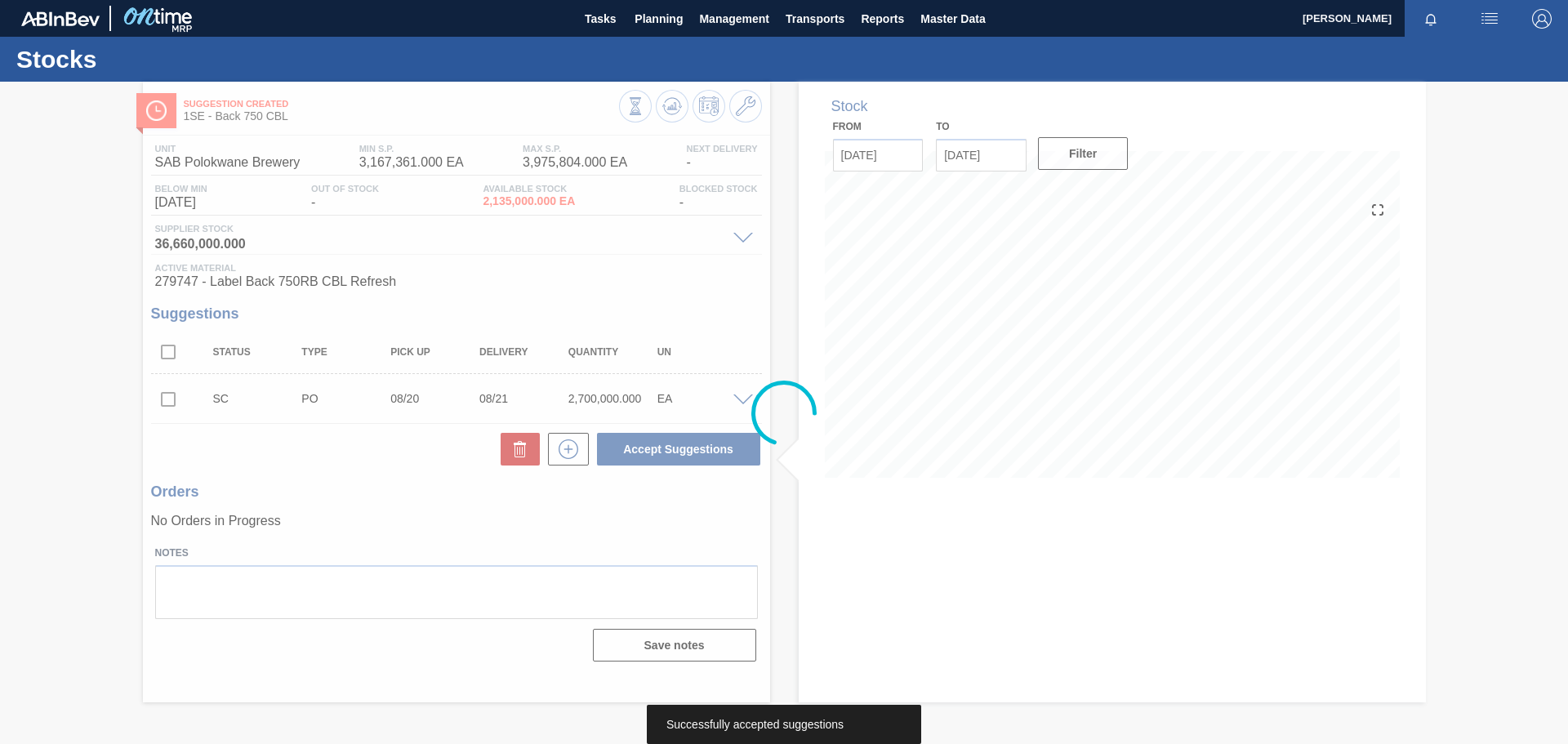
type textarea "Replenishment of stock to cover WE 17.08.2024 PRODUCTION"
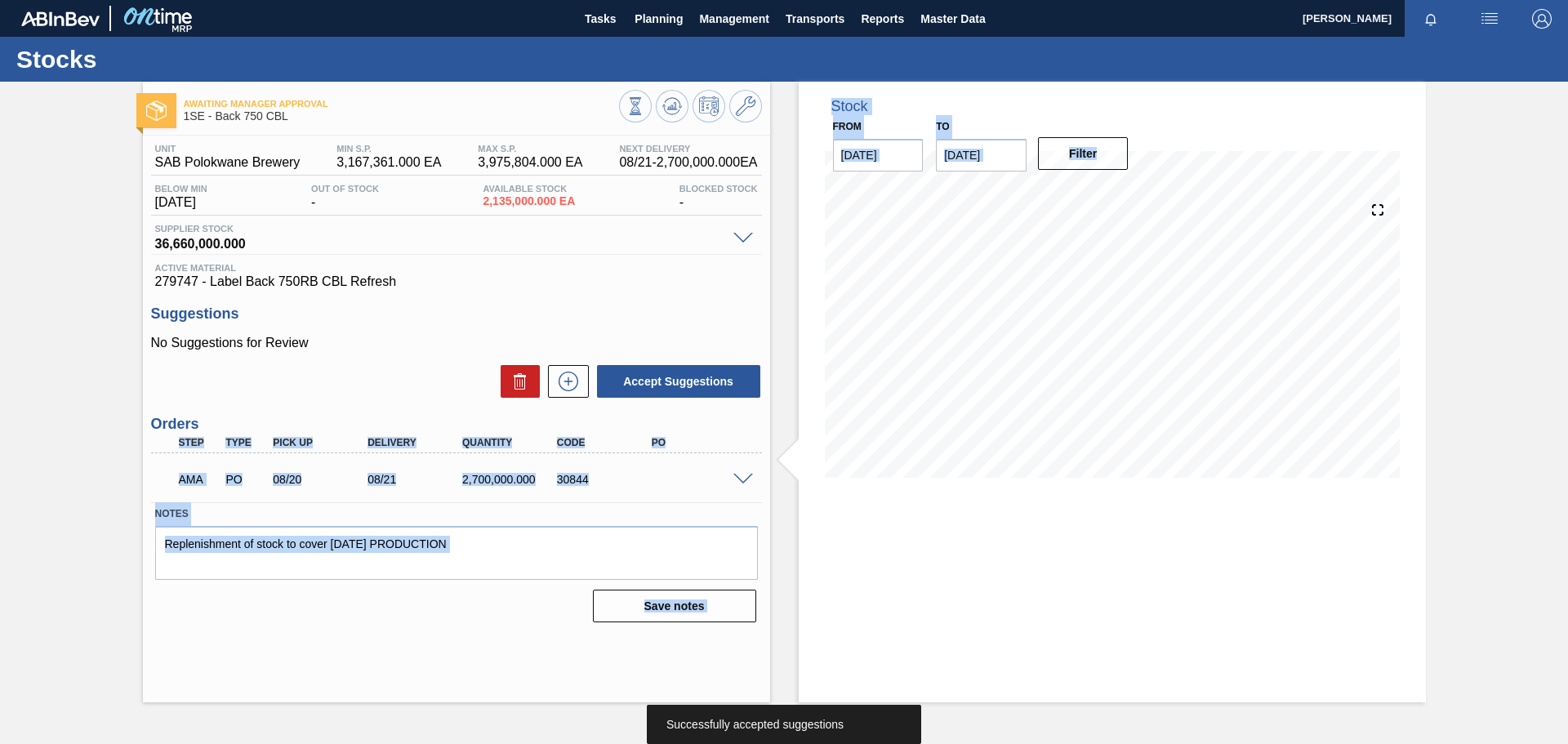
drag, startPoint x: 732, startPoint y: 296, endPoint x: 728, endPoint y: 420, distance: 124.1
click at [728, 420] on div "Unit SAB Polokwane Brewery MIN S.P. 3,167,361.000 EA MAX S.P. 3,975,804.000 EA …" at bounding box center [456, 382] width 627 height 493
click at [738, 483] on span at bounding box center [743, 479] width 19 height 12
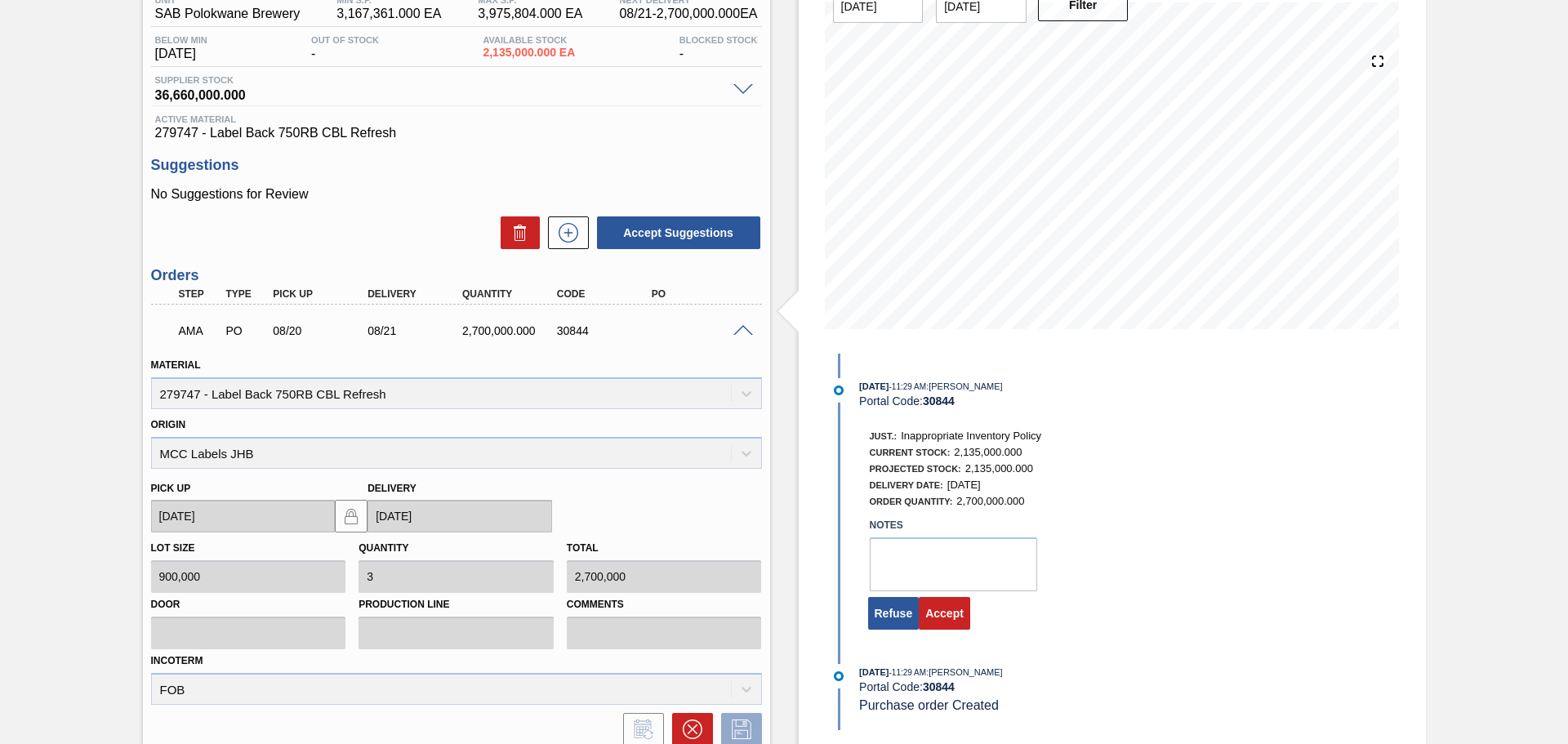
scroll to position [178, 0]
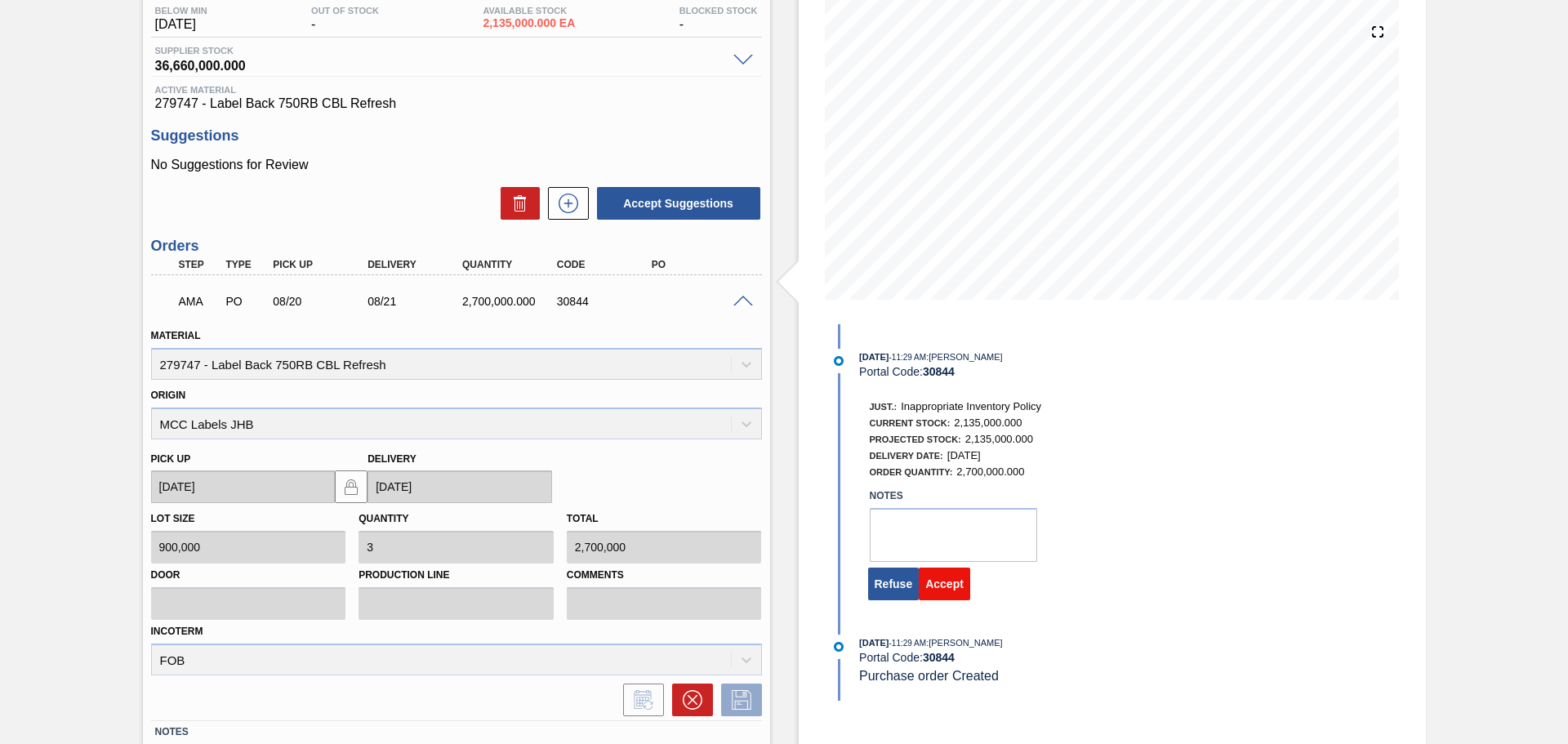
click at [962, 584] on button "Accept" at bounding box center [945, 584] width 52 height 32
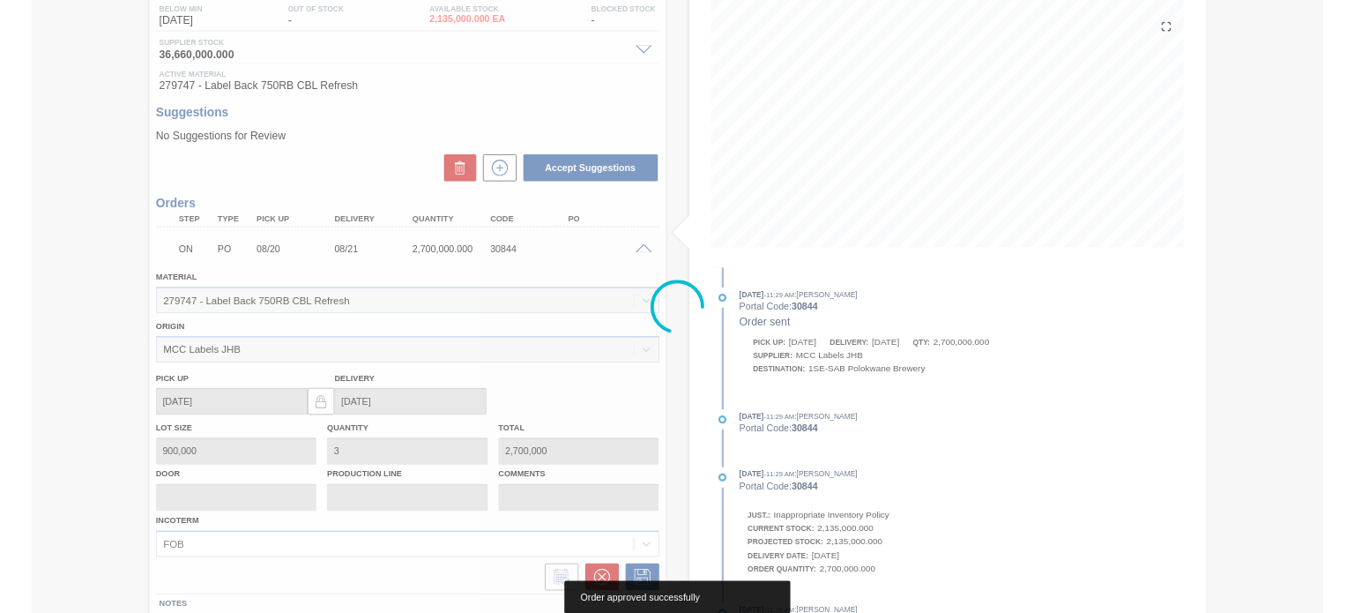
scroll to position [0, 0]
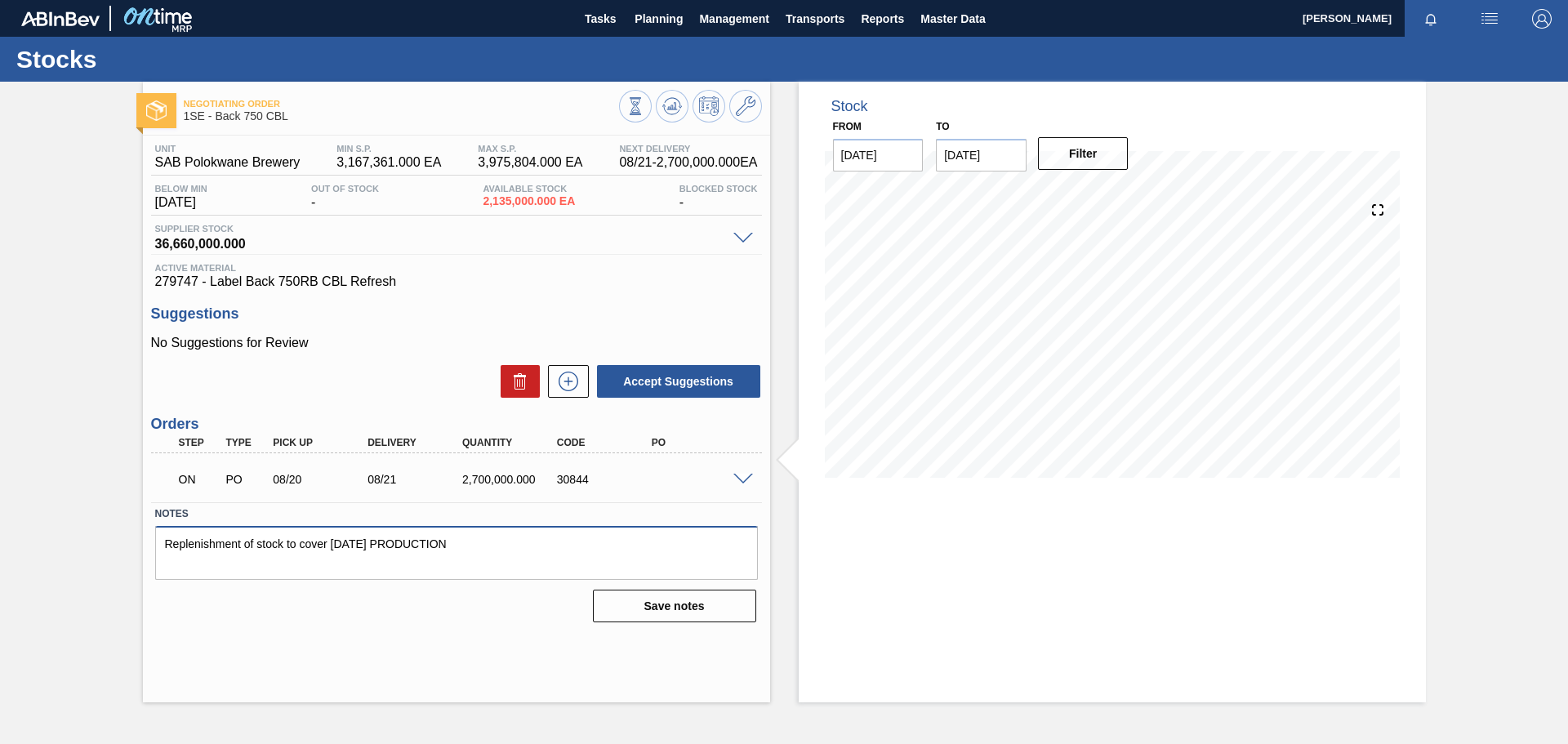
drag, startPoint x: 516, startPoint y: 536, endPoint x: 31, endPoint y: 483, distance: 487.9
click at [31, 483] on div "Negotiating Order 1SE - Back 750 CBL Unit SAB Polokwane Brewery MIN S.P. 3,167,…" at bounding box center [784, 392] width 1568 height 621
click at [594, 607] on button "Save notes" at bounding box center [674, 606] width 163 height 32
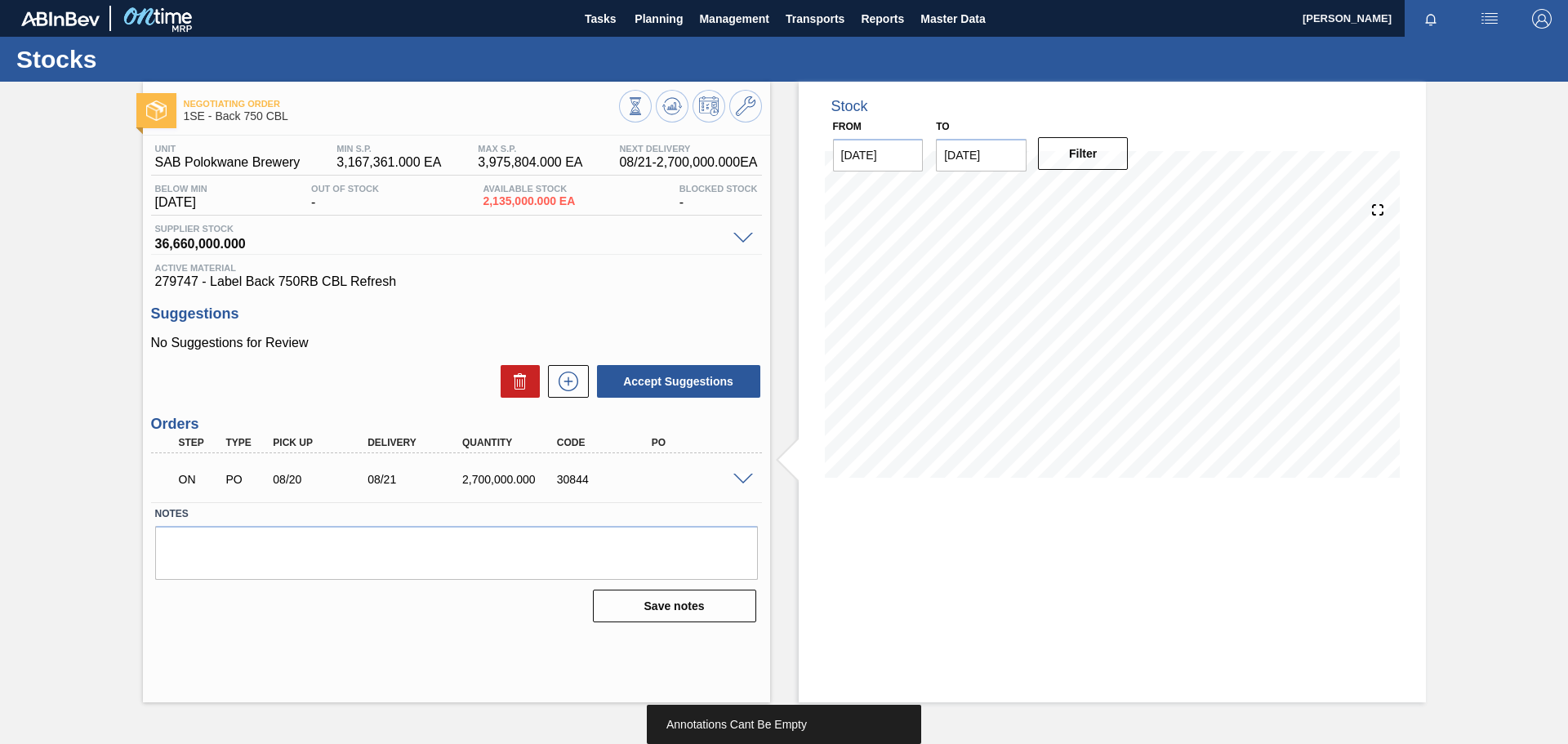
click at [745, 474] on span at bounding box center [743, 479] width 19 height 12
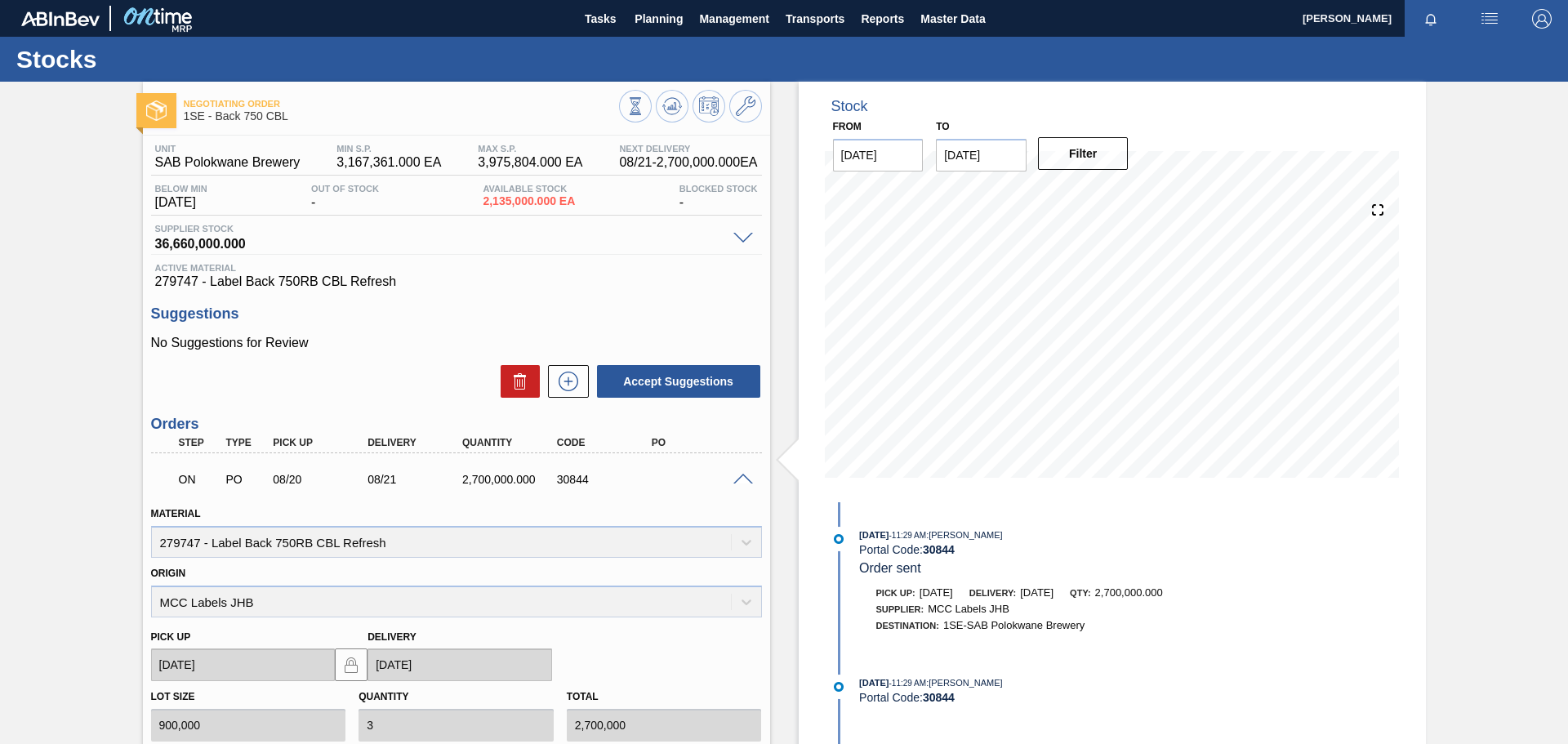
click at [745, 474] on span at bounding box center [743, 479] width 19 height 12
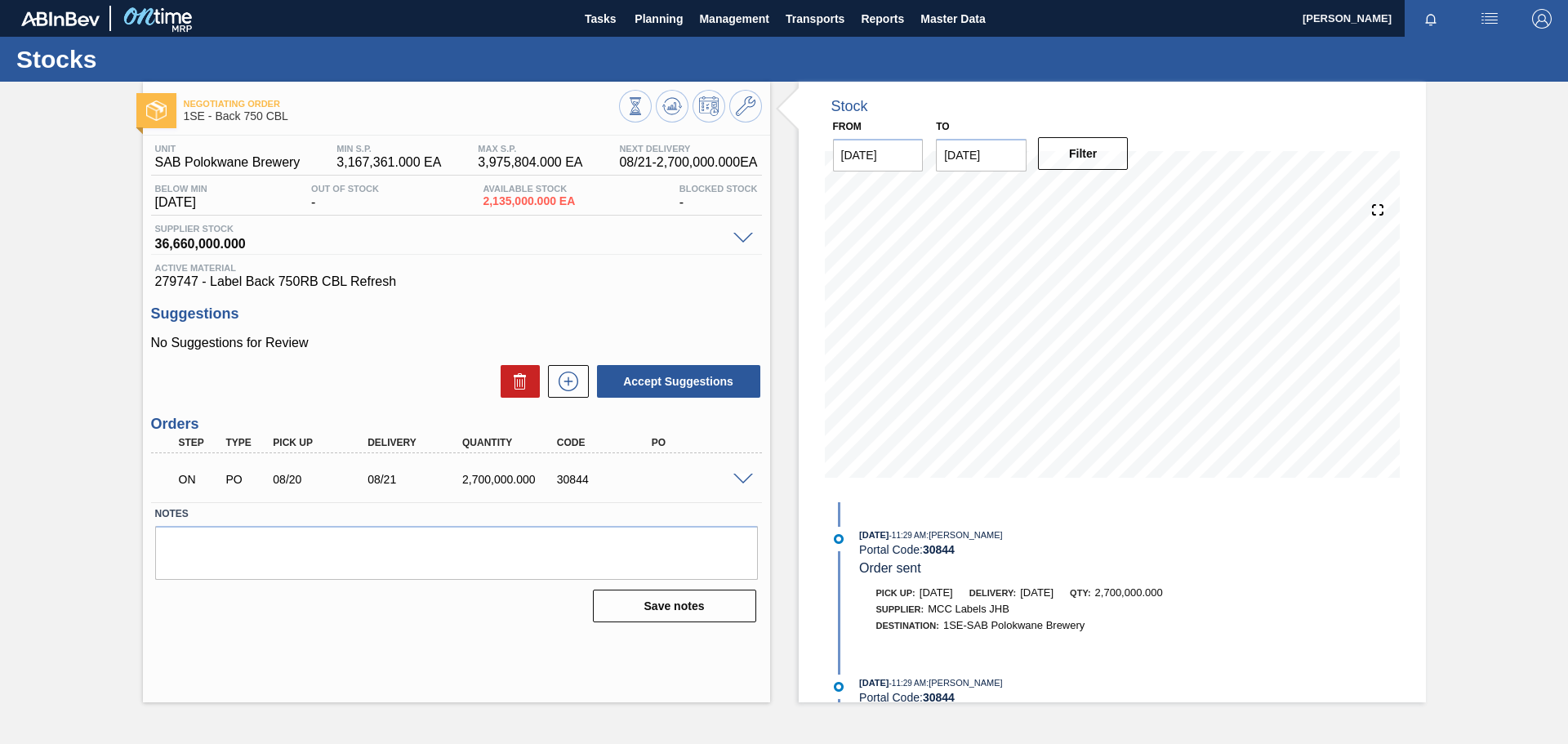
drag, startPoint x: 1566, startPoint y: 413, endPoint x: 1567, endPoint y: 319, distance: 94.0
click at [1567, 319] on div "Negotiating Order 1SE - Back 750 CBL Unit SAB Polokwane Brewery MIN S.P. 3,167,…" at bounding box center [784, 392] width 1568 height 621
drag, startPoint x: 1567, startPoint y: 319, endPoint x: 1567, endPoint y: 255, distance: 64.0
click at [1567, 255] on div "Negotiating Order 1SE - Back 750 CBL Unit SAB Polokwane Brewery MIN S.P. 3,167,…" at bounding box center [784, 392] width 1568 height 621
drag, startPoint x: 1567, startPoint y: 298, endPoint x: 1567, endPoint y: 209, distance: 89.0
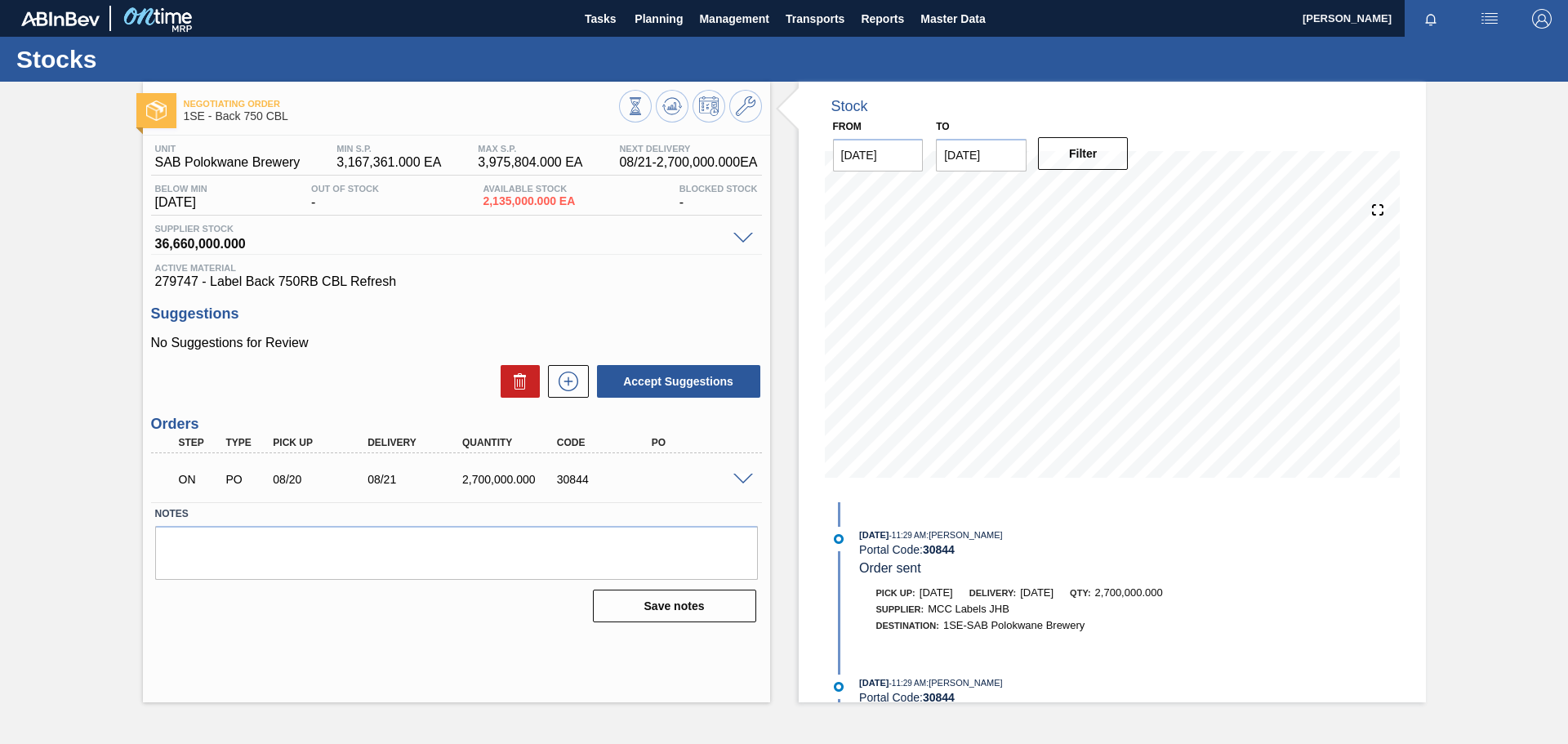
click at [1567, 209] on div "Negotiating Order 1SE - Back 750 CBL Unit SAB Polokwane Brewery MIN S.P. 3,167,…" at bounding box center [784, 392] width 1568 height 621
click at [671, 18] on span "Planning" at bounding box center [659, 19] width 48 height 19
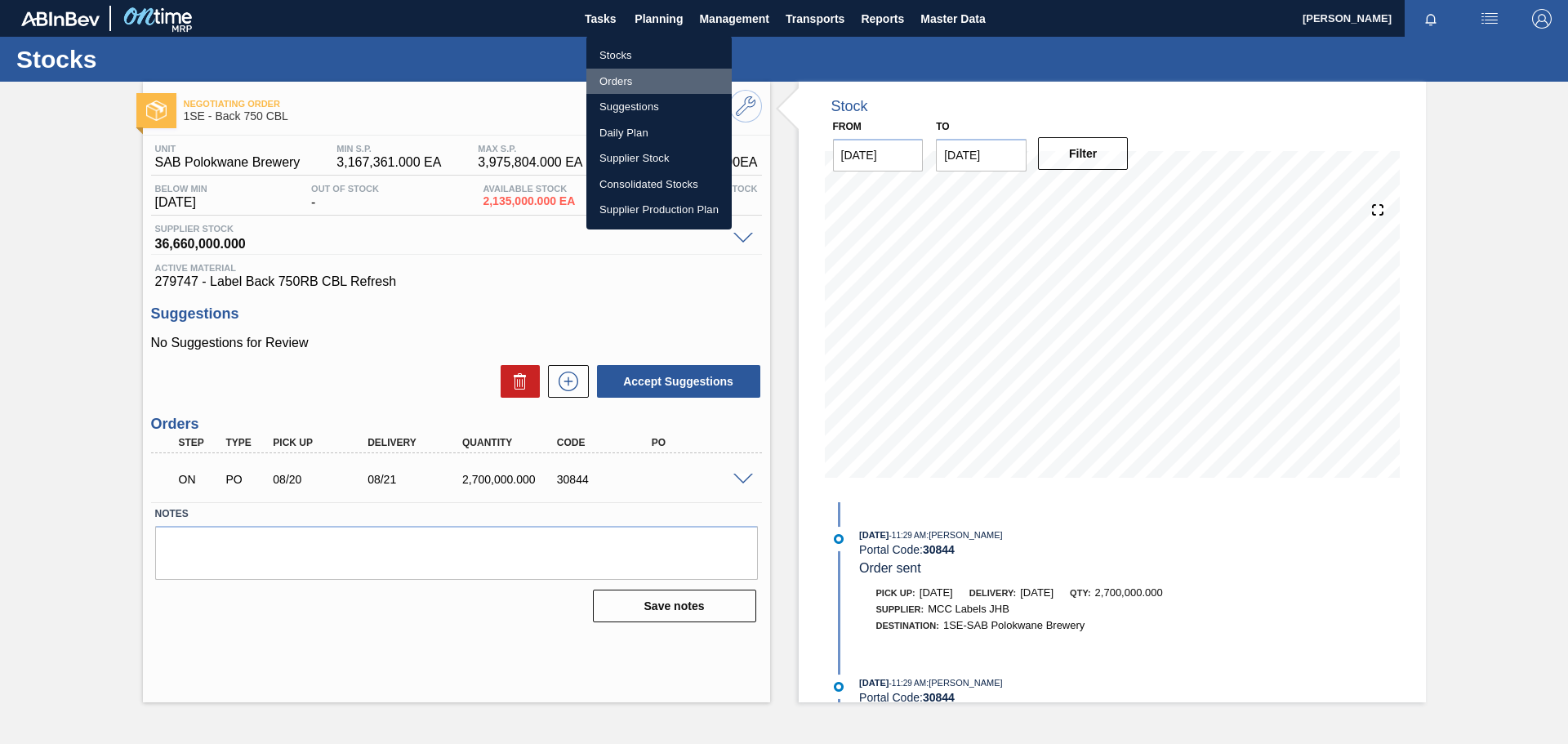
click at [622, 83] on li "Orders" at bounding box center [659, 82] width 145 height 26
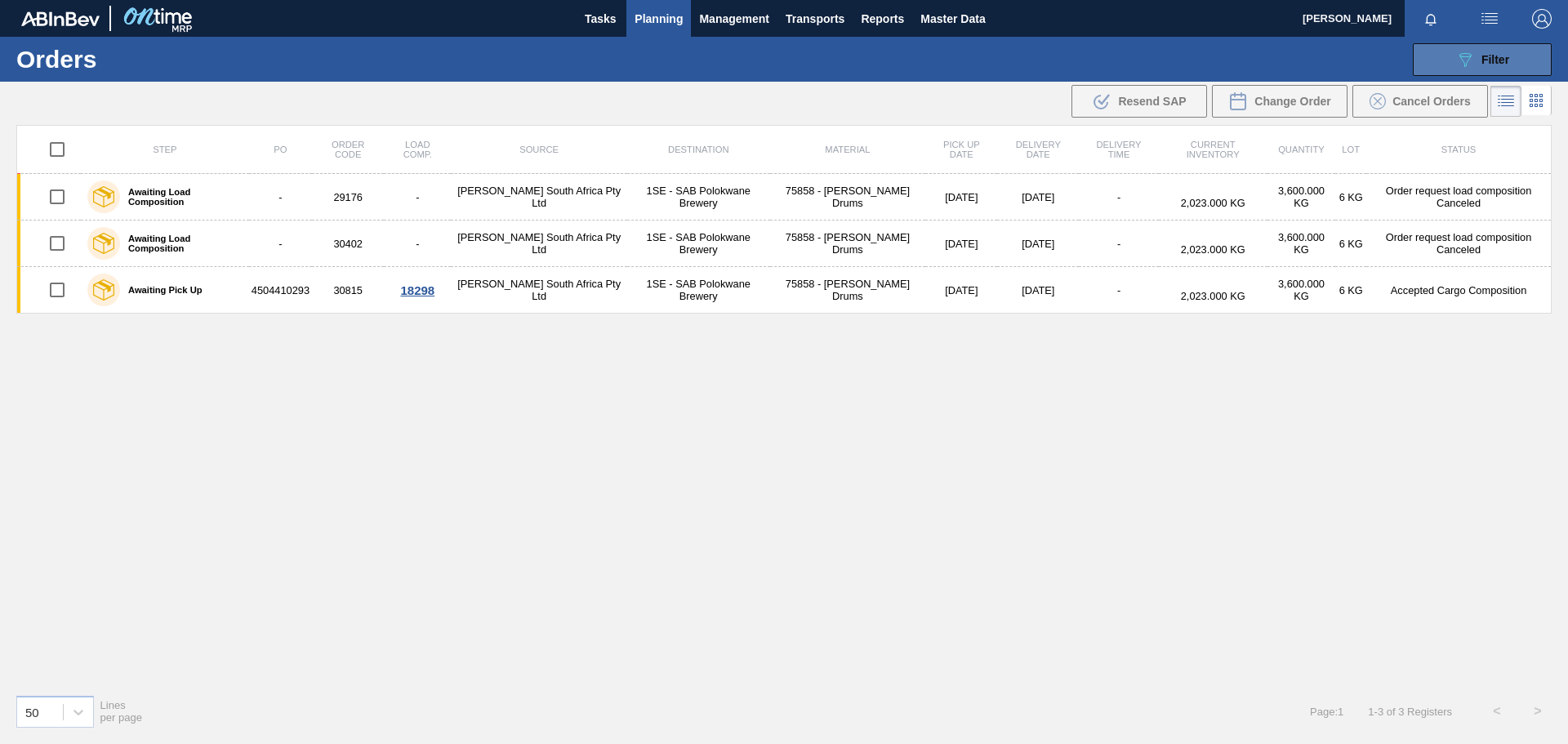
click at [1463, 66] on icon "089F7B8B-B2A5-4AFE-B5C0-19BA573D28AC" at bounding box center [1464, 59] width 19 height 19
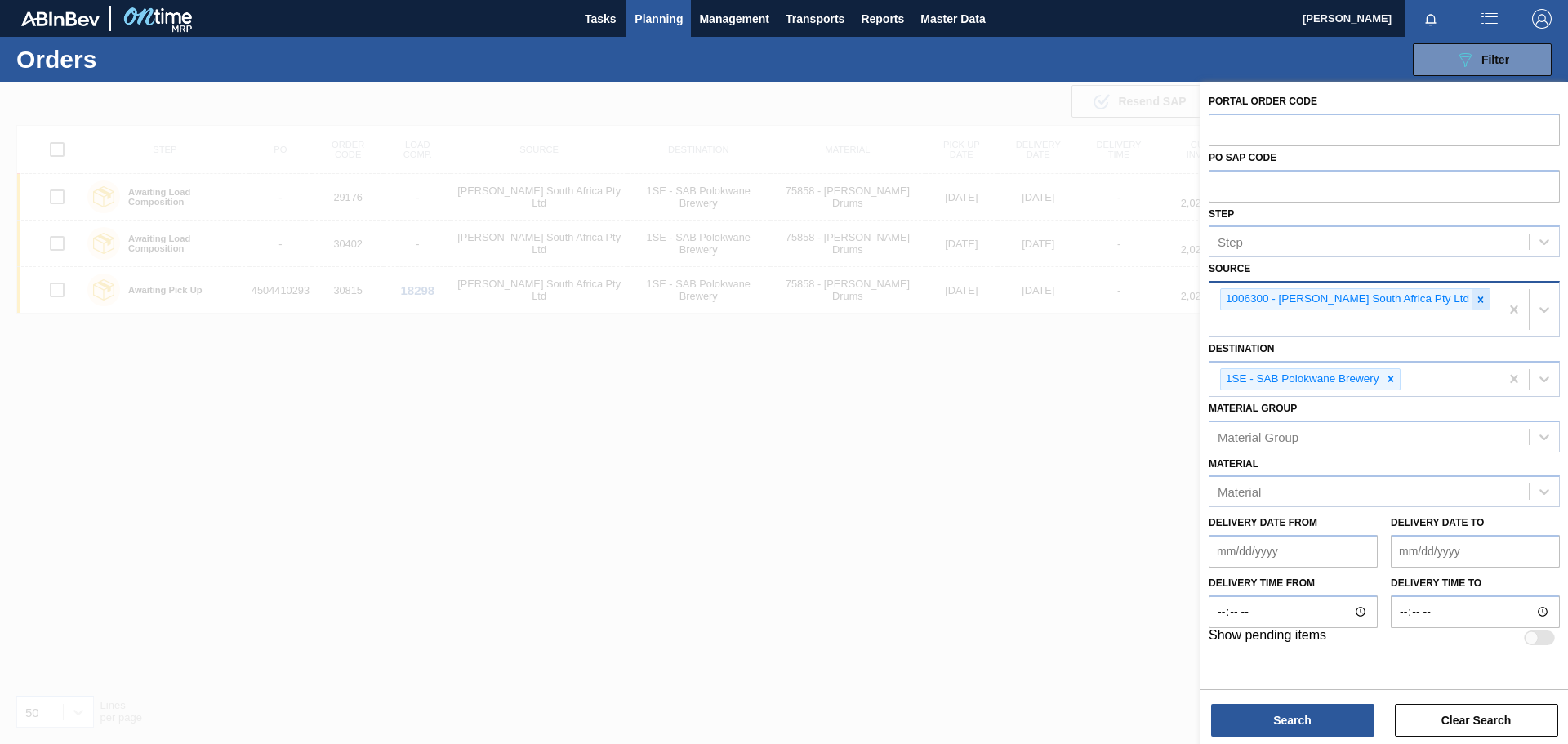
click at [1474, 298] on icon at bounding box center [1480, 299] width 11 height 11
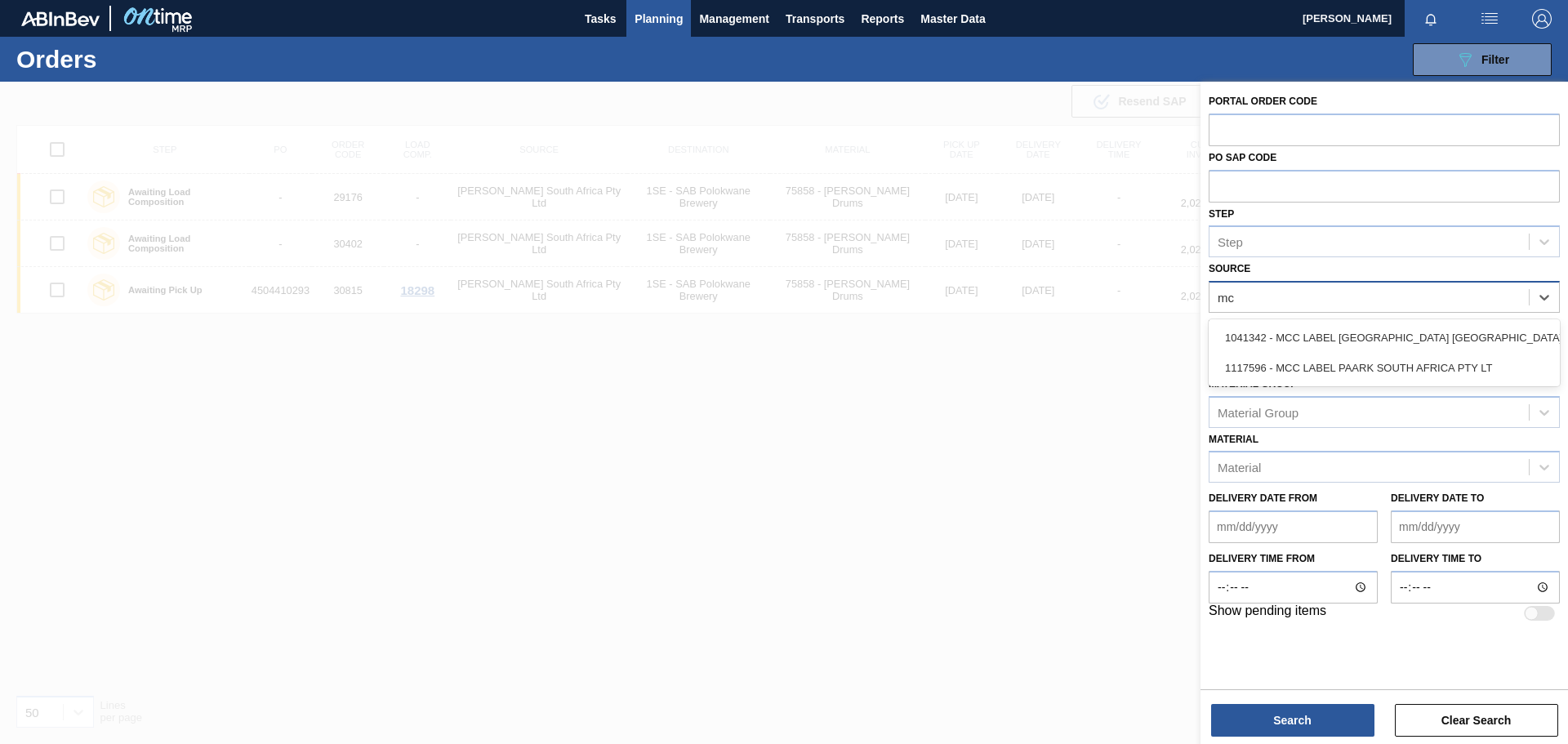
type input "mcc"
click at [1456, 334] on div "1041342 - MCC LABEL [GEOGRAPHIC_DATA] [GEOGRAPHIC_DATA]" at bounding box center [1384, 337] width 351 height 31
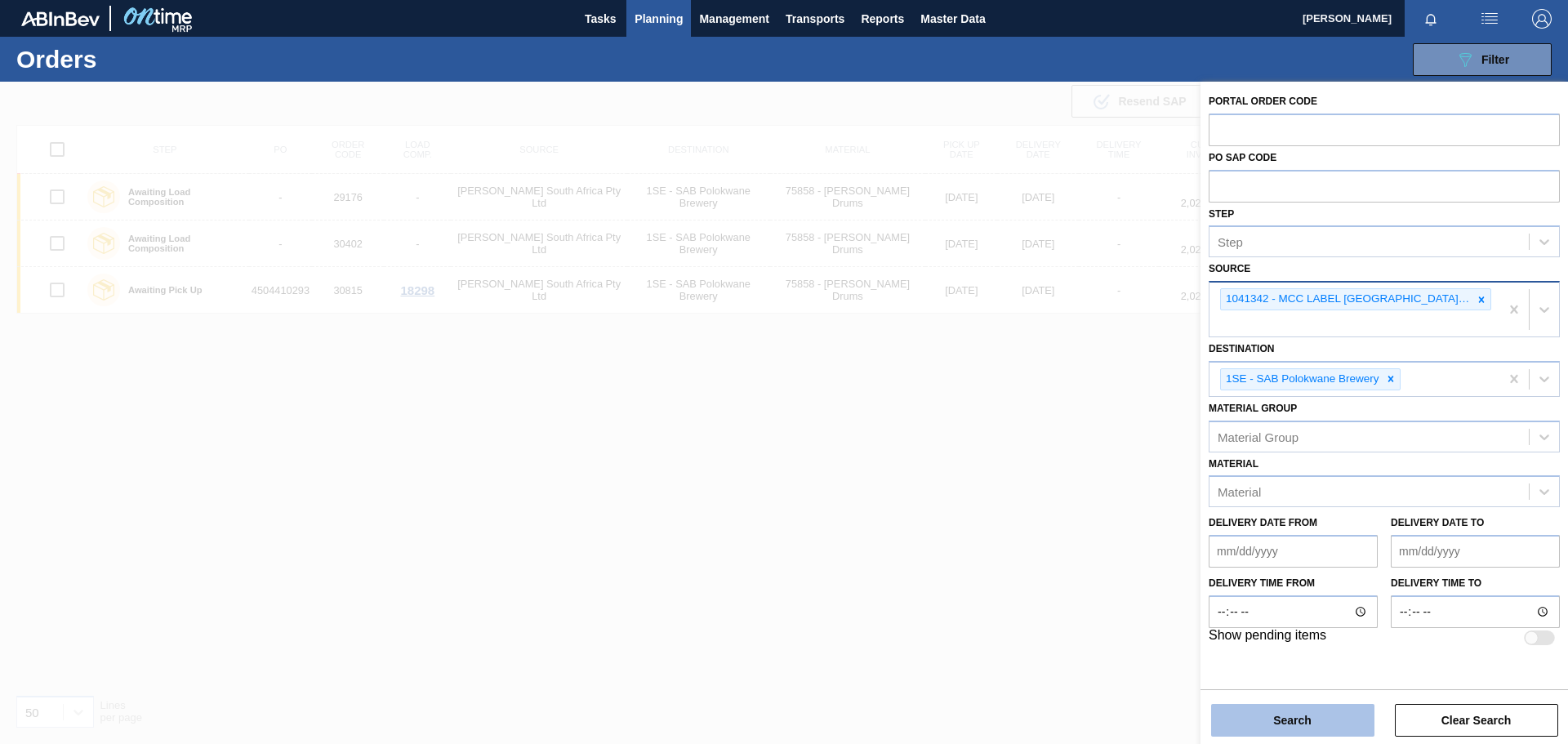
click at [1256, 724] on button "Search" at bounding box center [1293, 720] width 163 height 32
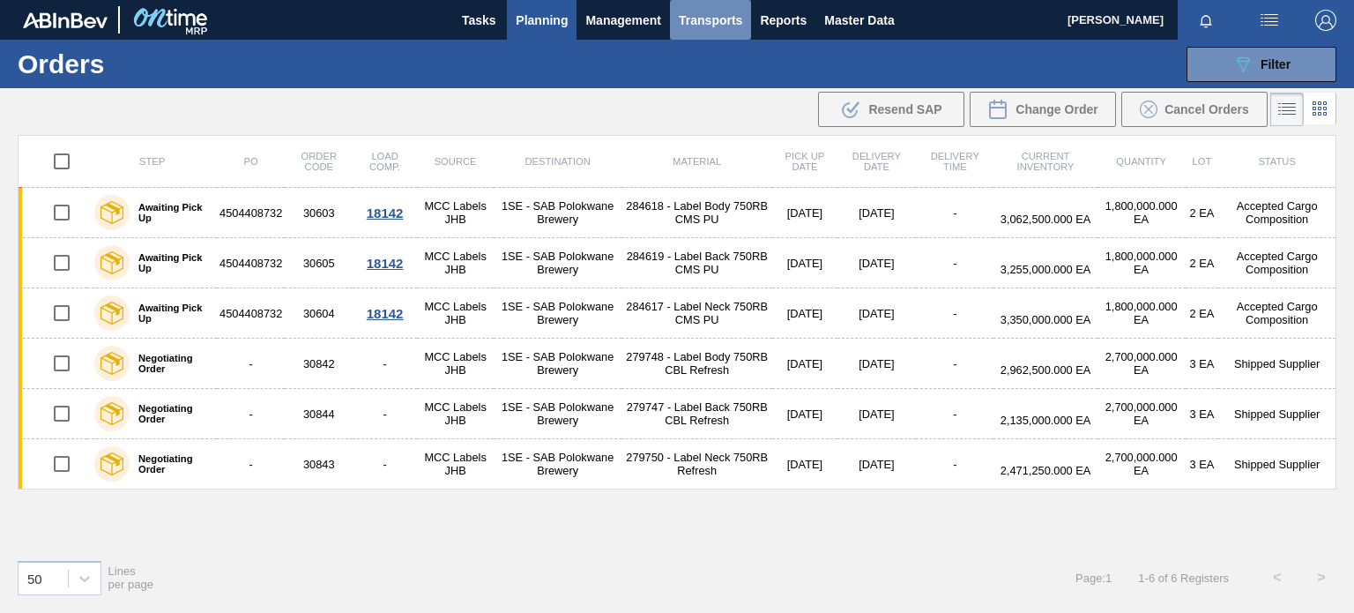
click at [704, 23] on span "Transports" at bounding box center [710, 20] width 63 height 21
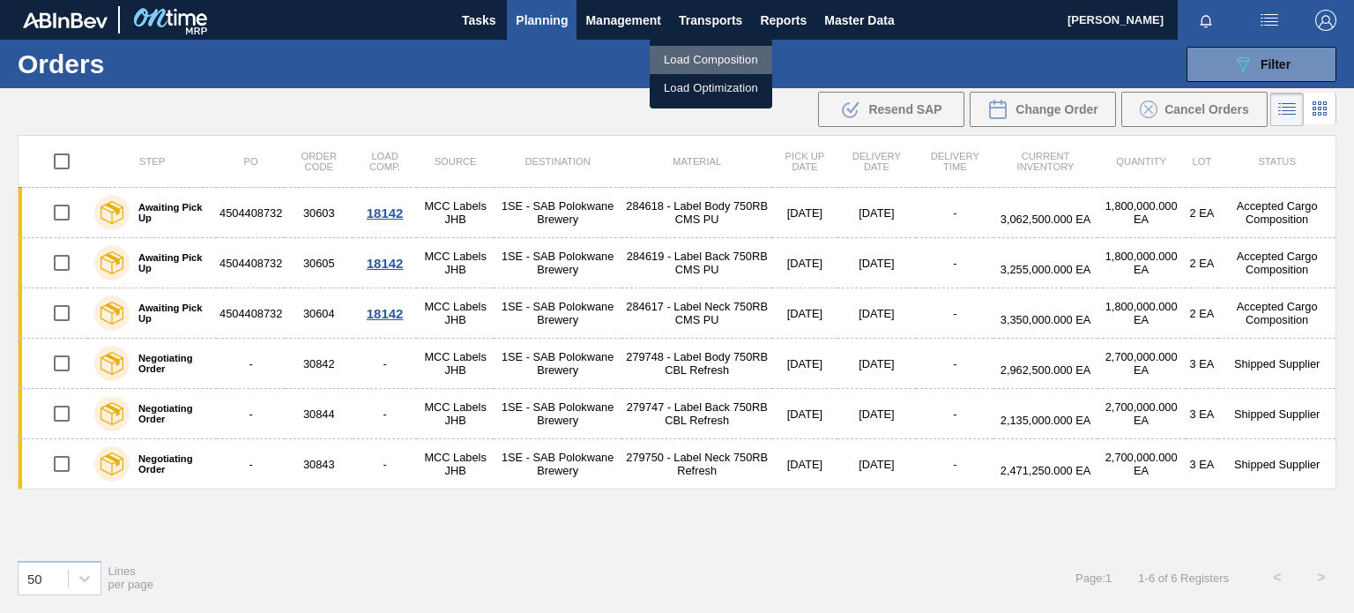
click at [702, 64] on li "Load Composition" at bounding box center [711, 60] width 123 height 28
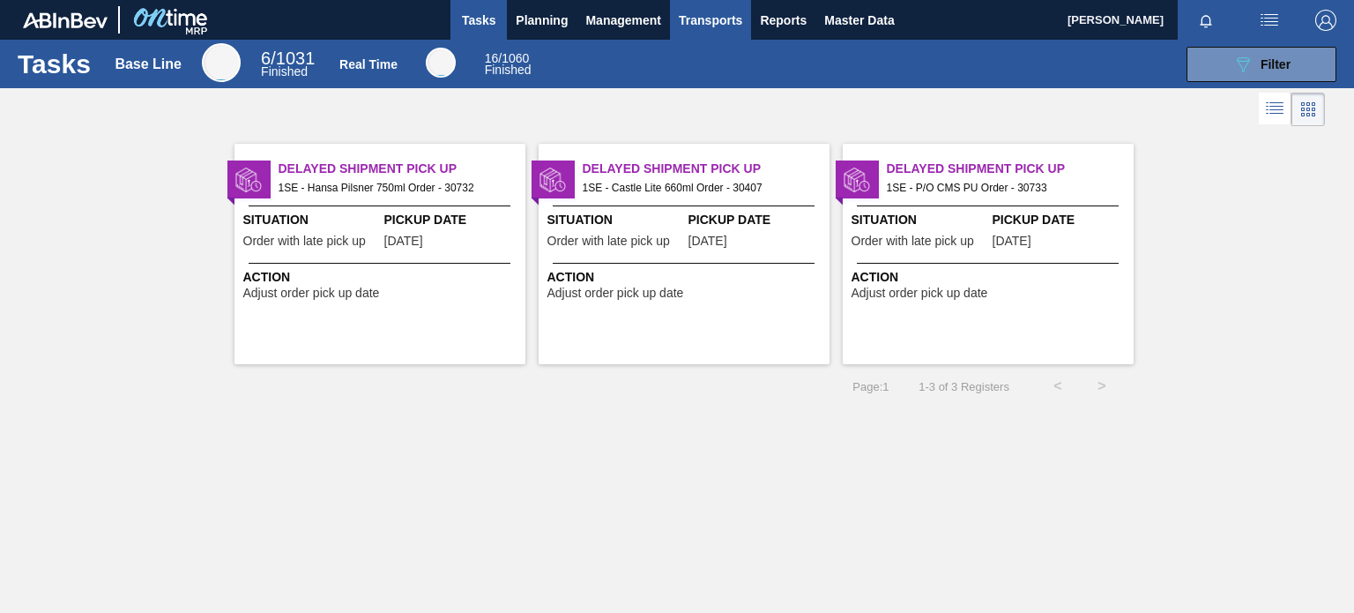
click at [720, 19] on span "Transports" at bounding box center [710, 20] width 63 height 21
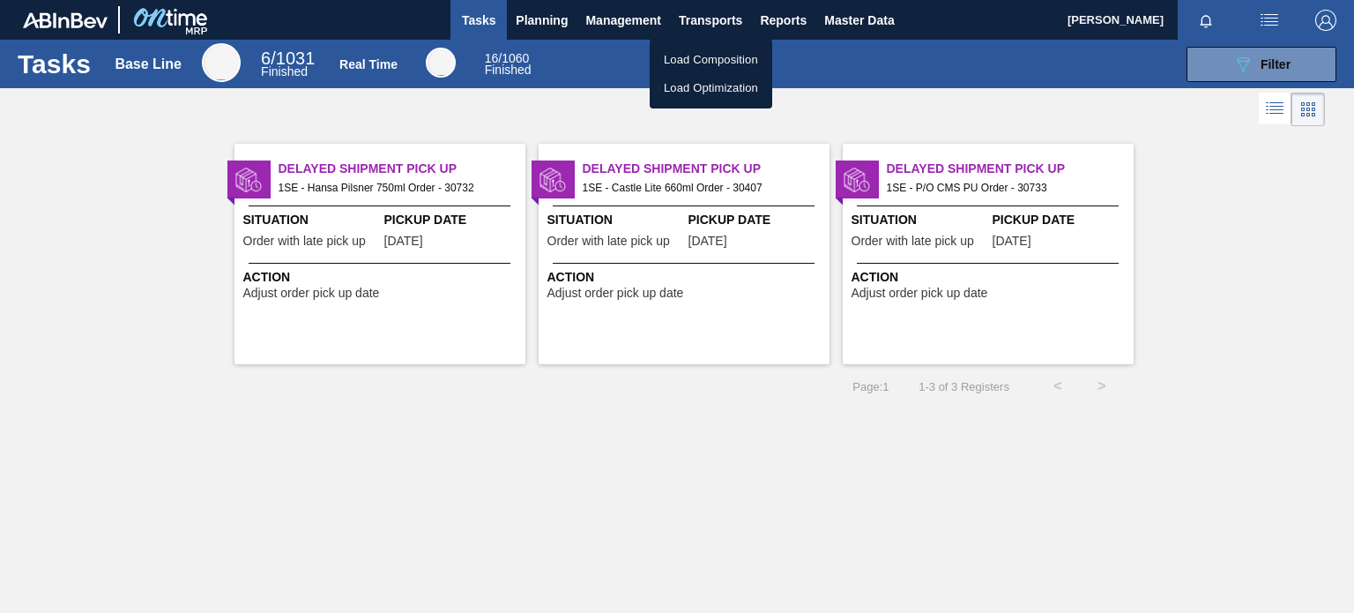
click at [695, 52] on li "Load Composition" at bounding box center [711, 60] width 123 height 28
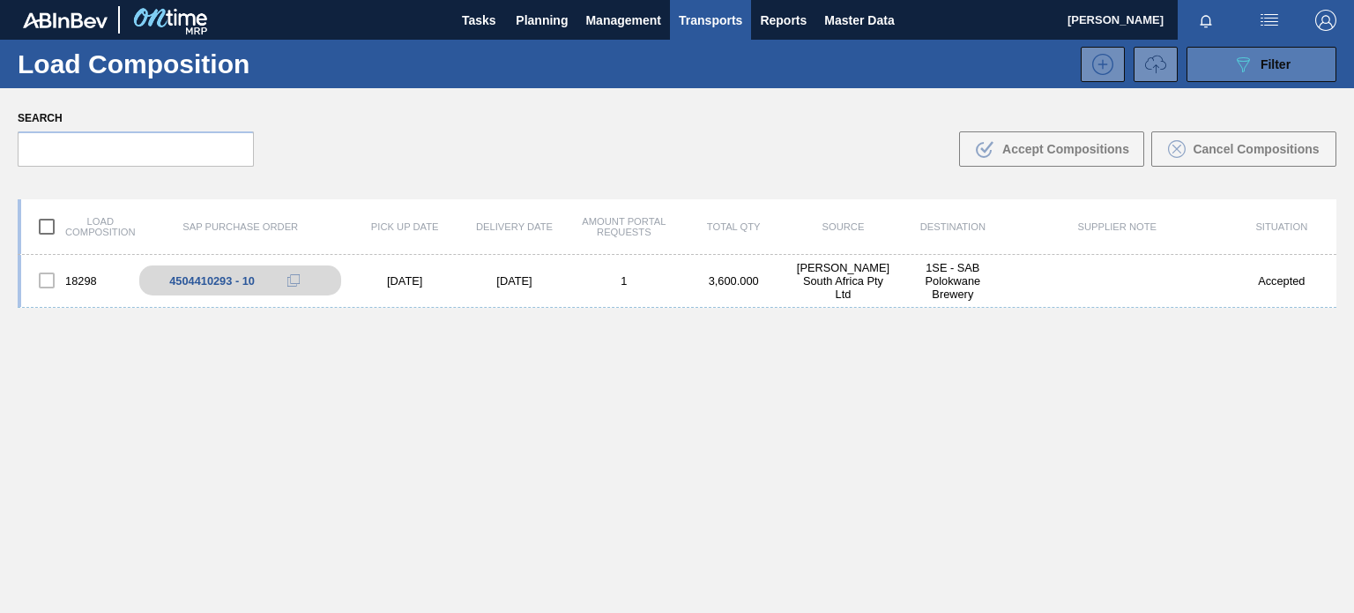
click at [1225, 62] on button "089F7B8B-B2A5-4AFE-B5C0-19BA573D28AC Filter" at bounding box center [1262, 64] width 150 height 35
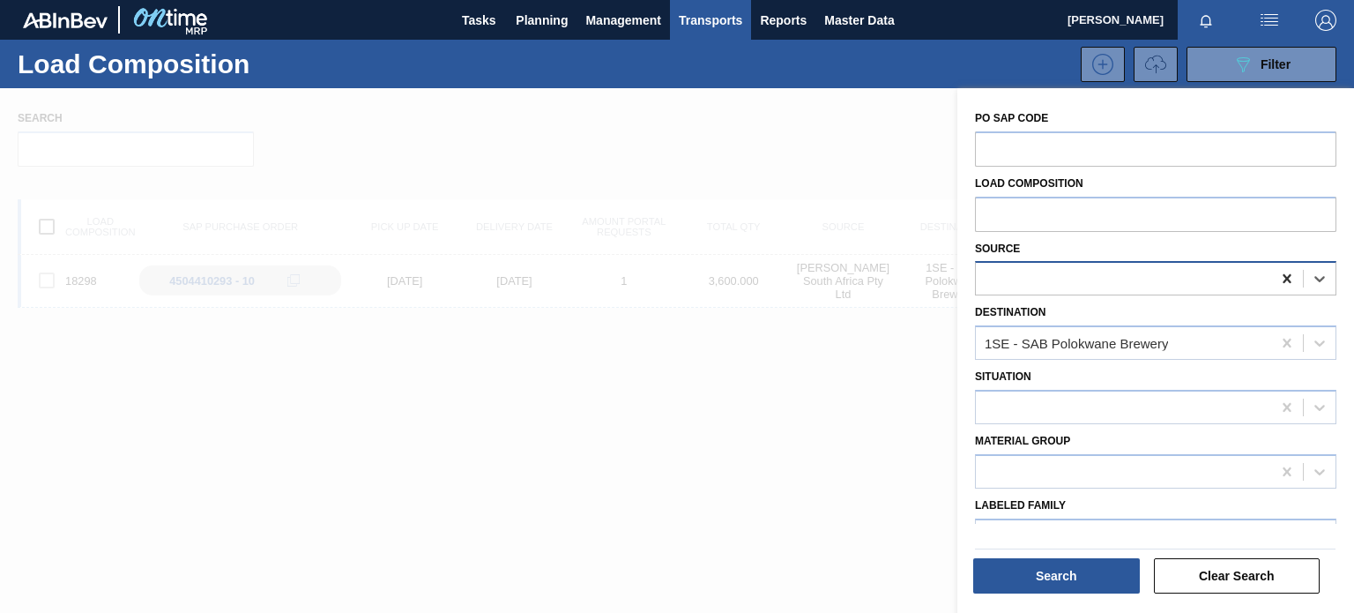
click at [1280, 276] on icon at bounding box center [1287, 279] width 18 height 18
type input "MCC"
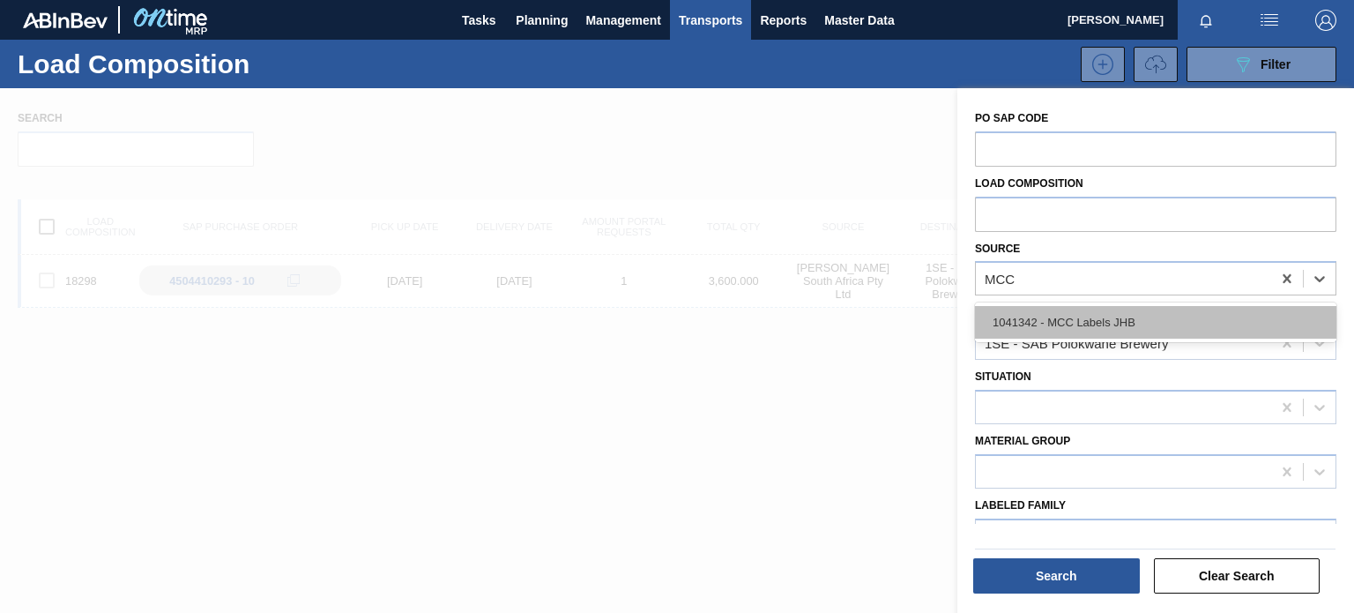
click at [1144, 313] on div "1041342 - MCC Labels JHB" at bounding box center [1155, 322] width 361 height 33
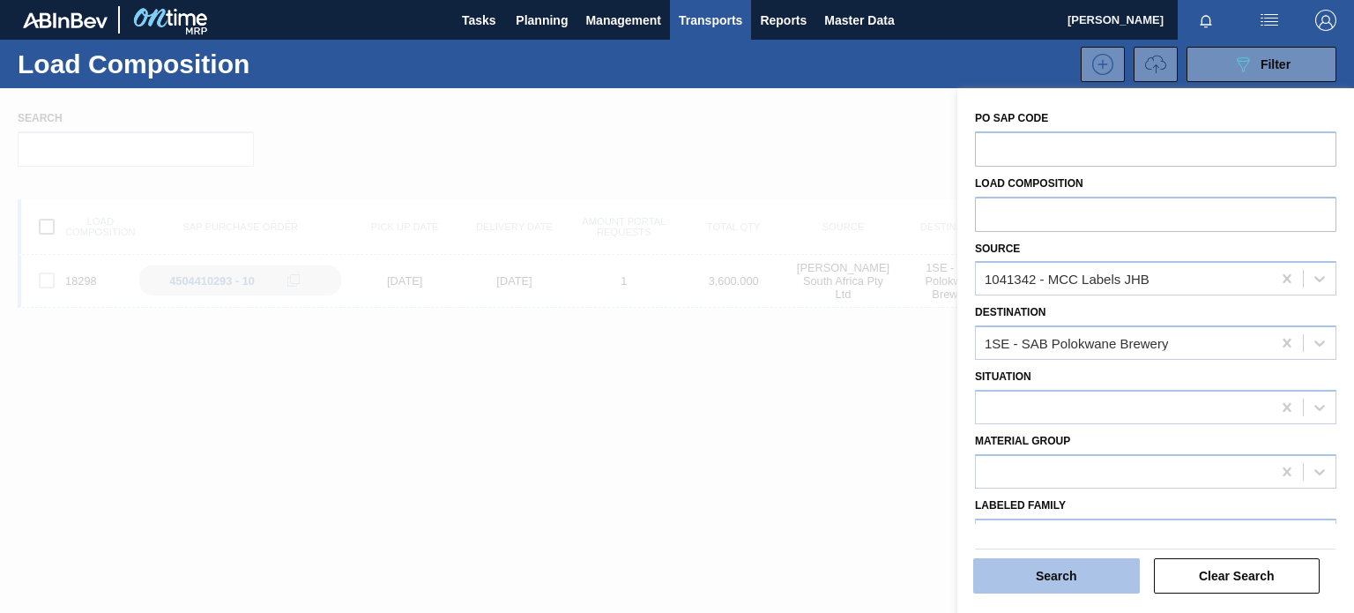
click at [1091, 569] on button "Search" at bounding box center [1056, 575] width 167 height 35
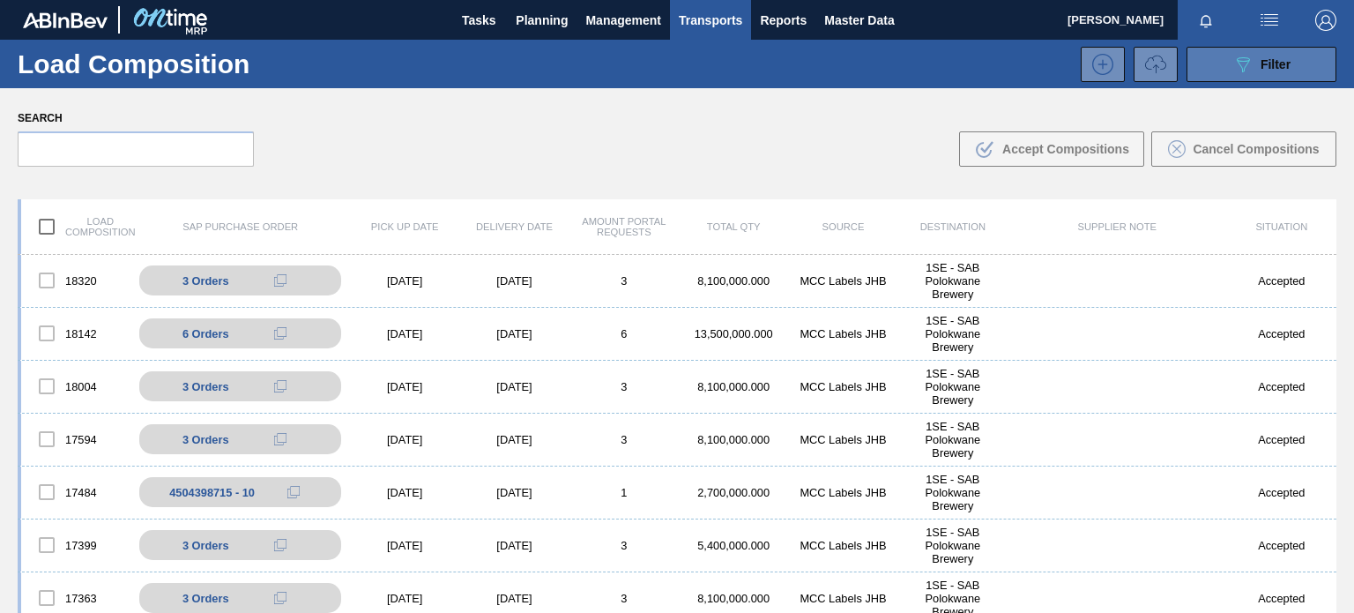
click at [1233, 70] on icon "089F7B8B-B2A5-4AFE-B5C0-19BA573D28AC" at bounding box center [1243, 64] width 21 height 21
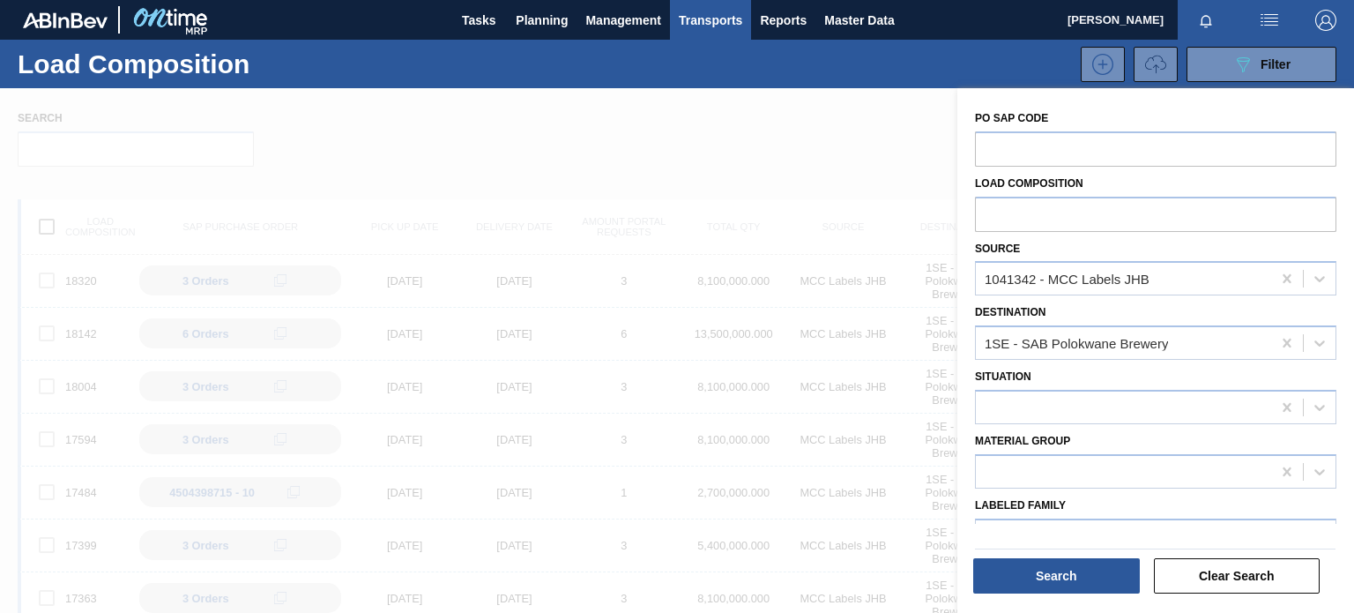
click at [587, 99] on div at bounding box center [677, 394] width 1354 height 613
click at [390, 281] on div at bounding box center [677, 394] width 1354 height 613
click at [493, 269] on div at bounding box center [677, 394] width 1354 height 613
click at [1222, 575] on button "Clear Search" at bounding box center [1237, 575] width 167 height 35
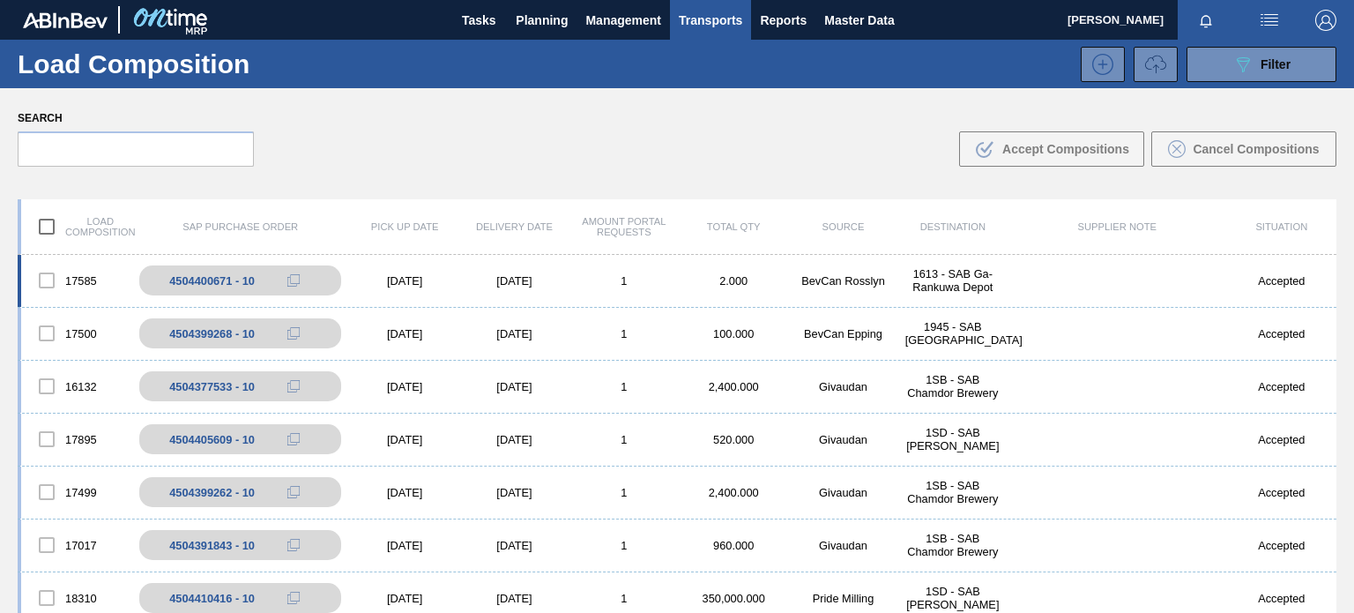
click at [550, 279] on div "[DATE]" at bounding box center [513, 280] width 109 height 13
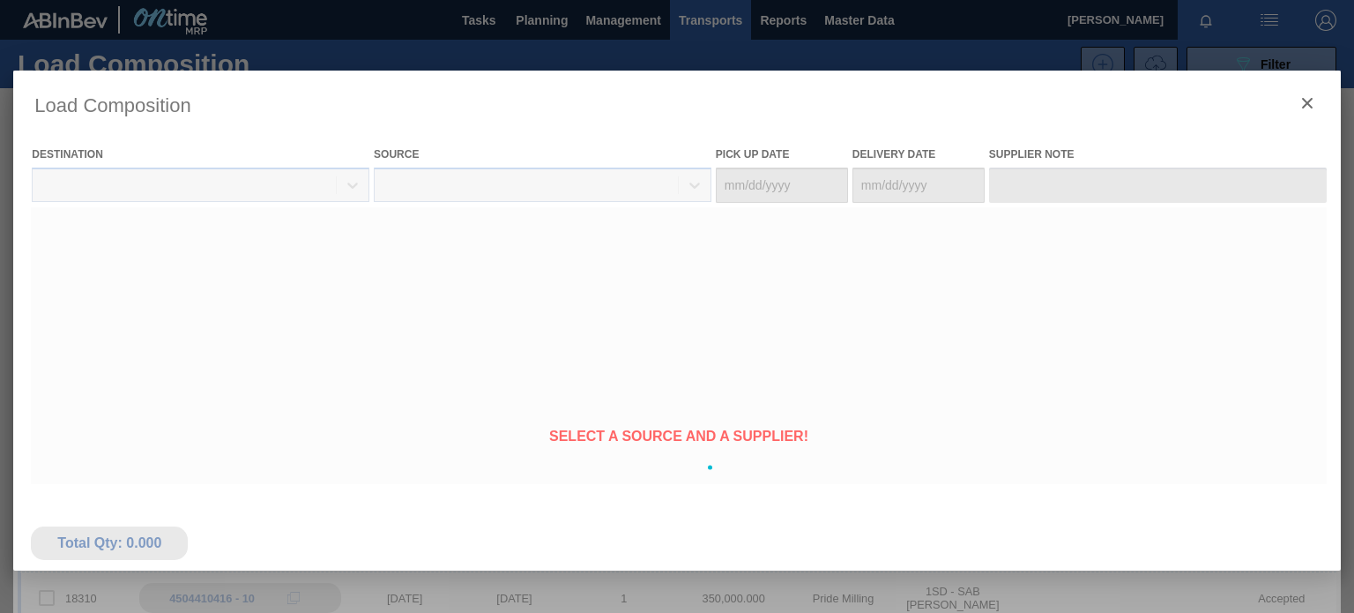
type Date "[DATE]"
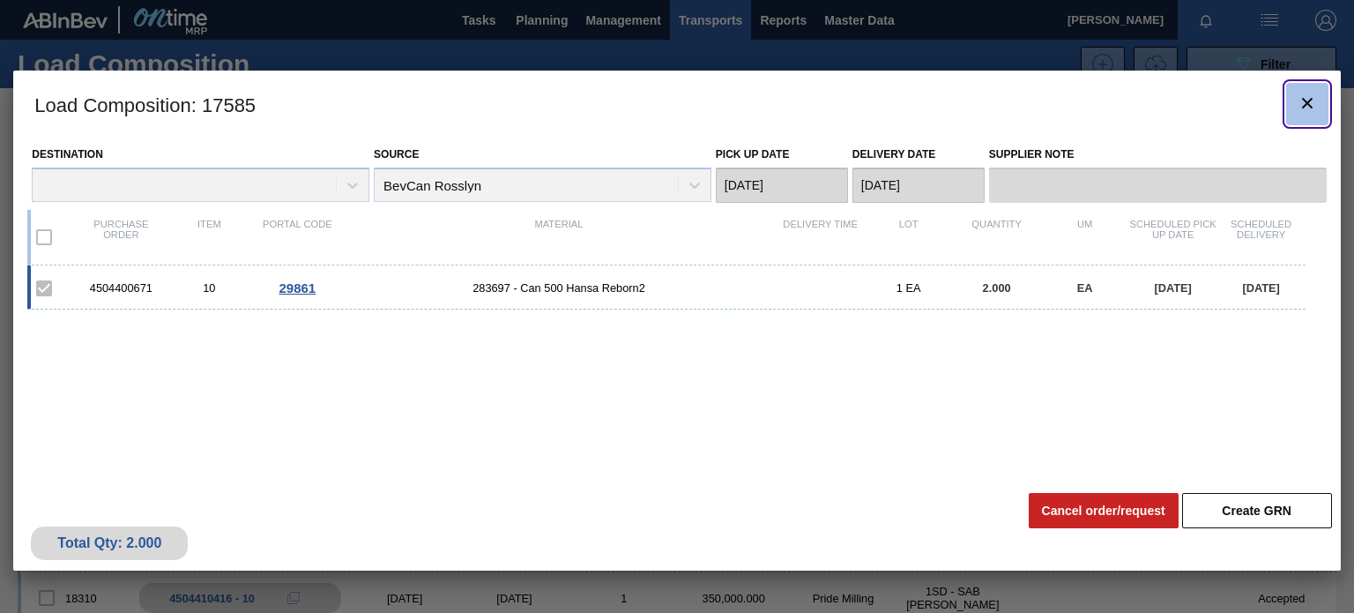
click at [1297, 90] on button "botão de ícone" at bounding box center [1307, 104] width 42 height 42
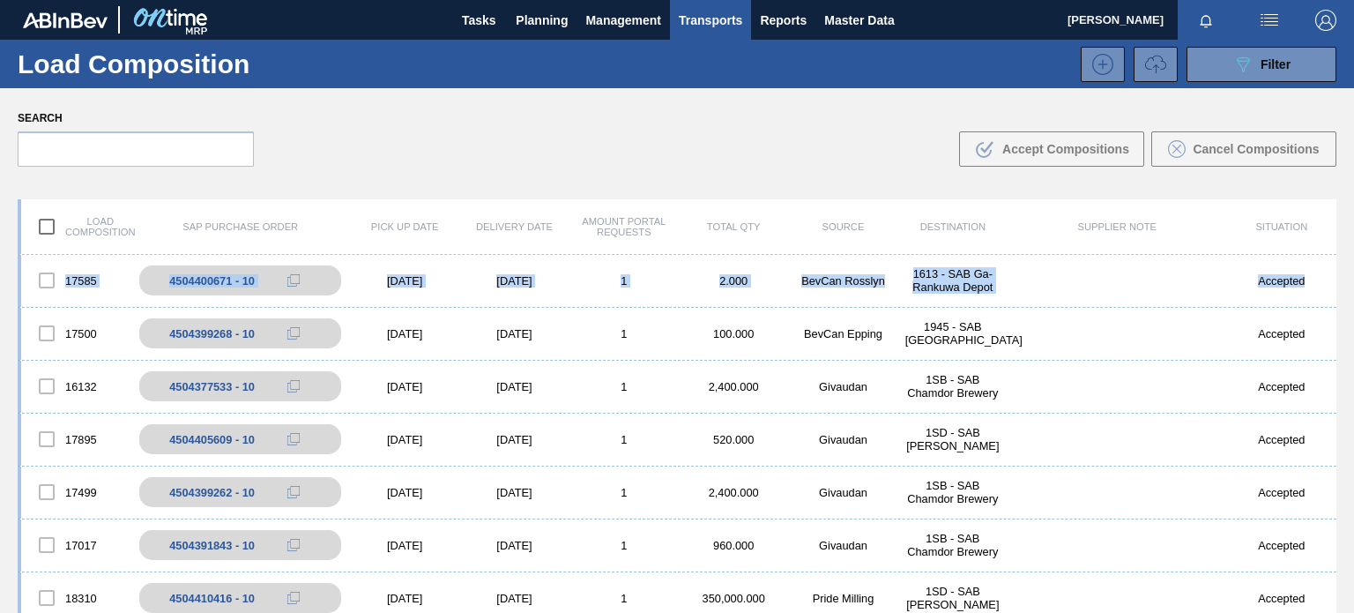
drag, startPoint x: 1331, startPoint y: 291, endPoint x: 1321, endPoint y: 227, distance: 64.4
click at [1321, 227] on div "Load composition SAP Purchase Order Pick up Date Delivery Date Amount Portal Re…" at bounding box center [677, 469] width 1319 height 540
click at [1282, 54] on div "089F7B8B-B2A5-4AFE-B5C0-19BA573D28AC Filter" at bounding box center [1262, 64] width 58 height 21
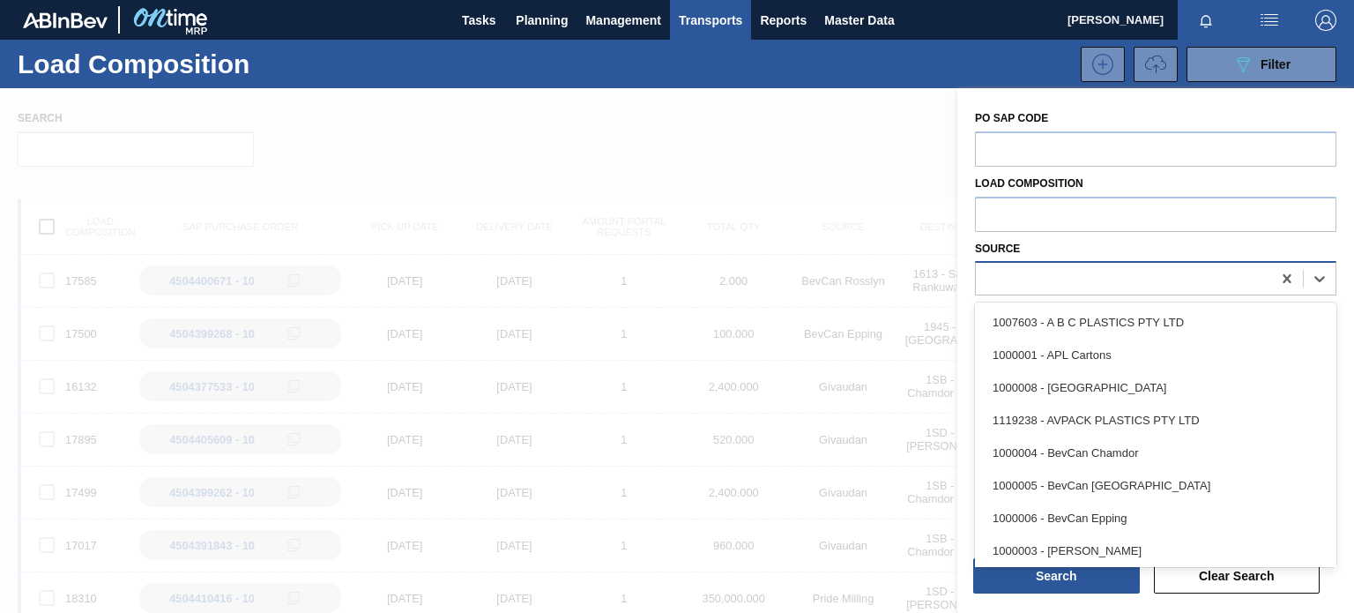
click at [1107, 277] on div at bounding box center [1123, 279] width 295 height 26
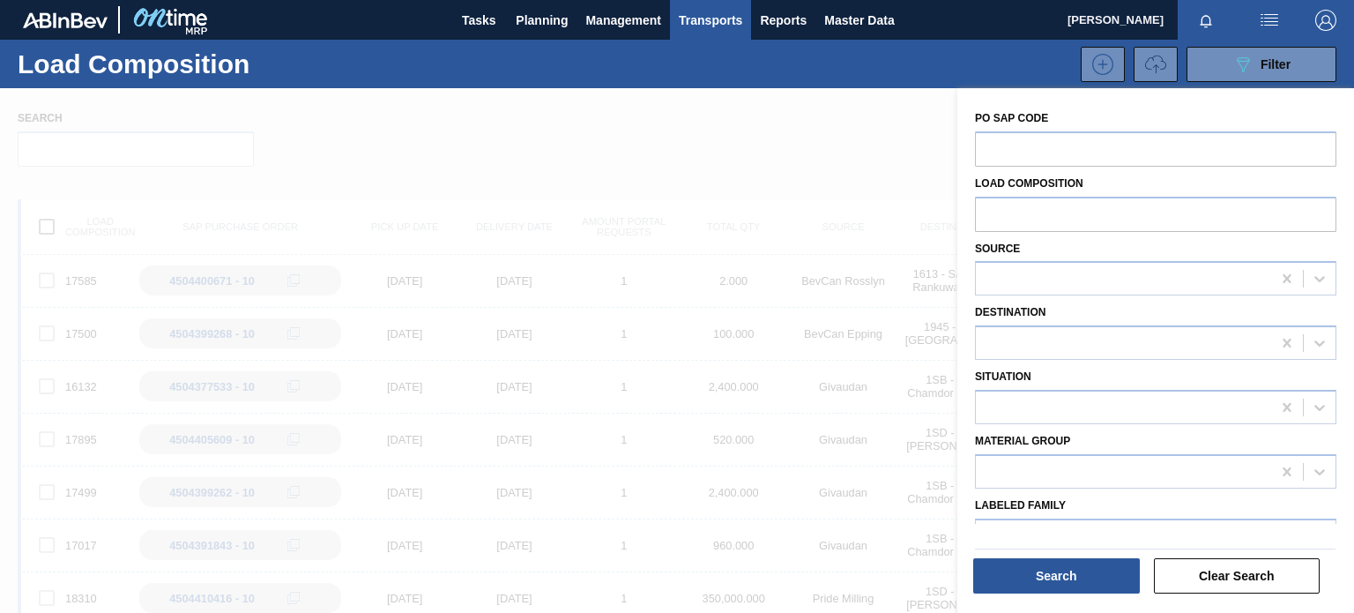
click at [561, 218] on div at bounding box center [677, 394] width 1354 height 613
click at [829, 108] on div at bounding box center [677, 394] width 1354 height 613
click at [526, 17] on span "Planning" at bounding box center [542, 20] width 52 height 21
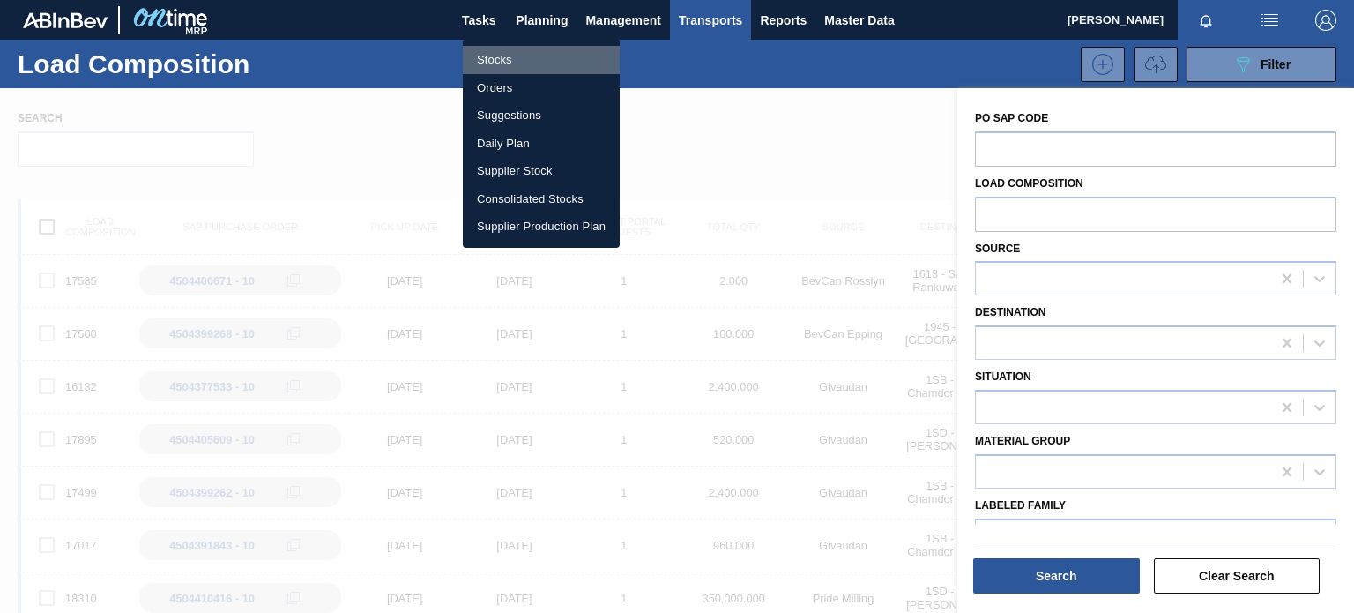
click at [501, 63] on li "Stocks" at bounding box center [541, 60] width 157 height 28
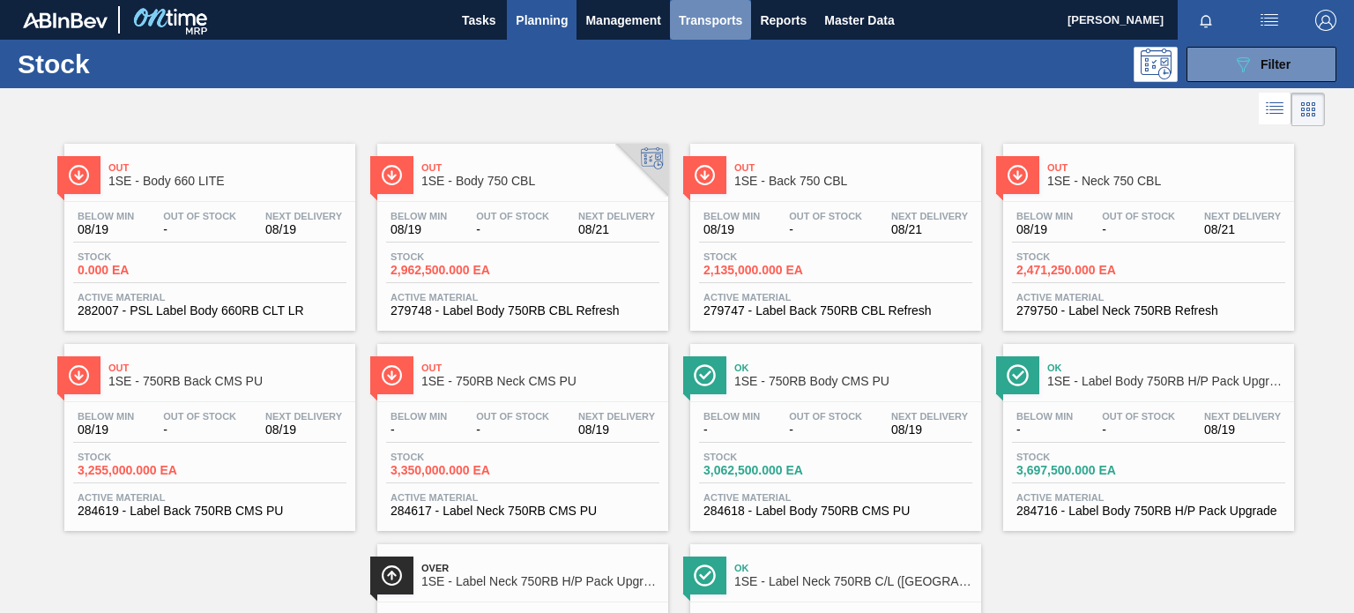
click at [698, 24] on span "Transports" at bounding box center [710, 20] width 63 height 21
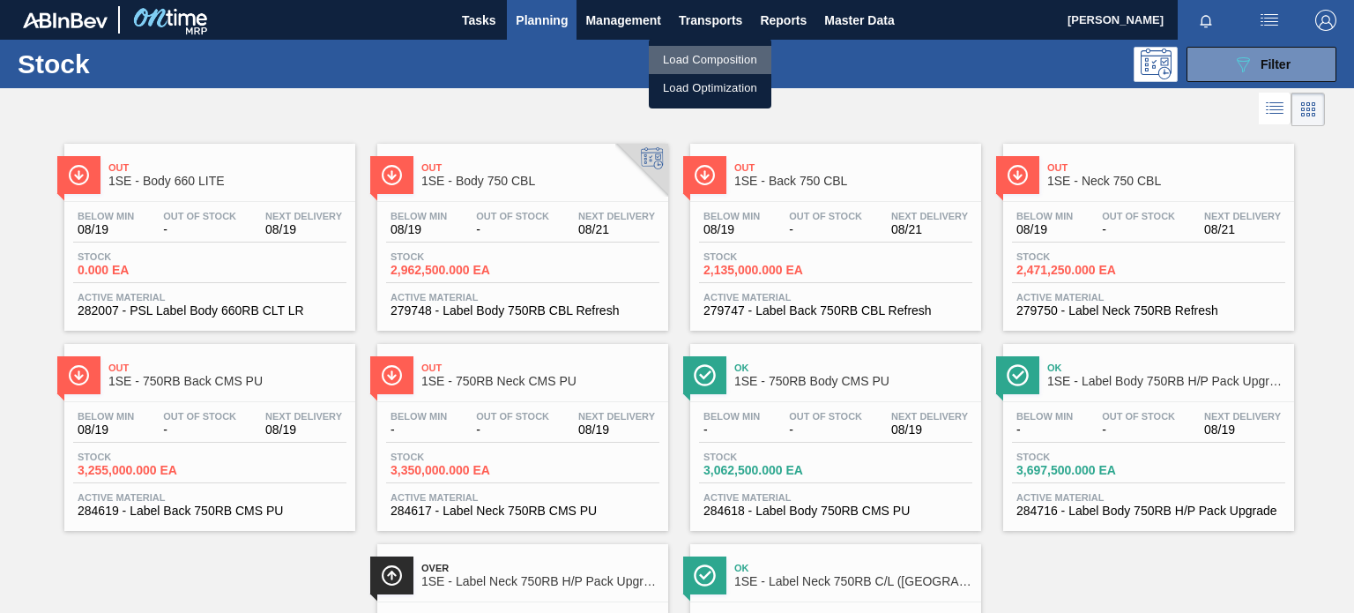
click at [705, 52] on li "Load Composition" at bounding box center [710, 60] width 123 height 28
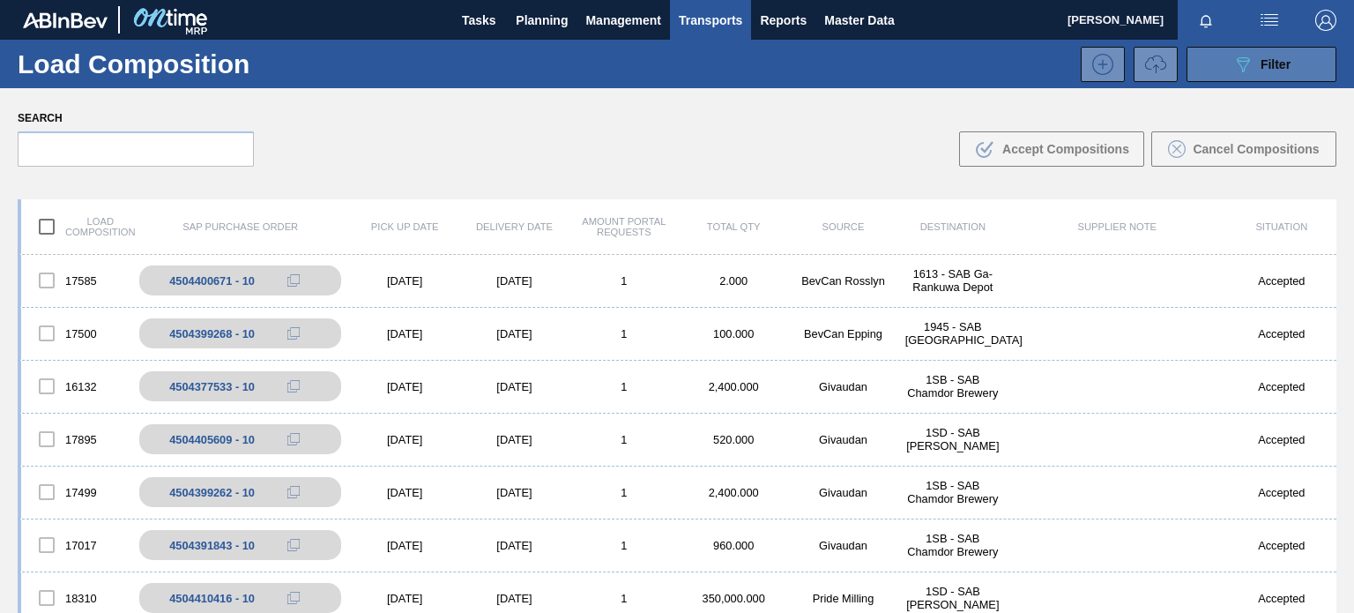
click at [1263, 71] on div "089F7B8B-B2A5-4AFE-B5C0-19BA573D28AC Filter" at bounding box center [1262, 64] width 58 height 21
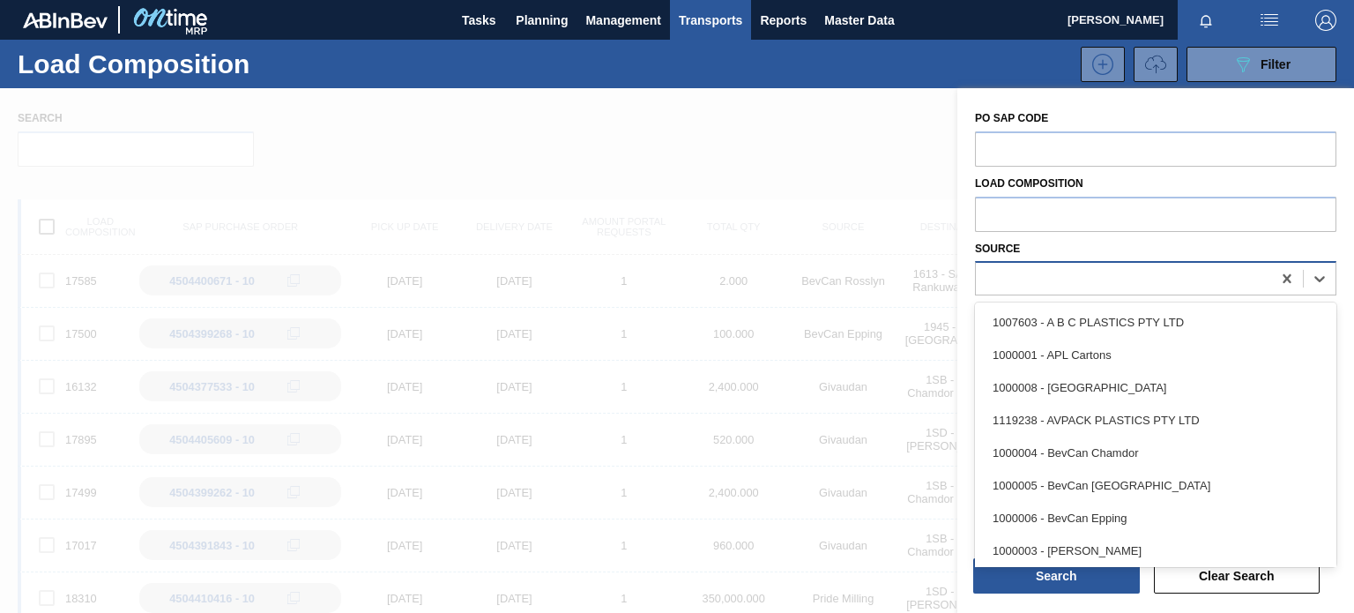
click at [1198, 274] on div at bounding box center [1123, 279] width 295 height 26
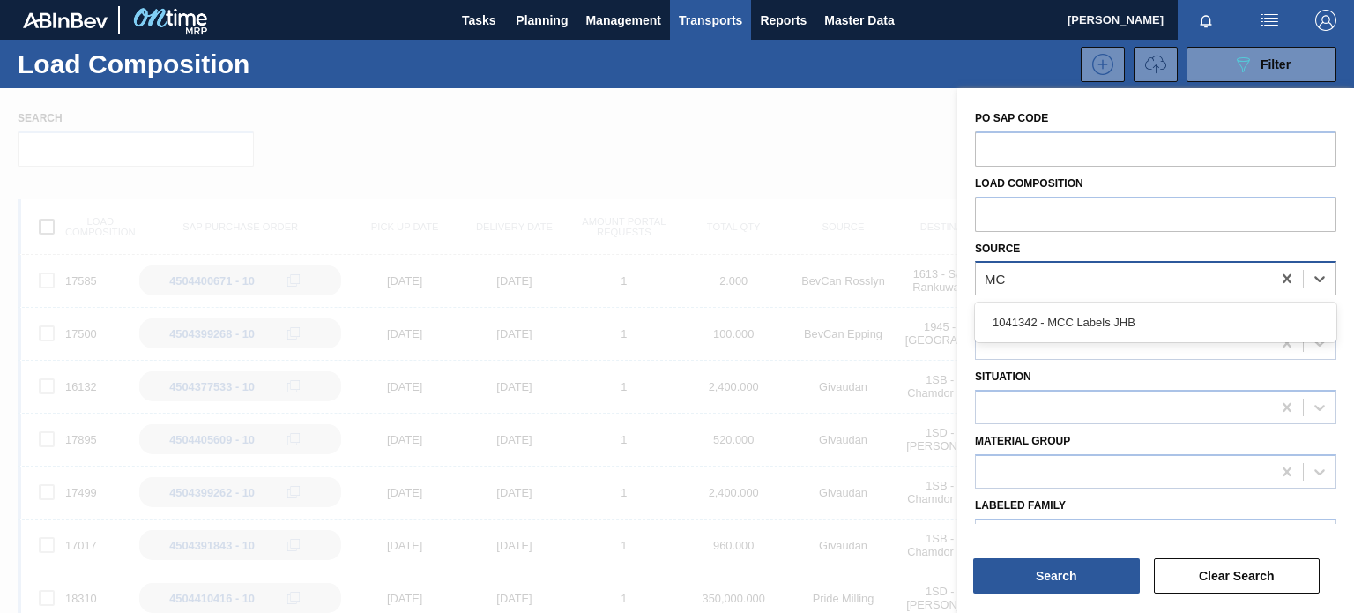
type input "MCC"
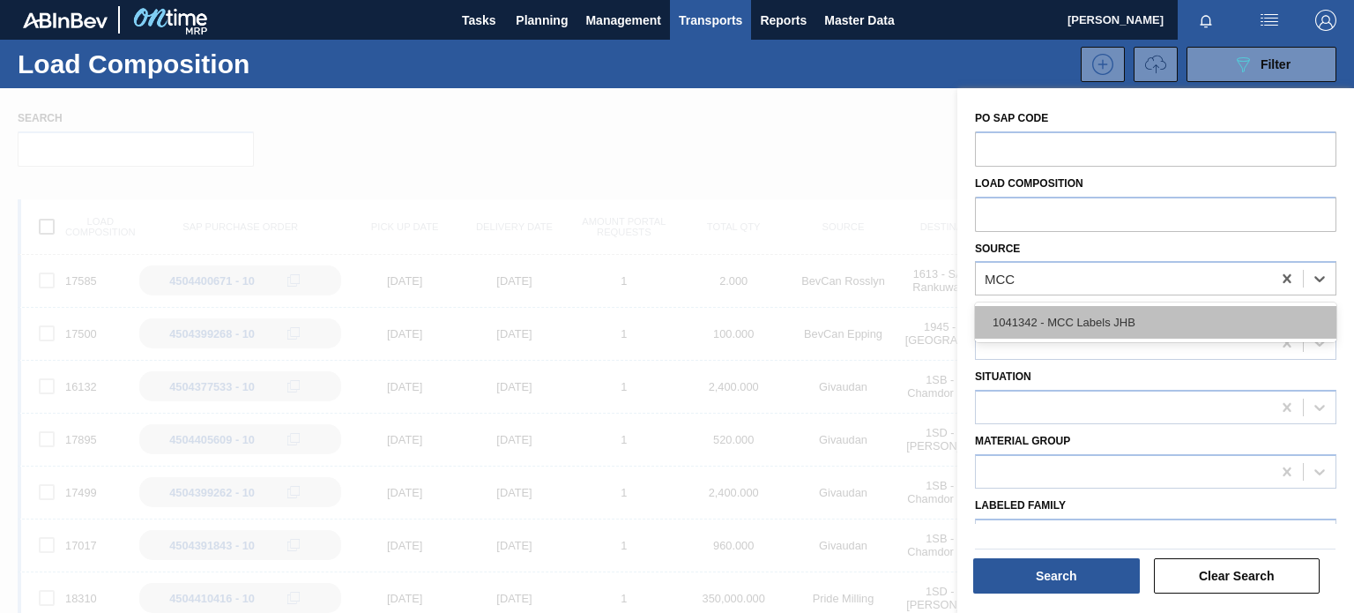
click at [1166, 316] on div "1041342 - MCC Labels JHB" at bounding box center [1155, 322] width 361 height 33
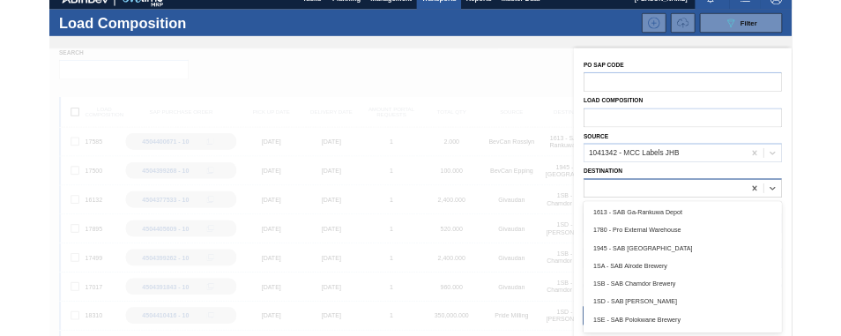
scroll to position [25, 0]
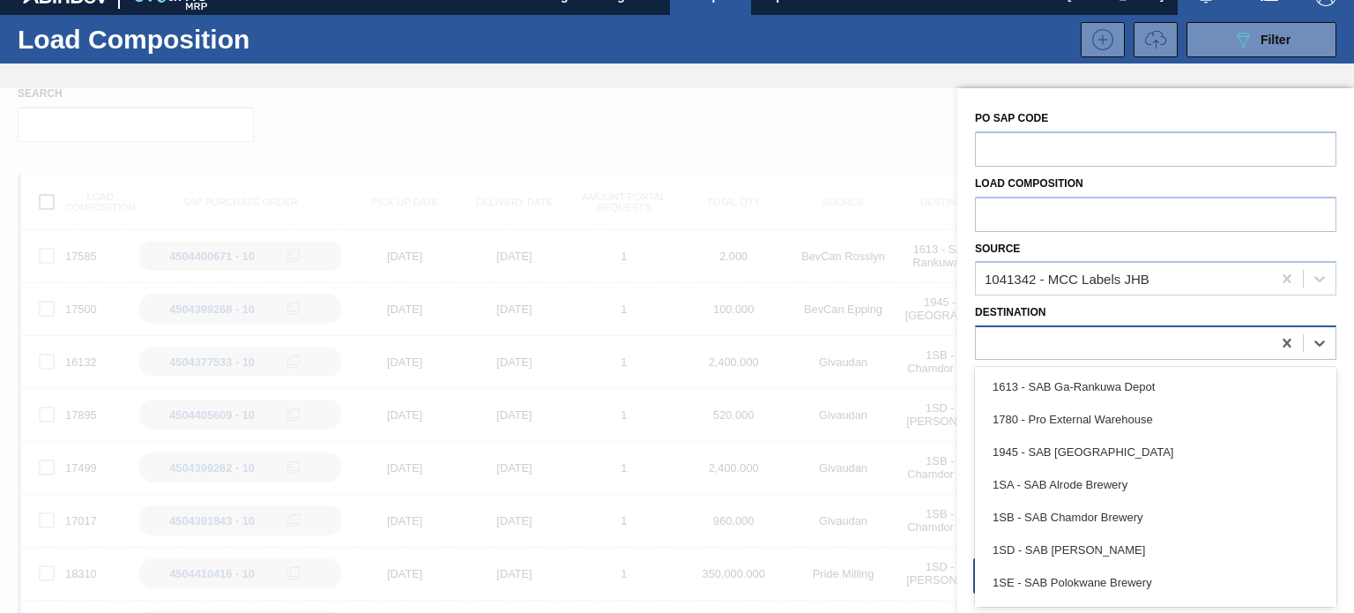
click at [1092, 339] on div at bounding box center [1123, 344] width 295 height 26
type input "1SE"
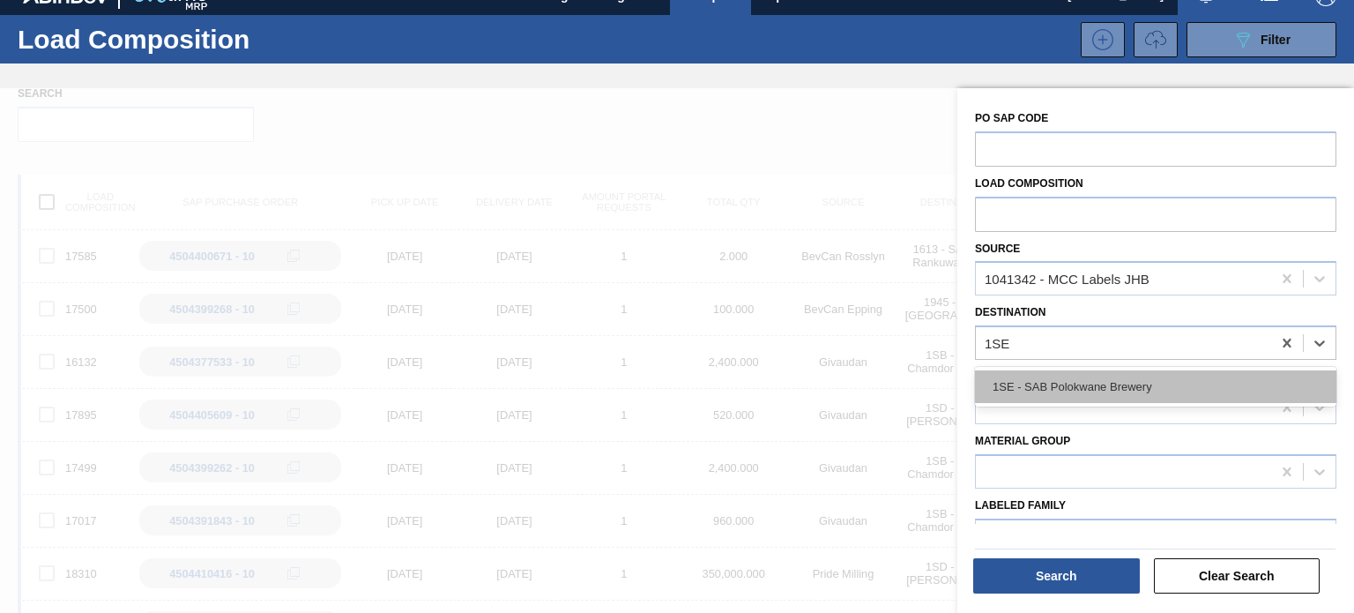
click at [1102, 373] on div "1SE - SAB Polokwane Brewery" at bounding box center [1155, 386] width 361 height 33
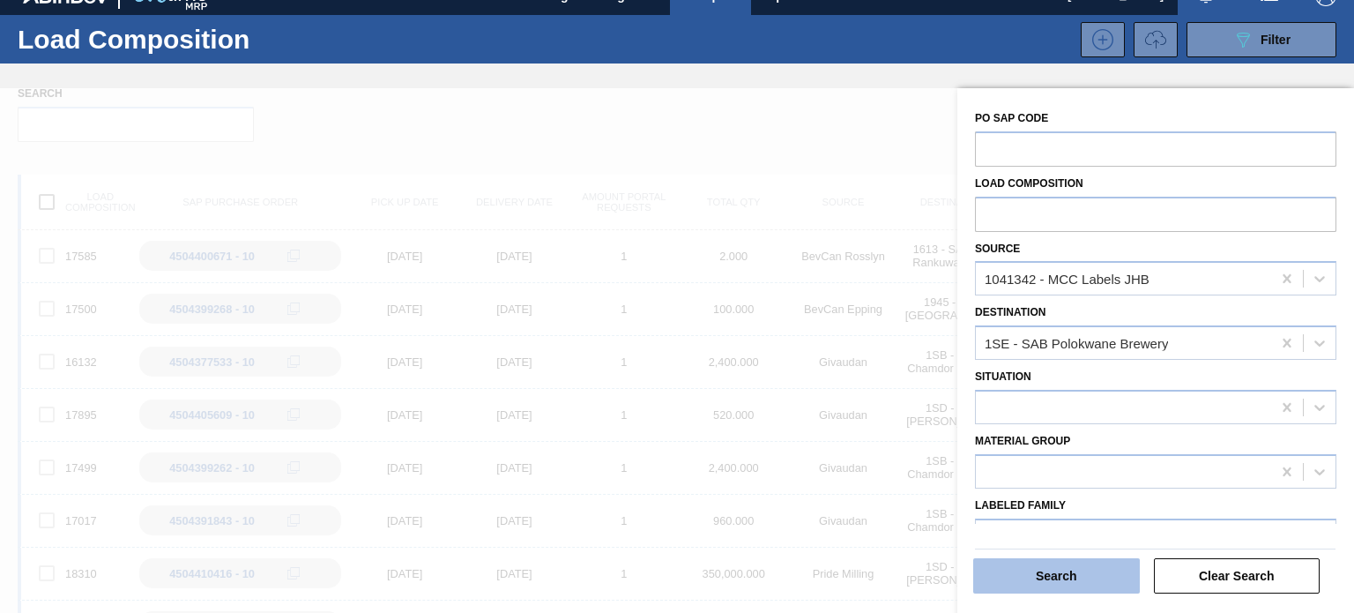
click at [1040, 574] on button "Search" at bounding box center [1056, 575] width 167 height 35
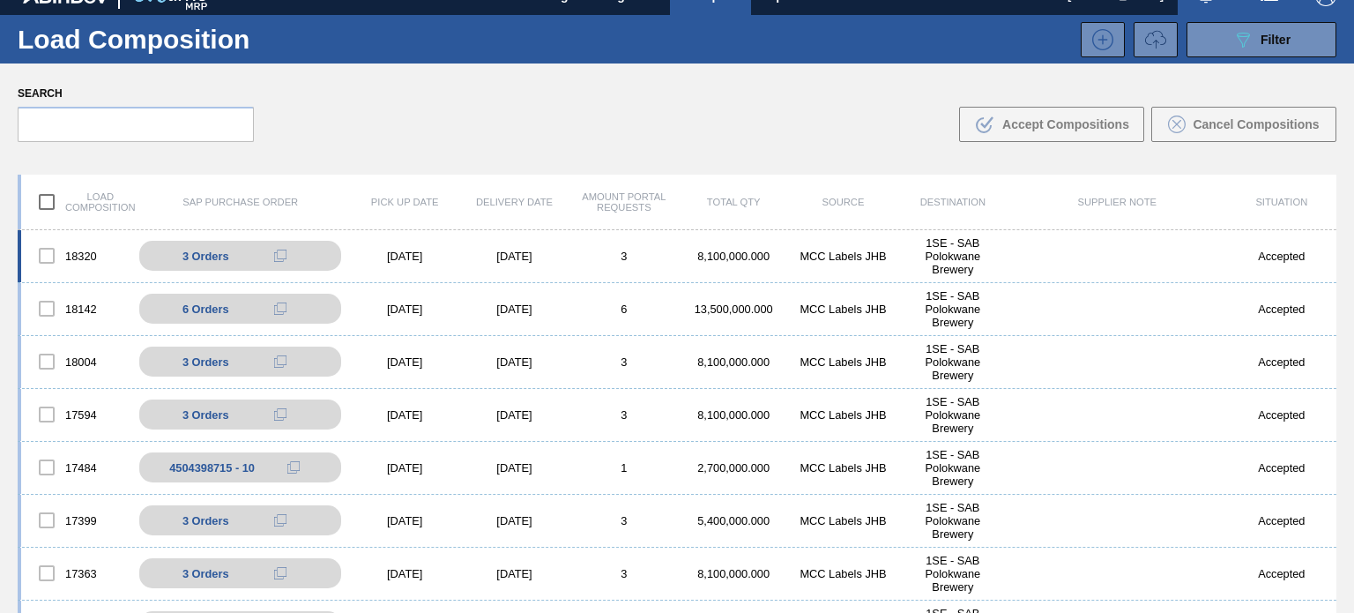
click at [570, 260] on div "3" at bounding box center [624, 256] width 109 height 13
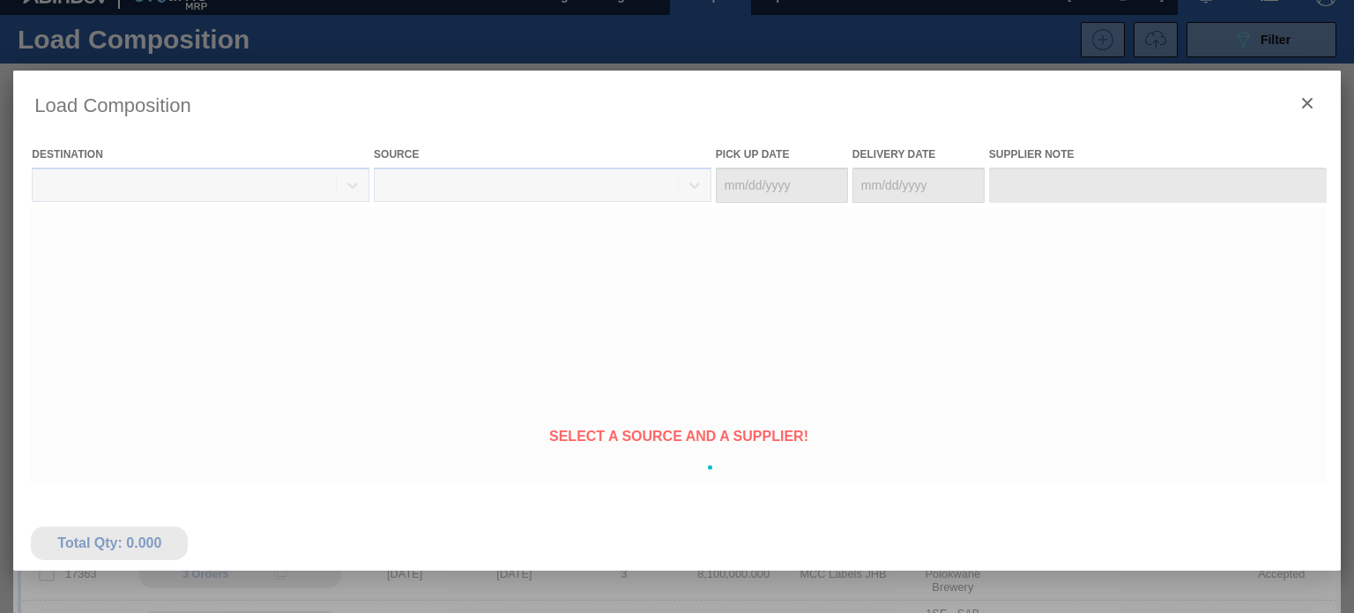
type Date "[DATE]"
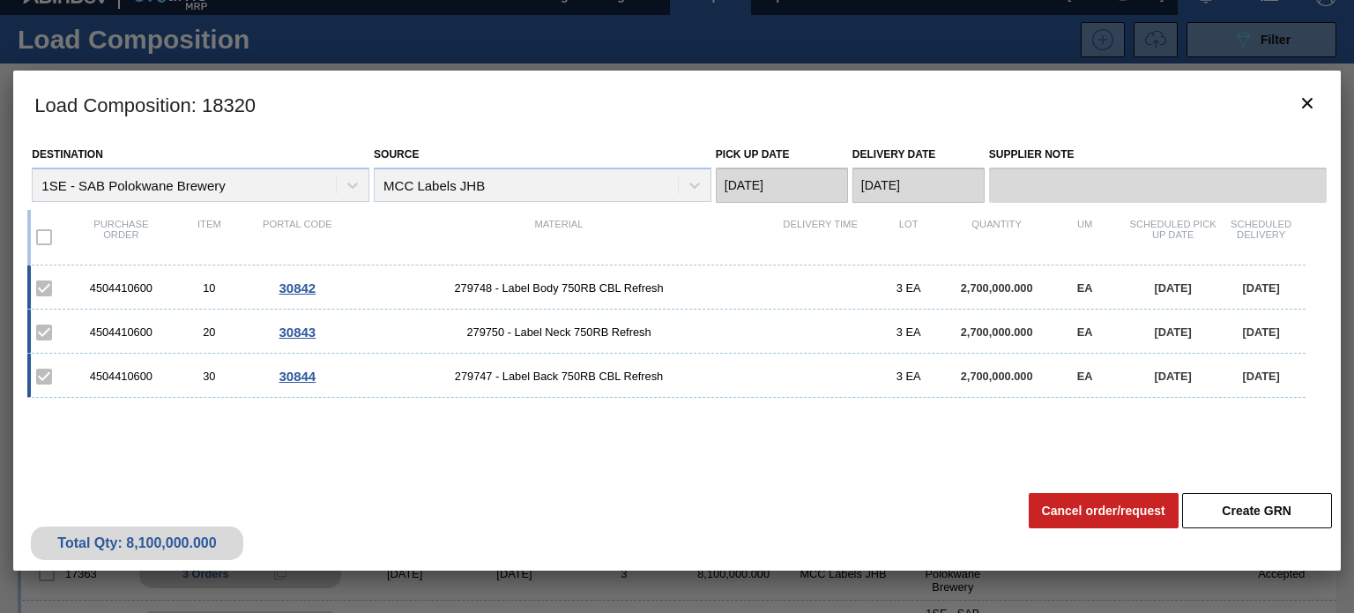
click at [447, 488] on div "Total Qty: 8,100,000.000 Create GRN Cancel order/request" at bounding box center [676, 527] width 1327 height 86
click at [624, 546] on div "Total Qty: 8,100,000.000 Create GRN Cancel order/request" at bounding box center [676, 527] width 1327 height 86
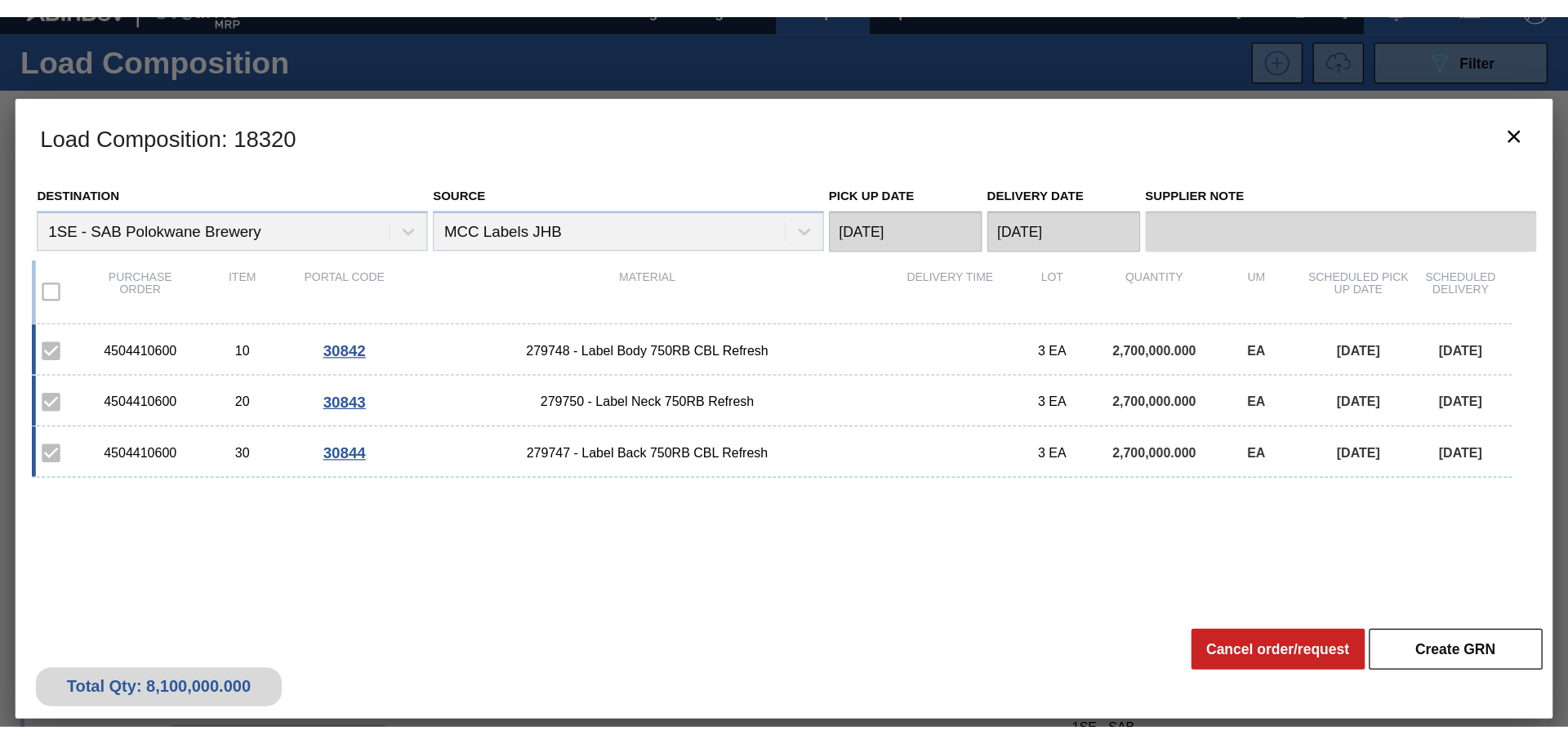
scroll to position [0, 0]
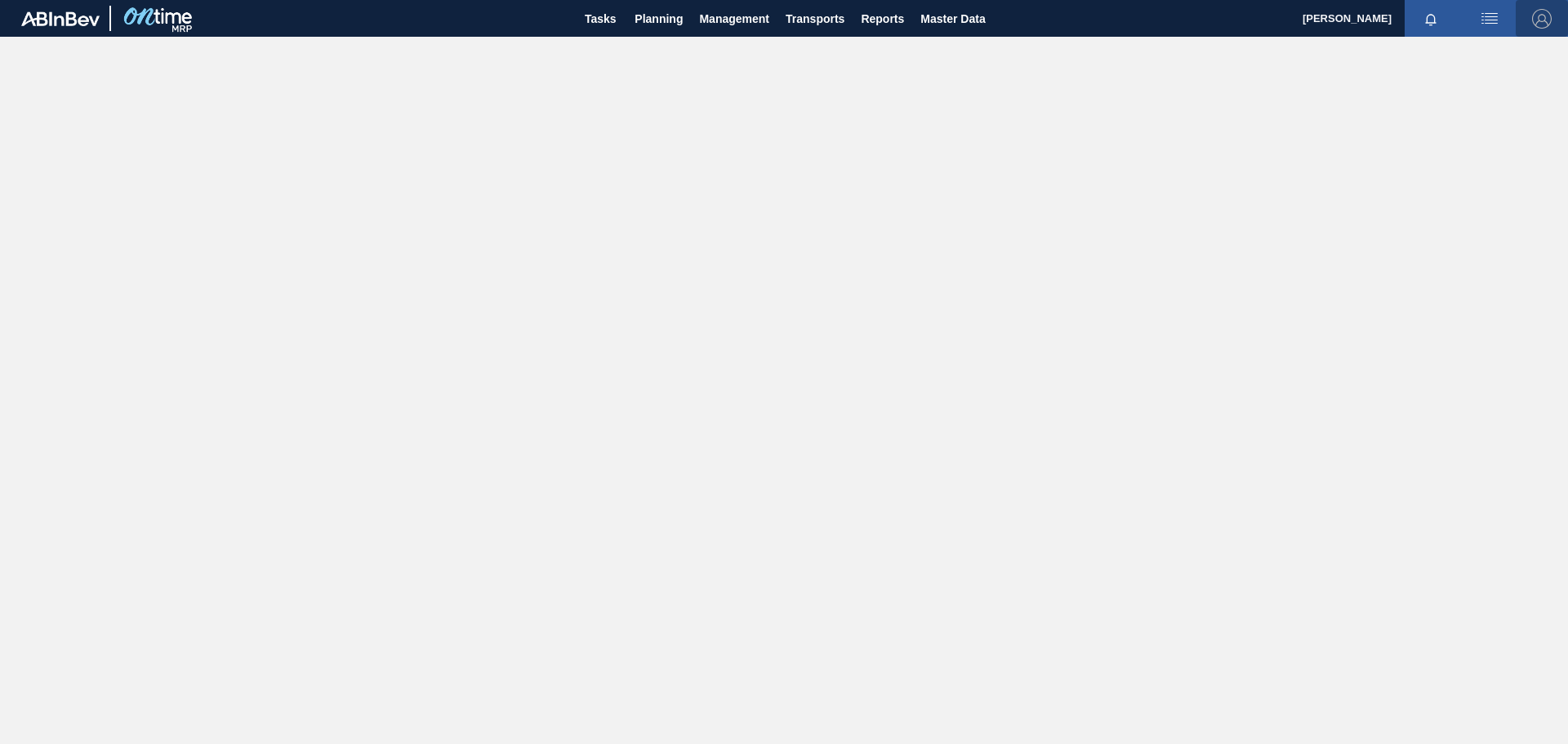
click at [1549, 19] on img "button" at bounding box center [1541, 19] width 19 height 19
click at [1473, 203] on li "Logout" at bounding box center [1487, 205] width 134 height 30
